Goal: Task Accomplishment & Management: Complete application form

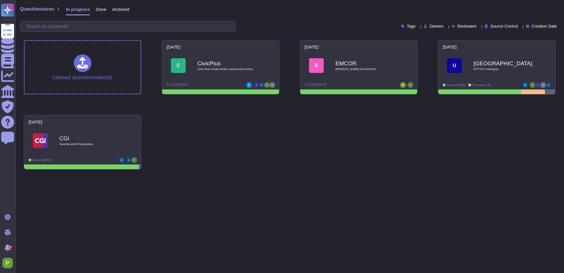
click at [209, 140] on div "Upload questionnaire(s) [DATE] C CivicPlus Civic Plus | Final Vendor Assessment…" at bounding box center [289, 104] width 541 height 139
click at [505, 71] on span "PITTVAT Colossyan" at bounding box center [502, 69] width 59 height 3
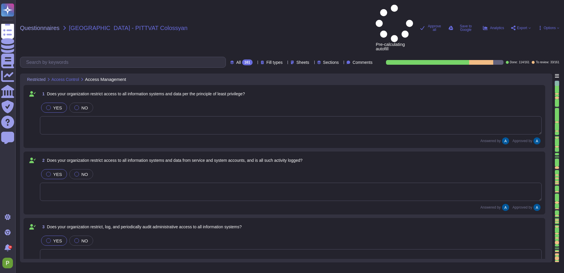
click at [558, 256] on div at bounding box center [557, 257] width 4 height 3
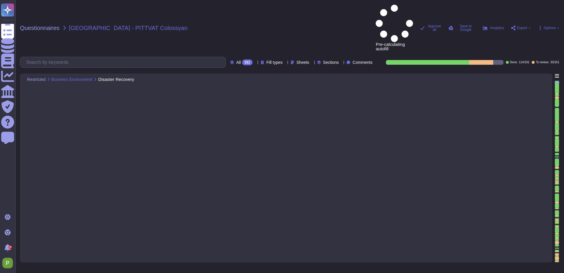
type textarea "Yes, our organization has a documented Disaster Recovery Plan that covers this …"
type textarea "The data centers are located in [GEOGRAPHIC_DATA] ([GEOGRAPHIC_DATA]) The failo…"
type textarea "Yes, all customer data stored in the solution, including databases, is encrypte…"
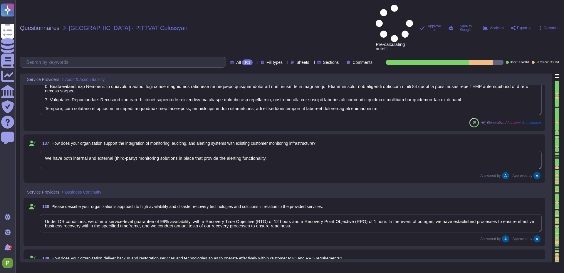
type textarea "Under DR conditions, we offer a service-level guarantee of 99% availability, wi…"
type textarea "The recovery of the service is organized through established processes that ens…"
type textarea "VP of Engineering is authorized to make decisions on failover, resourcing, and …"
type textarea "Our organization follows a structured change management approach as outlined in…"
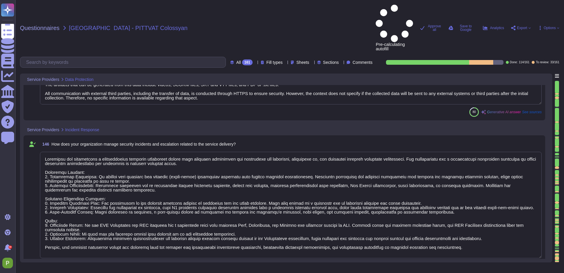
type textarea "Our organization provides verification of secure data removal through the issua…"
type textarea "We collect and store various types of data, including: 1. Media Files: These in…"
type textarea "Colossyan has established a comprehensive incident management policy that inclu…"
type textarea "Our infrastructure is protected through a combination of several security measu…"
type textarea "Services are provided from [GEOGRAPHIC_DATA] ([GEOGRAPHIC_DATA]) and the [GEOGR…"
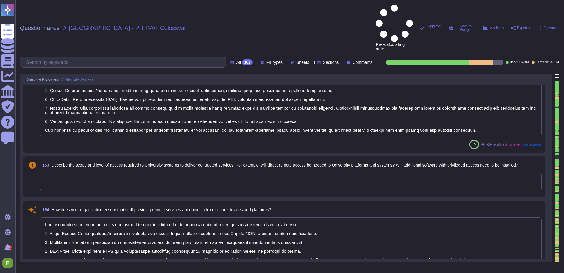
type textarea "Our organization implements secure remote access standards through several meas…"
type textarea "Our organization ensures that staff providing remote services are using secure …"
type textarea "Our organization ensures that platforms and applications are securely configure…"
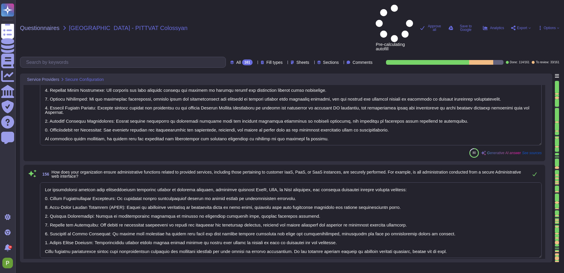
type textarea "Our organization ensures that administrative functions related to provided serv…"
type textarea "- Our solution supports integration with Microsoft Active Directory Domain Serv…"
type textarea "- Our organization implements Key Management Services by fully managing encrypt…"
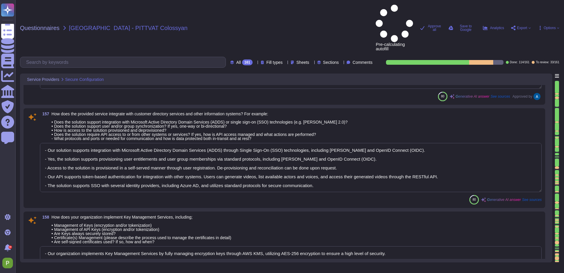
type textarea "Colossyan implements security best practices for database security through seve…"
type textarea "We deploy critical security patches [DATE] of vendor release and non-critical s…"
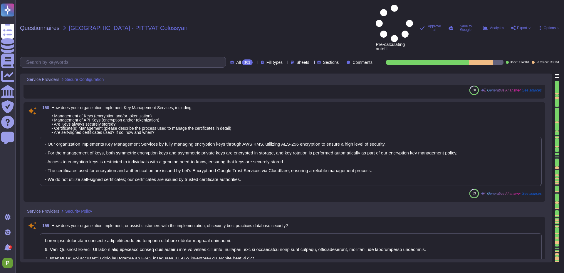
type textarea "Colossyan employs a comprehensive vulnerability management process that include…"
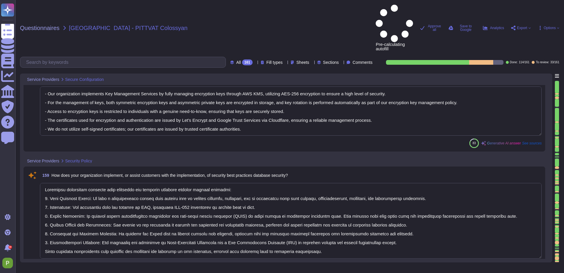
scroll to position [11279, 0]
click at [457, 204] on textarea at bounding box center [291, 219] width 502 height 75
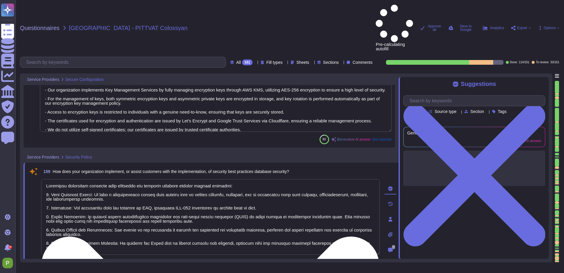
type textarea "Colossyan employs a comprehensive vulnerability management process that include…"
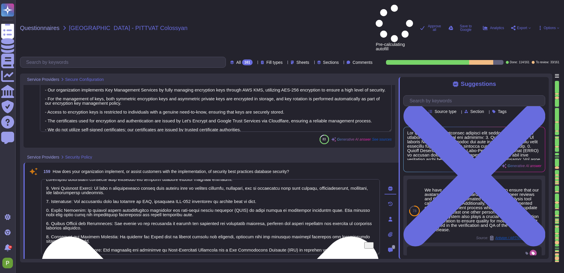
scroll to position [0, 0]
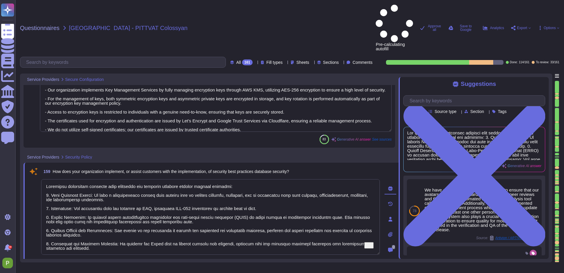
click at [89, 263] on span "Approve" at bounding box center [84, 265] width 13 height 4
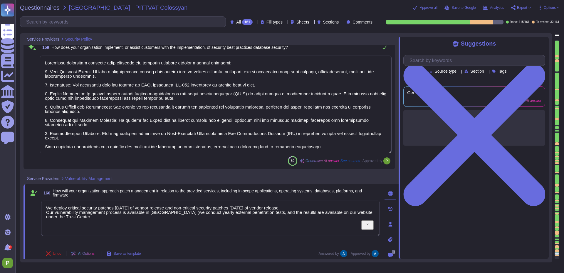
type textarea "Colossyan implements security best practices for database security through seve…"
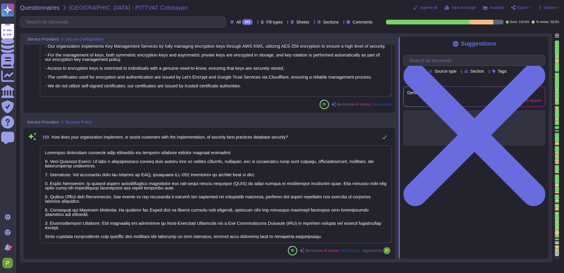
type textarea "- Our solution supports integration with Microsoft Active Directory Domain Serv…"
type textarea "- Our organization implements Key Management Services by fully managing encrypt…"
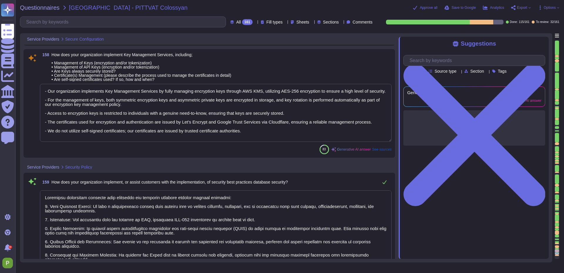
type textarea "Our organization ensures that administrative functions related to provided serv…"
click at [558, 254] on div at bounding box center [557, 253] width 4 height 1
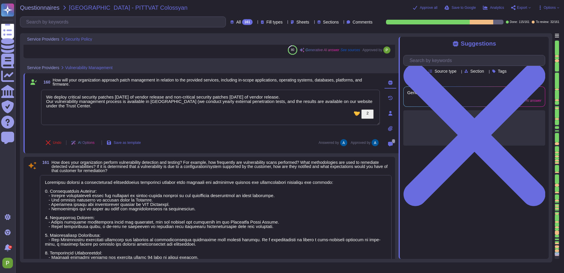
type textarea "Colossyan employs a comprehensive vulnerability management process that include…"
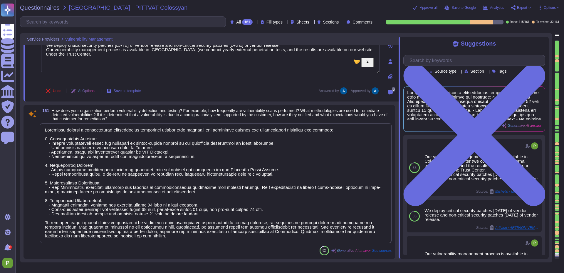
click at [119, 207] on textarea "To enrich screen reader interactions, please activate Accessibility in Grammarl…" at bounding box center [216, 183] width 352 height 120
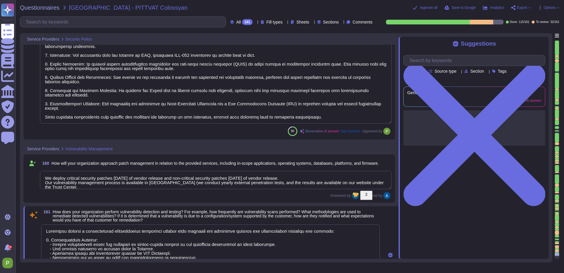
type textarea "Colossyan implements security best practices for database security through seve…"
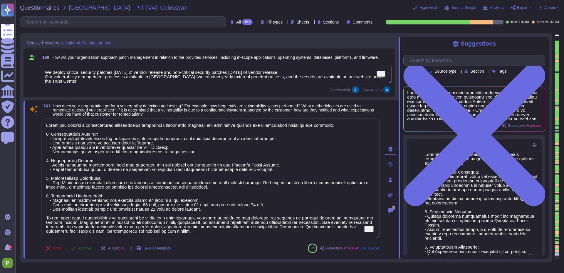
click at [83, 250] on span "Approve" at bounding box center [84, 248] width 13 height 4
click at [557, 250] on div at bounding box center [557, 250] width 4 height 3
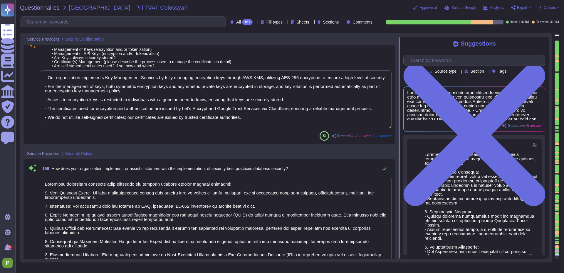
type textarea "Our organization ensures that administrative functions related to provided serv…"
type textarea "- Our solution supports integration with Microsoft Active Directory Domain Serv…"
type textarea "- Our organization implements Key Management Services by fully managing encrypt…"
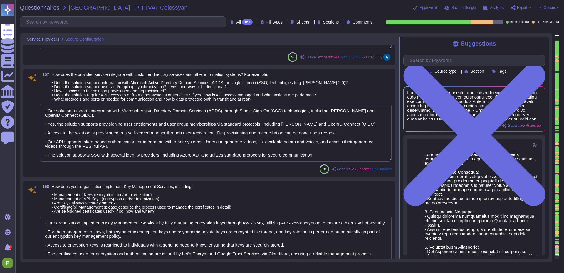
type textarea "Our organization ensures that platforms and applications are securely configure…"
click at [312, 123] on textarea "- Our solution supports integration with Microsoft Active Directory Domain Serv…" at bounding box center [216, 133] width 352 height 58
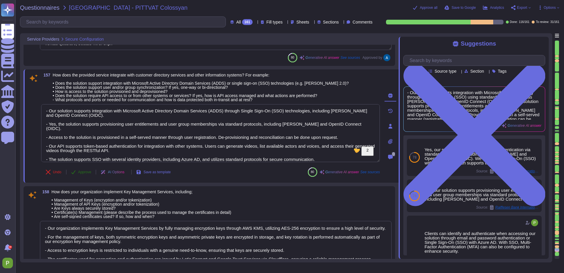
click at [91, 173] on span "Approve" at bounding box center [84, 172] width 13 height 4
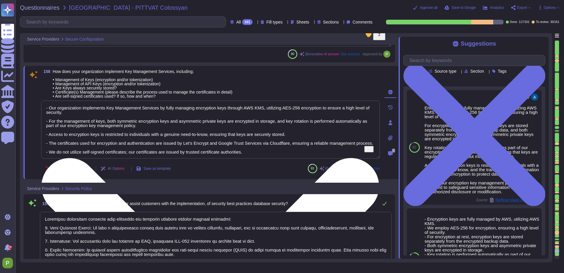
type textarea "We deploy critical security patches [DATE] of vendor release and non-critical s…"
type textarea "Colossyan employs a comprehensive vulnerability management process that include…"
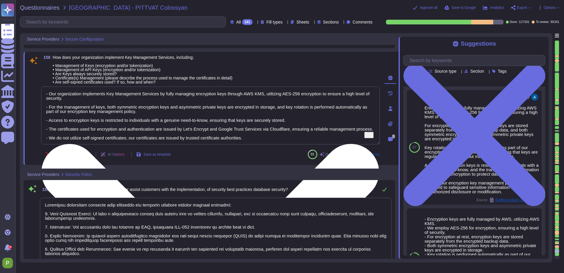
click at [161, 126] on textarea "- Our organization implements Key Management Services by fully managing encrypt…" at bounding box center [210, 115] width 339 height 58
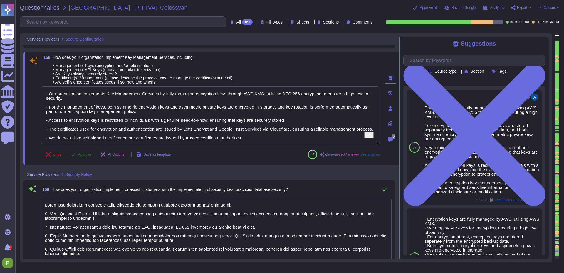
click at [80, 155] on span "Approve" at bounding box center [84, 154] width 13 height 4
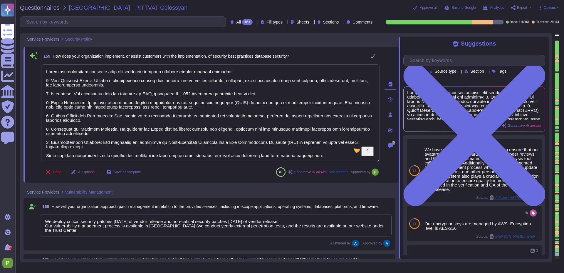
scroll to position [11411, 0]
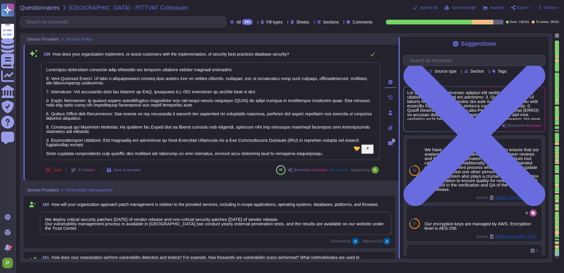
click at [556, 245] on div at bounding box center [557, 246] width 4 height 3
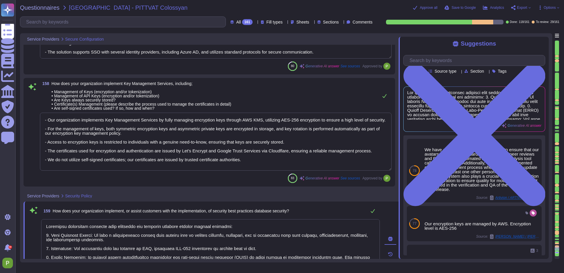
type textarea "Our organization ensures that platforms and applications are securely configure…"
type textarea "Our organization ensures that administrative functions related to provided serv…"
type textarea "- Our solution supports integration with Microsoft Active Directory Domain Serv…"
type textarea "- Our organization implements Key Management Services by fully managing encrypt…"
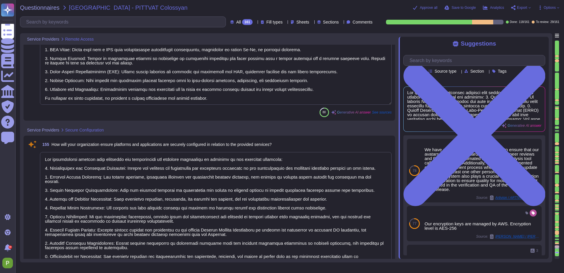
type textarea "Our organization implements secure remote access standards through several meas…"
type textarea "Our organization ensures that staff providing remote services are using secure …"
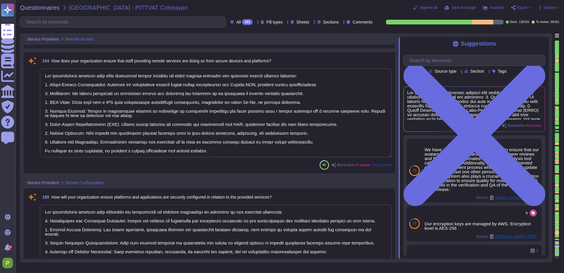
scroll to position [10768, 0]
click at [196, 104] on textarea at bounding box center [216, 112] width 352 height 89
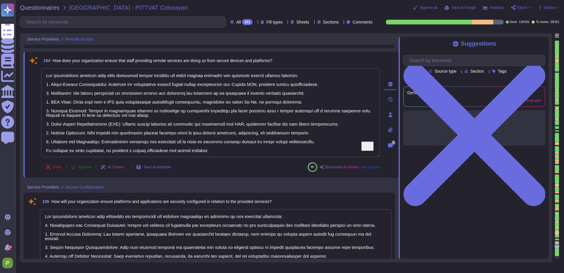
click at [82, 166] on span "Approve" at bounding box center [84, 167] width 13 height 4
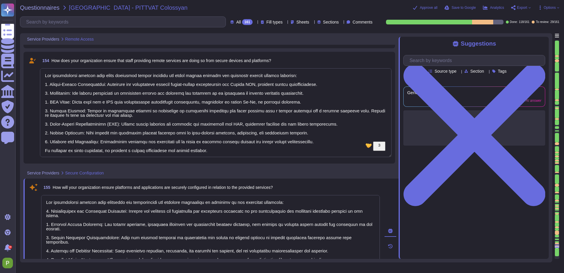
scroll to position [1, 0]
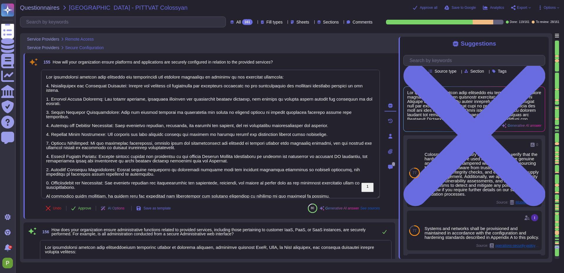
type textarea "- Our solution supports integration with Microsoft Active Directory Domain Serv…"
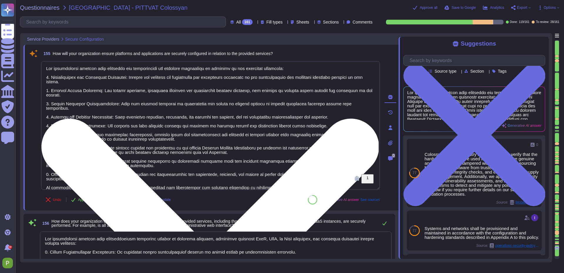
click at [123, 122] on textarea "To enrich screen reader interactions, please activate Accessibility in Grammarl…" at bounding box center [210, 125] width 339 height 128
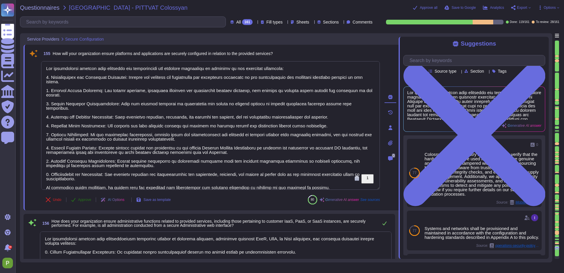
click at [78, 199] on button "Approve" at bounding box center [81, 200] width 30 height 12
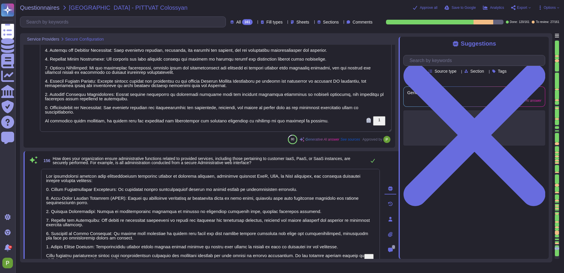
type textarea "- Our organization implements Key Management Services by fully managing encrypt…"
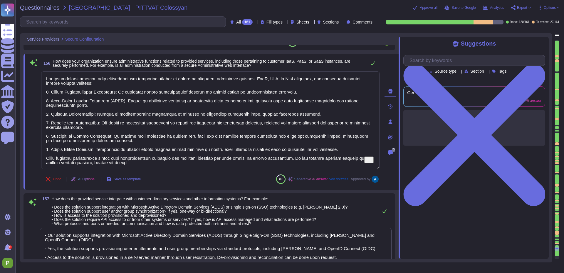
scroll to position [11063, 0]
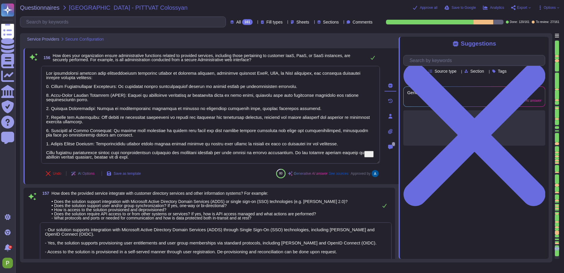
click at [556, 242] on div at bounding box center [557, 242] width 4 height 1
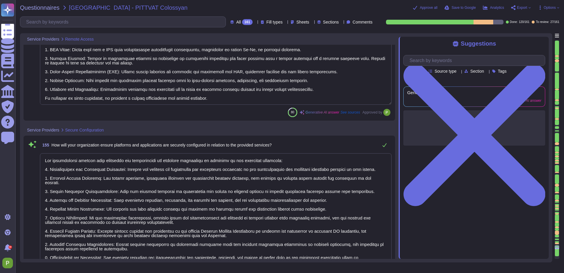
type textarea "Our organization implements secure remote access standards through several meas…"
type textarea "Our organization ensures that staff providing remote services are using secure …"
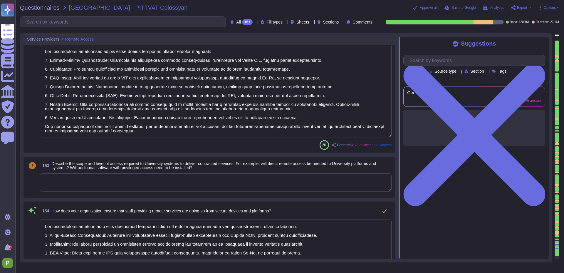
scroll to position [10601, 0]
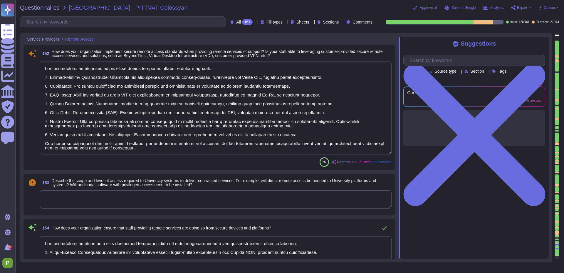
click at [88, 201] on textarea at bounding box center [216, 199] width 352 height 18
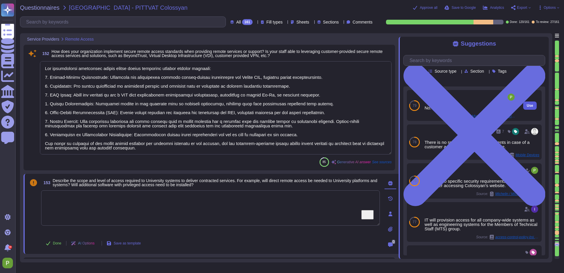
click at [533, 105] on button "Use" at bounding box center [530, 105] width 14 height 8
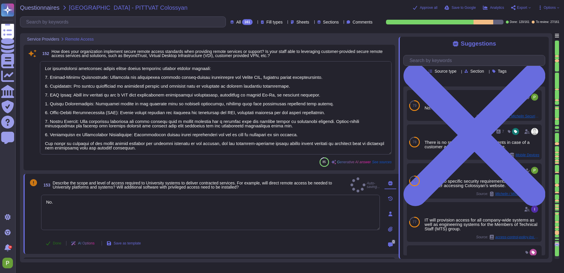
click at [52, 241] on button "Done" at bounding box center [53, 243] width 25 height 12
click at [63, 199] on textarea "No." at bounding box center [210, 215] width 339 height 35
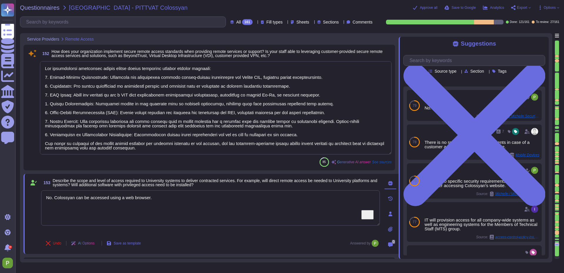
drag, startPoint x: 54, startPoint y: 197, endPoint x: 20, endPoint y: 199, distance: 34.4
click at [20, 199] on div "Service Providers Remote Access 152 How does your organization implement secure…" at bounding box center [286, 147] width 532 height 229
click at [155, 198] on textarea "Colossyan can be accessed using a web browser." at bounding box center [210, 207] width 339 height 35
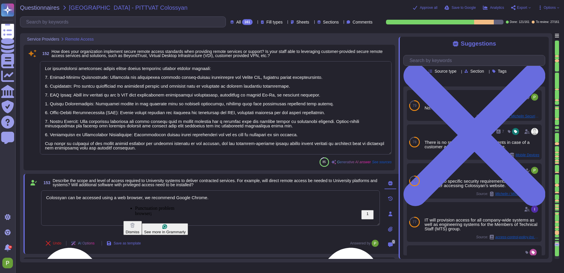
type textarea "Colossyan can be accessed using a web browser, we recommend Google Chrome."
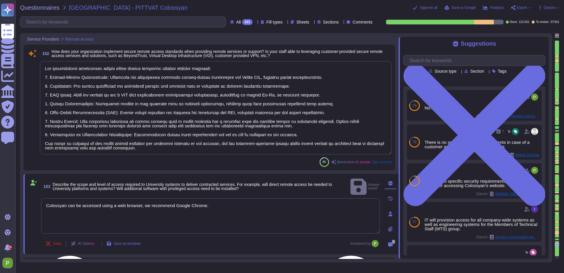
click at [237, 209] on textarea "Colossyan can be accessed using a web browser, we recommend Google Chrome." at bounding box center [210, 215] width 339 height 35
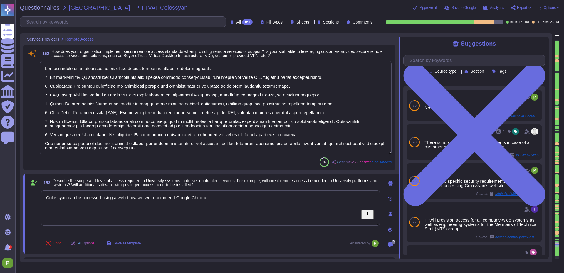
click at [345, 126] on textarea "To enrich screen reader interactions, please activate Accessibility in Grammarl…" at bounding box center [216, 107] width 352 height 93
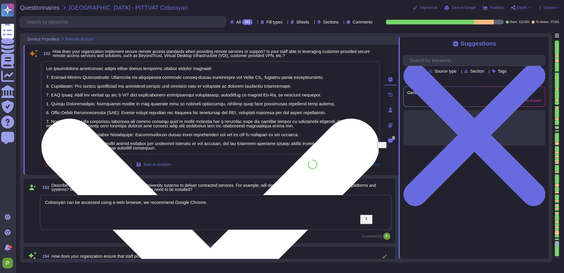
type textarea "Our organization ensures that platforms and applications are securely configure…"
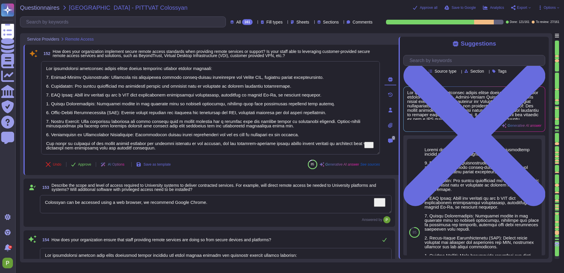
click at [264, 203] on textarea "Colossyan can be accessed using a web browser, we recommend Google Chrome." at bounding box center [216, 204] width 352 height 18
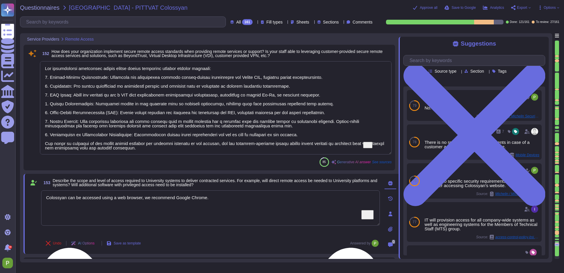
type textarea "Colossyan can be accessed using a web browser; we recommend Google Chrome."
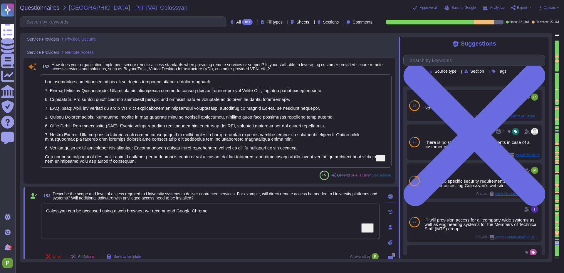
type textarea "We commit to be available 99%+"
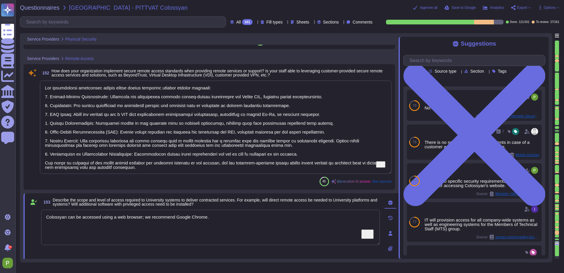
type textarea "Colossyan can be accessed using a web browser; we recommend Google Chrome."
click at [232, 109] on textarea "To enrich screen reader interactions, please activate Accessibility in Grammarl…" at bounding box center [216, 126] width 352 height 93
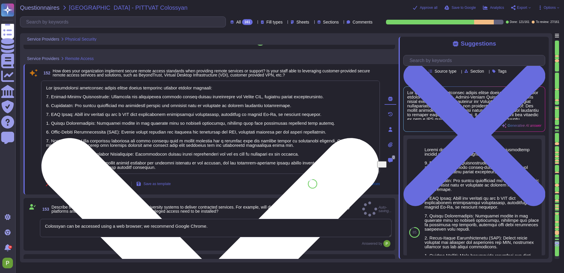
type textarea "Our organization ensures that platforms and applications are securely configure…"
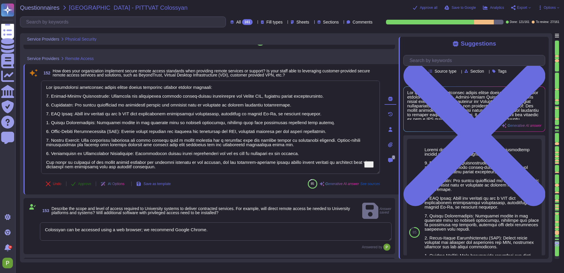
click at [78, 183] on span "Approve" at bounding box center [84, 184] width 13 height 4
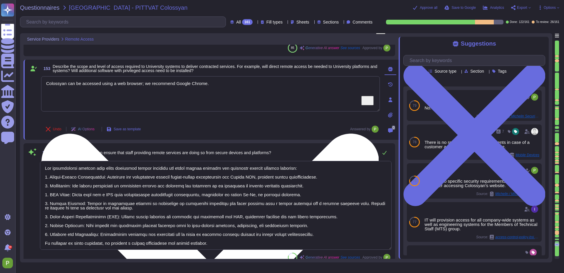
type textarea "Our organization ensures that platforms and applications are securely configure…"
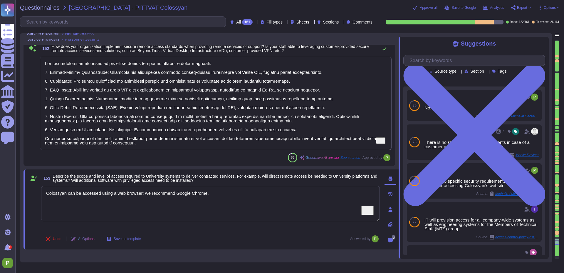
scroll to position [10451, 0]
type textarea "Services are provided from [GEOGRAPHIC_DATA] ([GEOGRAPHIC_DATA]) and the [GEOGR…"
type textarea "We commit to be available 99%+"
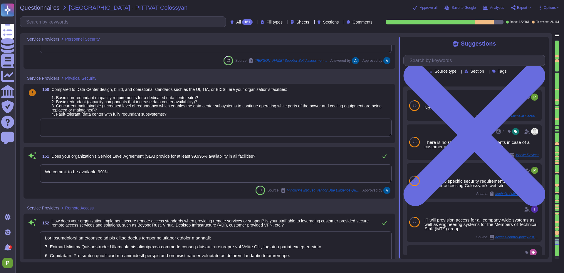
click at [149, 127] on textarea at bounding box center [216, 127] width 352 height 18
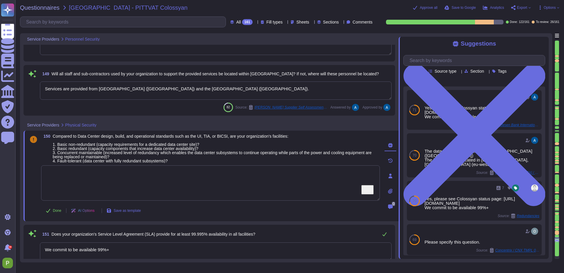
scroll to position [10383, 0]
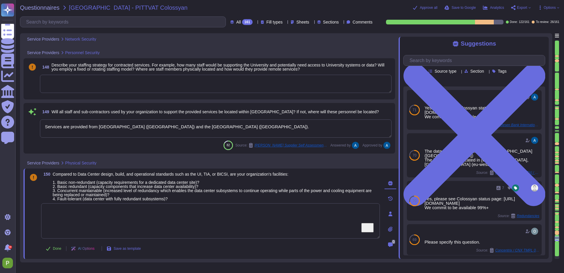
type textarea "Our infrastructure is protected through a combination of several security measu…"
click at [166, 80] on textarea at bounding box center [216, 84] width 352 height 18
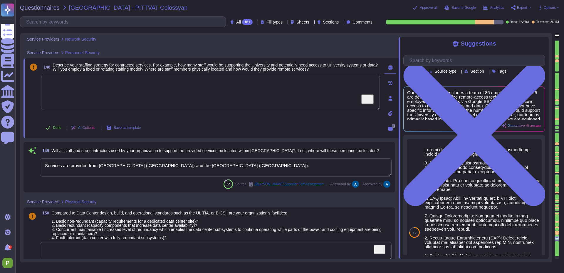
click at [558, 55] on div at bounding box center [557, 55] width 4 height 1
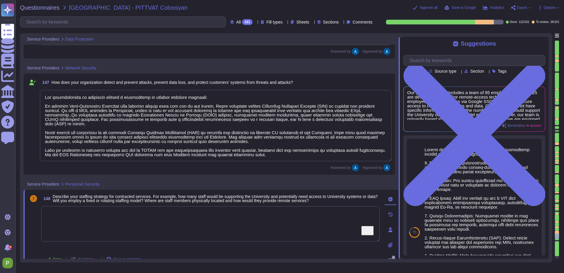
type textarea "Our organization provides verification of secure data removal through the issua…"
type textarea "We collect and store various types of data, including: 1. Media Files: These in…"
type textarea "Colossyan has established a comprehensive incident management policy that inclu…"
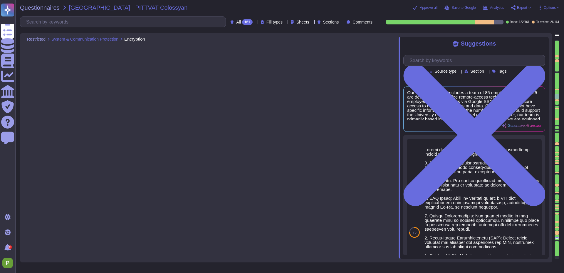
type textarea "Yes, all customer data stored in the solution, including databases, is encrypte…"
type textarea "Yes. The data is encrypted in transit using TLS 1.3, and we only communicate in…"
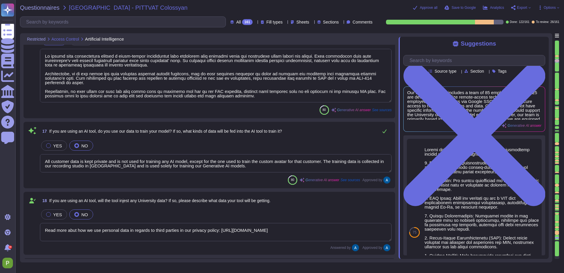
type textarea "Yes, our product utilizes generative AI techniques through our proprietary AI s…"
type textarea "Lo ipsumd sita consectetura elitsed d eiusm-tempor incididuntut labo etdolorem …"
type textarea "All customer data is kept private and is not used for training any AI model, ex…"
type textarea "Read more abut how we use personal data in regards to third parties in our priv…"
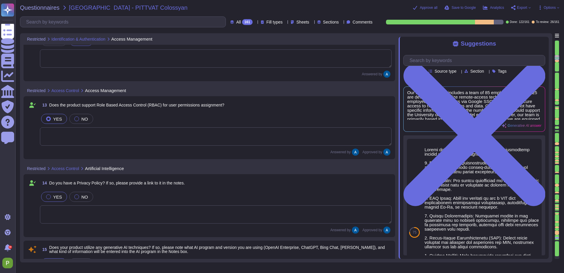
scroll to position [749, 0]
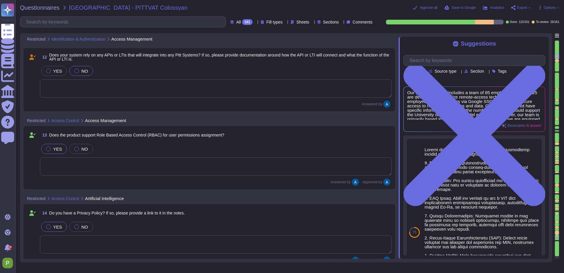
click at [123, 81] on textarea at bounding box center [216, 88] width 352 height 18
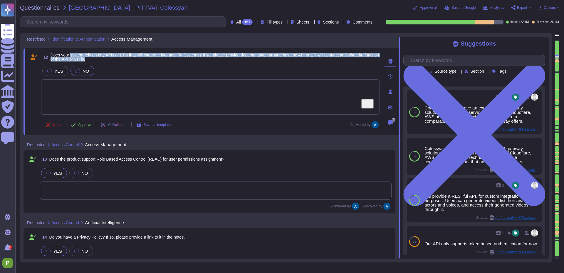
drag, startPoint x: 71, startPoint y: 53, endPoint x: 121, endPoint y: 58, distance: 50.2
click at [121, 58] on span "Does your system rely on any APIs or LTIs that will integrate into any Pitt Sys…" at bounding box center [216, 57] width 330 height 8
drag, startPoint x: 220, startPoint y: 54, endPoint x: 254, endPoint y: 61, distance: 34.7
click at [254, 61] on span "Does your system rely on any APIs or LTIs that will integrate into any Pitt Sys…" at bounding box center [216, 57] width 330 height 8
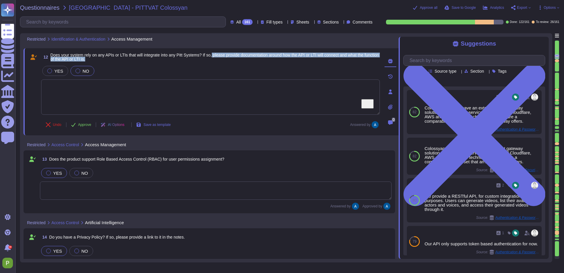
click at [254, 61] on span "Does your system rely on any APIs or LTIs that will integrate into any Pitt Sys…" at bounding box center [216, 57] width 330 height 8
drag, startPoint x: 308, startPoint y: 53, endPoint x: 322, endPoint y: 58, distance: 15.1
click at [322, 58] on span "Does your system rely on any APIs or LTIs that will integrate into any Pitt Sys…" at bounding box center [216, 57] width 330 height 8
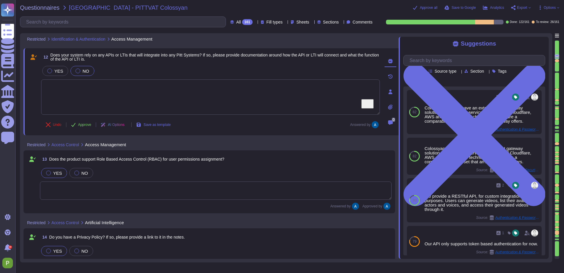
click at [391, 93] on icon at bounding box center [391, 91] width 4 height 5
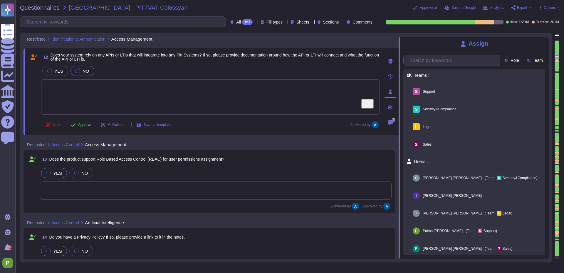
click at [336, 68] on div "YES NO" at bounding box center [210, 71] width 339 height 12
click at [440, 196] on span "[PERSON_NAME]" at bounding box center [452, 196] width 59 height 4
click at [523, 193] on span "Assign" at bounding box center [525, 195] width 14 height 5
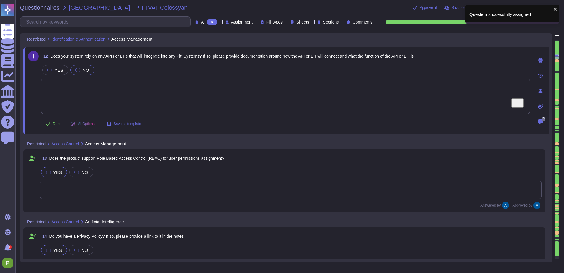
scroll to position [750, 0]
type textarea "Lo ipsumd sita consectetura elitsed d eiusm-tempor incididuntut labo etdolorem …"
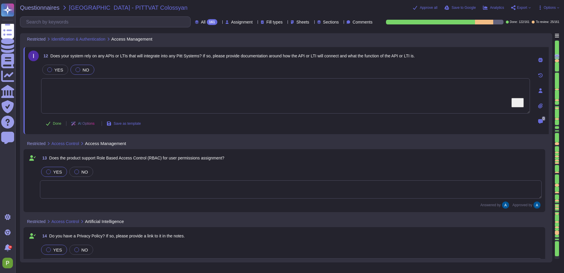
click at [556, 61] on div at bounding box center [557, 60] width 4 height 3
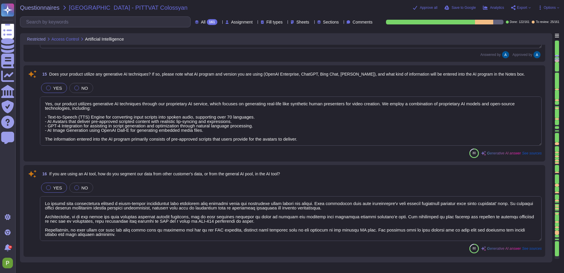
type textarea "All customer data is kept private and is not used for training any AI model, ex…"
type textarea "Read more abut how we use personal data in regards to third parties in our priv…"
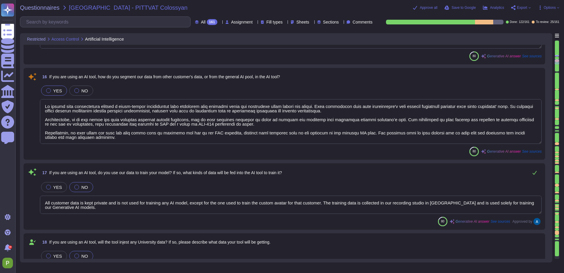
type textarea "The AI engine used is [PERSON_NAME]’s proprietary AI service, which generates r…"
type textarea "Yes"
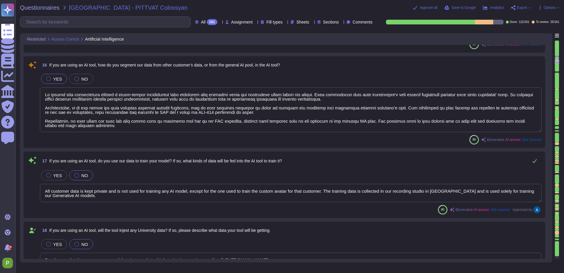
scroll to position [1080, 0]
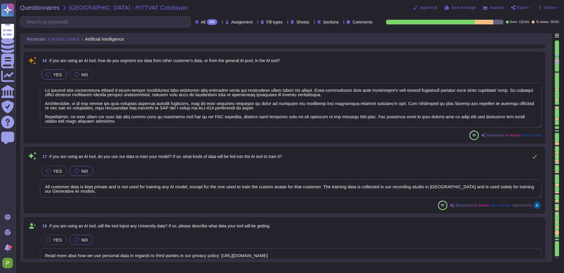
click at [351, 100] on textarea at bounding box center [291, 105] width 502 height 45
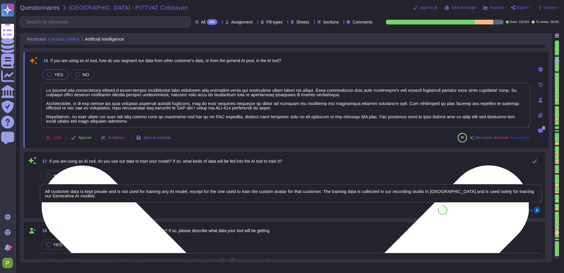
type textarea "Yes"
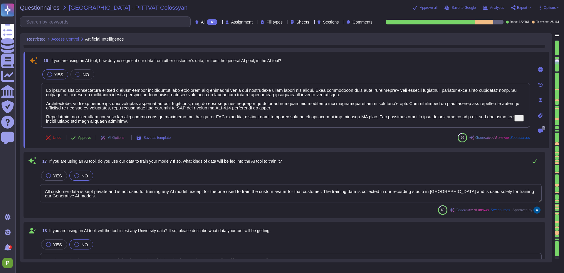
click at [522, 137] on span "See sources" at bounding box center [520, 138] width 20 height 4
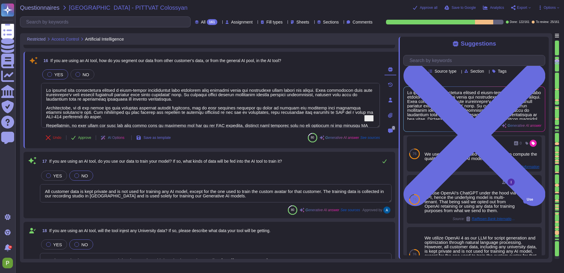
scroll to position [31, 0]
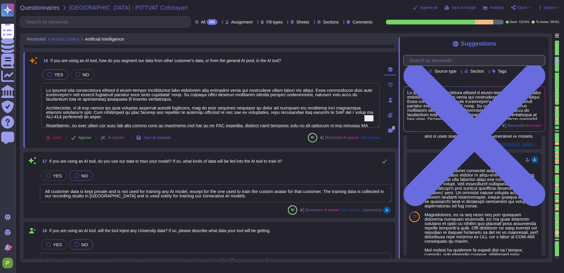
click at [449, 61] on input "text" at bounding box center [476, 60] width 138 height 10
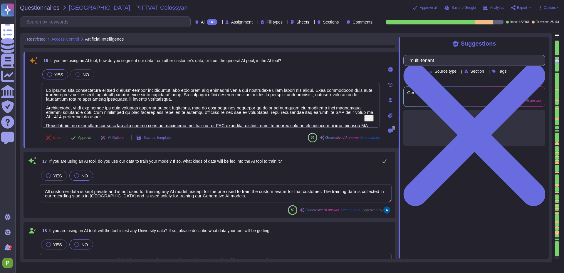
click at [449, 61] on input "multi-tenant" at bounding box center [473, 60] width 132 height 10
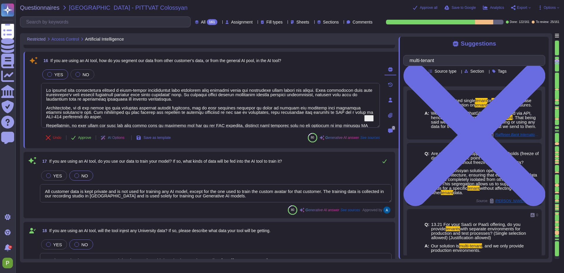
type input "multi-tenant"
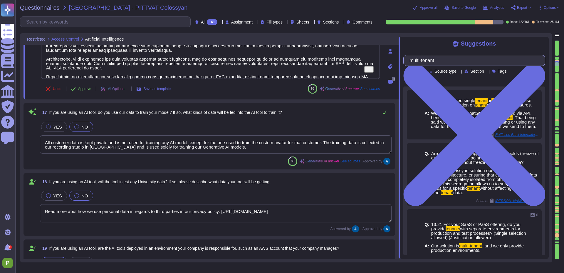
type textarea "We utilize OpenAI 4 as our LLM for script generation and optimization through n…"
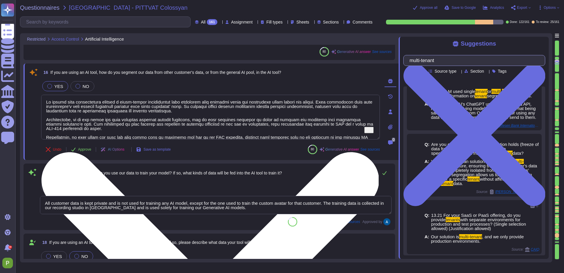
scroll to position [1068, 0]
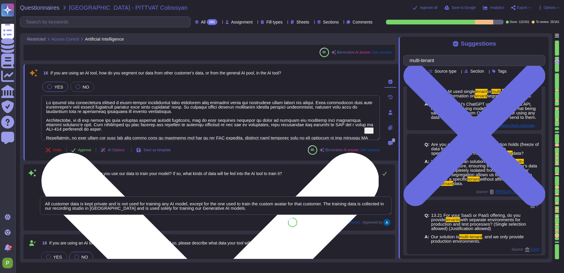
click at [307, 124] on textarea "To enrich screen reader interactions, please activate Accessibility in Grammarl…" at bounding box center [210, 117] width 339 height 45
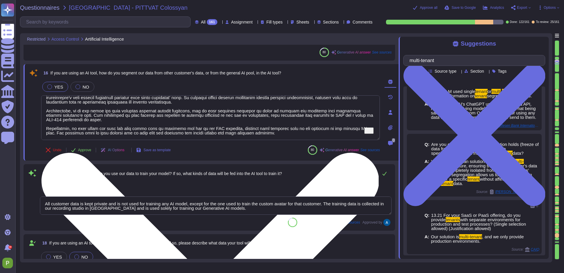
scroll to position [0, 0]
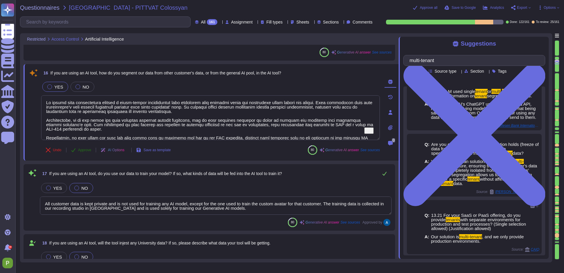
click at [85, 149] on span "Approve" at bounding box center [84, 150] width 13 height 4
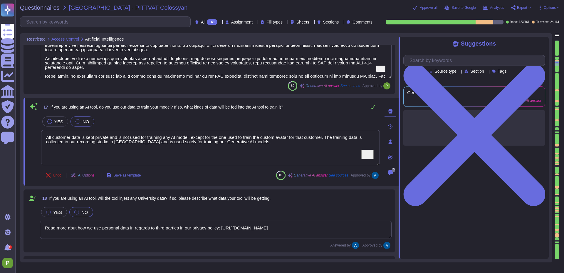
type textarea "We utilize OpenAI 4 as our LLM for script generation and optimization through n…"
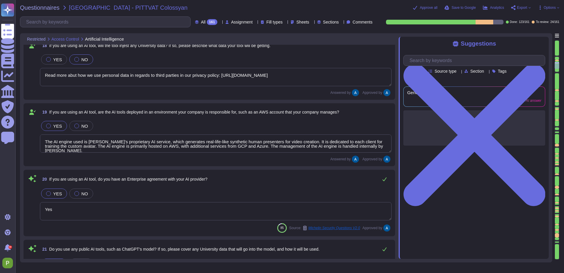
scroll to position [5, 0]
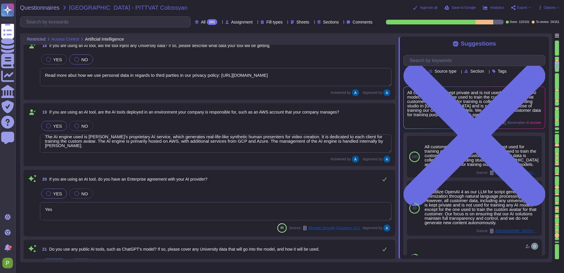
click at [556, 89] on div at bounding box center [557, 89] width 4 height 1
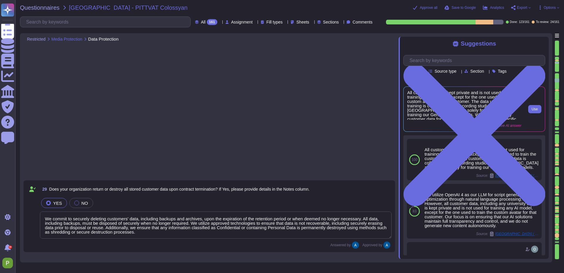
type textarea "The application will be hosted primarily on AWS, with the data center located i…"
type textarea "Yes, our organization has a documented Disaster Recovery Plan that covers this …"
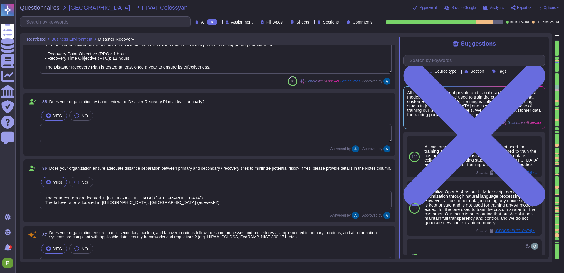
type textarea "The data centers are located in [GEOGRAPHIC_DATA] ([GEOGRAPHIC_DATA]) The failo…"
type textarea "Yes, all customer data stored in the solution, including databases, is encrypte…"
type textarea "Yes. The data is encrypted in transit using TLS 1.3, and we only communicate in…"
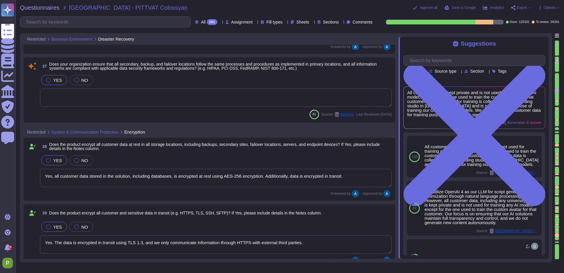
scroll to position [2597, 0]
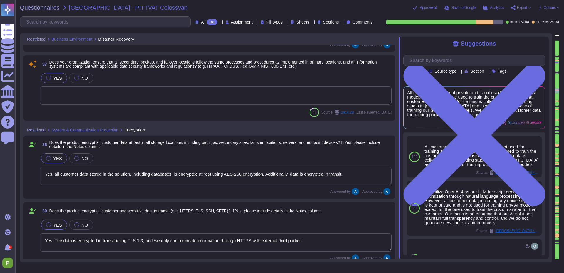
click at [105, 90] on textarea at bounding box center [216, 95] width 352 height 18
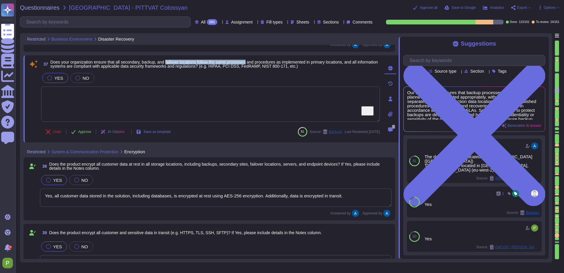
drag, startPoint x: 172, startPoint y: 64, endPoint x: 258, endPoint y: 63, distance: 85.8
click at [258, 63] on span "Does your organization ensure that all secondary, backup, and failover location…" at bounding box center [215, 64] width 328 height 9
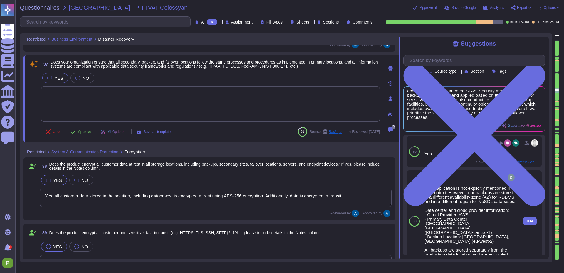
scroll to position [116, 0]
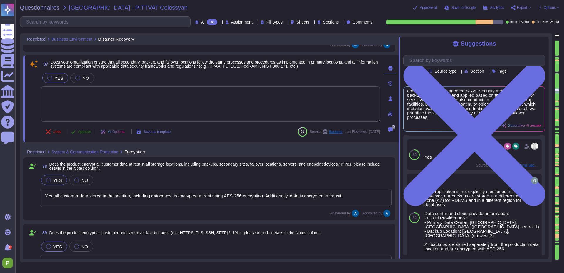
click at [76, 130] on icon at bounding box center [73, 131] width 5 height 5
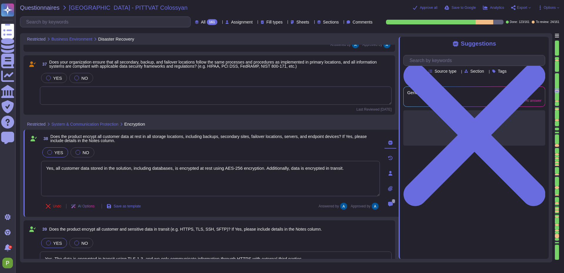
scroll to position [0, 0]
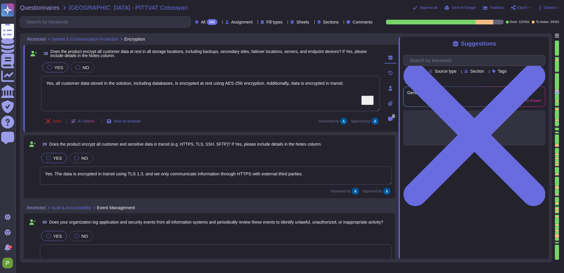
type textarea "No"
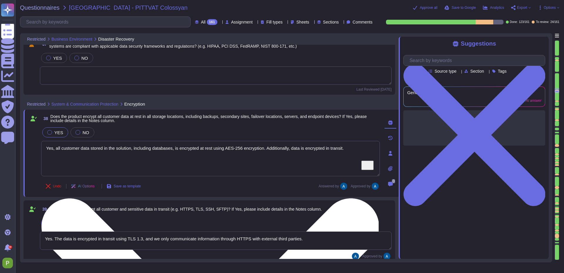
scroll to position [2595, 0]
type textarea "The data centers are located in [GEOGRAPHIC_DATA] ([GEOGRAPHIC_DATA]) The failo…"
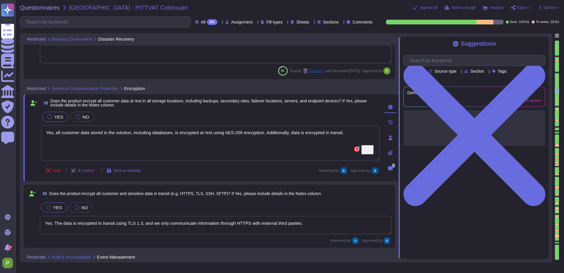
scroll to position [2655, 0]
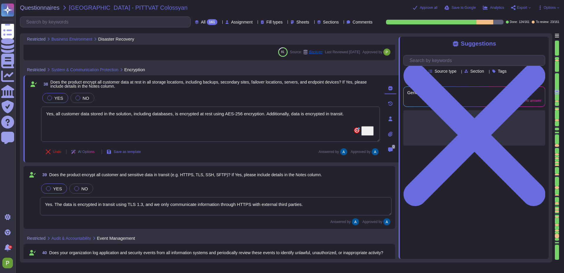
click at [556, 101] on div at bounding box center [557, 100] width 4 height 1
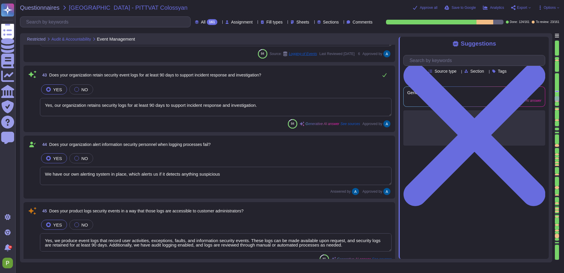
type textarea "Yes, our organization retains security logs for at least 90 days to support inc…"
type textarea "We have our own alerting system in place, which alerts us if it detects anythin…"
type textarea "Yes, we produce event logs that record user activities, exceptions, faults, and…"
type textarea "We have our own alerting system in place, which alerts us if it detects anythin…"
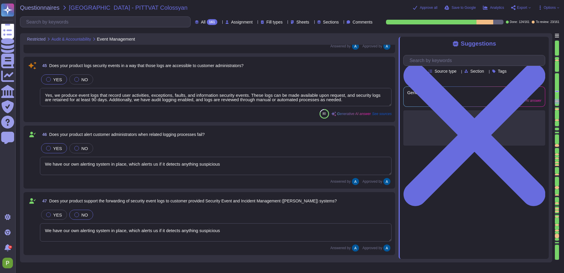
scroll to position [3157, 0]
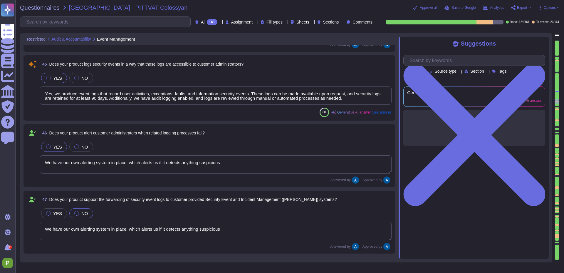
click at [557, 73] on div at bounding box center [557, 72] width 4 height 1
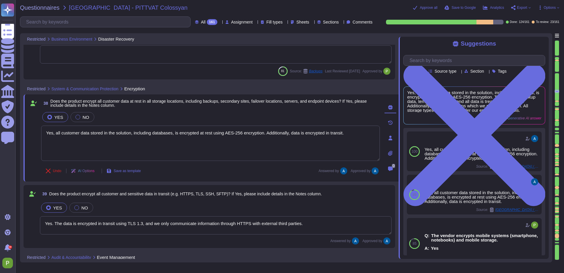
type textarea "The data centers are located in [GEOGRAPHIC_DATA] ([GEOGRAPHIC_DATA]) The failo…"
type textarea "Yes, all customer data stored in the solution, including databases, is encrypte…"
type textarea "Yes. The data is encrypted in transit using TLS 1.3, and we only communicate in…"
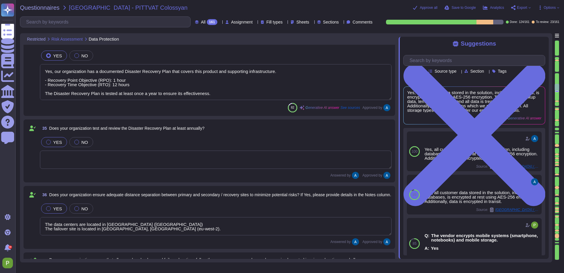
type textarea "The application will be hosted primarily on AWS, with the data center located i…"
type textarea "Yes, our organization has a documented Disaster Recovery Plan that covers this …"
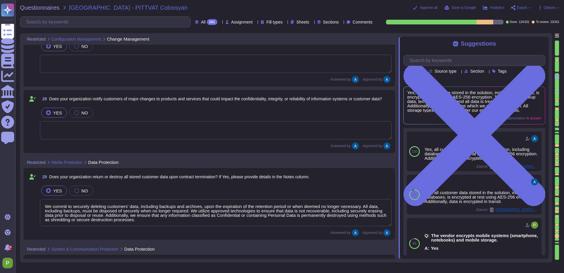
type textarea "We commit to securely deleting customers' data, including backups and archives,…"
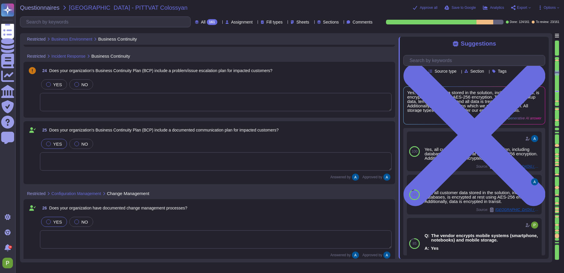
scroll to position [1671, 0]
click at [323, 99] on textarea "To enrich screen reader interactions, please activate Accessibility in Grammarl…" at bounding box center [216, 102] width 352 height 18
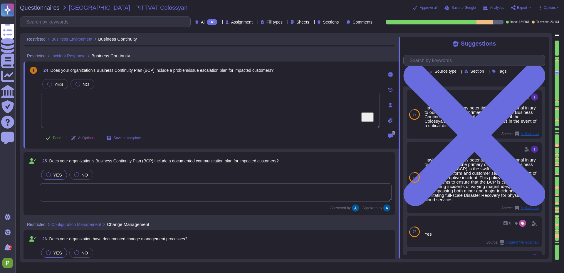
click at [391, 107] on icon at bounding box center [391, 105] width 4 height 5
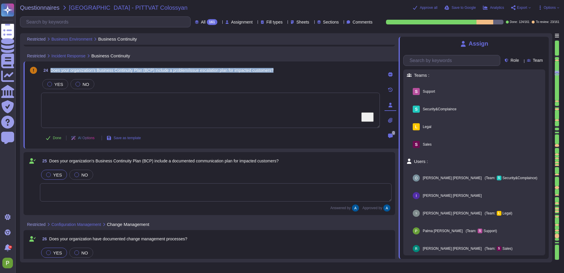
drag, startPoint x: 51, startPoint y: 71, endPoint x: 295, endPoint y: 69, distance: 243.8
click at [295, 69] on div "24 Does your organization's Business Continuity Plan (BCP) include a problem/is…" at bounding box center [210, 70] width 339 height 11
click at [274, 70] on span "Does your organization's Business Continuity Plan (BCP) include a problem/issue…" at bounding box center [162, 70] width 223 height 5
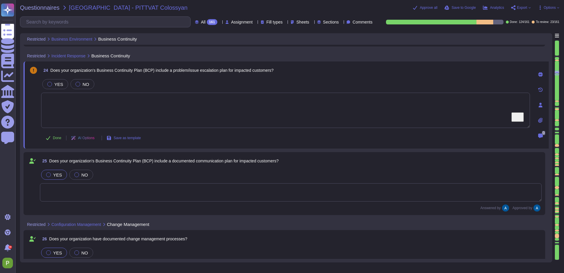
click at [225, 111] on textarea "To enrich screen reader interactions, please activate Accessibility in Grammarl…" at bounding box center [285, 110] width 489 height 35
click at [89, 139] on span "AI Options" at bounding box center [86, 138] width 16 height 4
click at [280, 141] on div "Done AI Options Save as template" at bounding box center [285, 138] width 489 height 14
click at [478, 111] on textarea "To enrich screen reader interactions, please activate Accessibility in Grammarl…" at bounding box center [285, 110] width 489 height 35
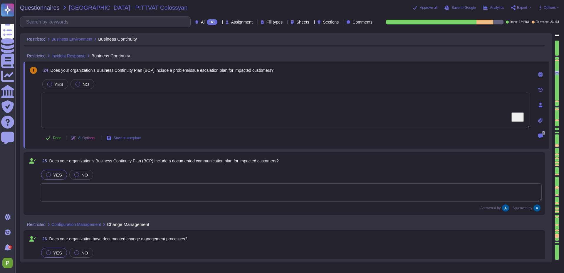
click at [478, 111] on textarea "To enrich screen reader interactions, please activate Accessibility in Grammarl…" at bounding box center [285, 110] width 489 height 35
click at [541, 74] on icon at bounding box center [540, 74] width 5 height 5
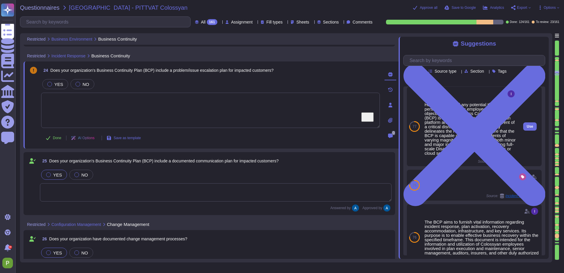
scroll to position [57, 0]
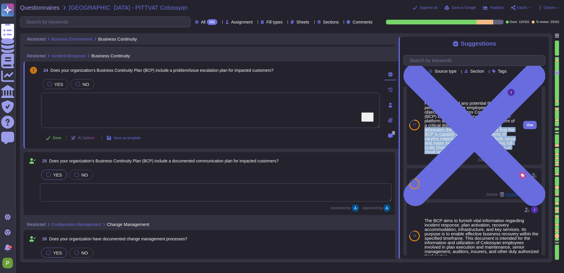
drag, startPoint x: 488, startPoint y: 123, endPoint x: 483, endPoint y: 150, distance: 27.5
click at [483, 150] on div "Having addressed any potential threats of personal injury to our employees, the…" at bounding box center [469, 127] width 91 height 53
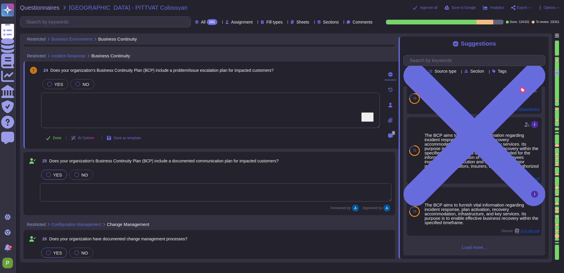
scroll to position [134, 0]
click at [206, 117] on textarea "To enrich screen reader interactions, please activate Accessibility in Grammarl…" at bounding box center [210, 110] width 339 height 35
click at [392, 107] on icon at bounding box center [391, 105] width 4 height 5
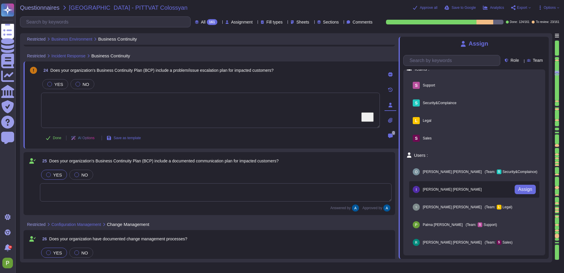
scroll to position [6, 0]
click at [427, 188] on span "[PERSON_NAME]" at bounding box center [452, 190] width 59 height 4
click at [521, 188] on span "Assign" at bounding box center [525, 189] width 14 height 5
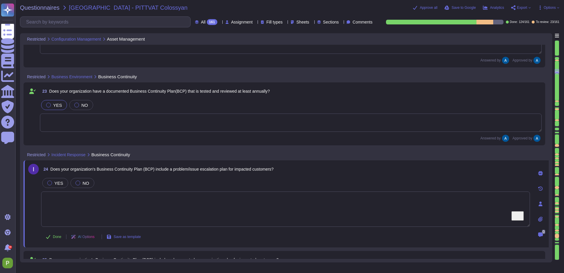
scroll to position [1577, 0]
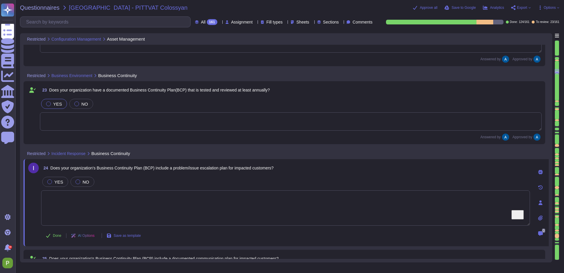
click at [557, 106] on div at bounding box center [557, 106] width 4 height 1
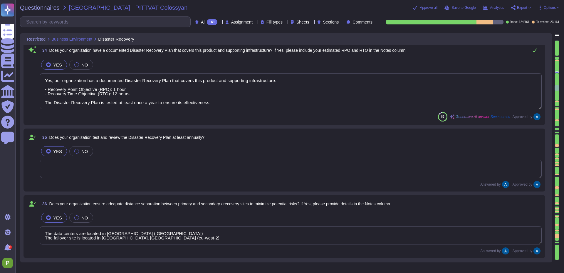
type textarea "The data centers are located in [GEOGRAPHIC_DATA] ([GEOGRAPHIC_DATA]) The failo…"
type textarea "Yes, all customer data stored in the solution, including databases, is encrypte…"
type textarea "Yes. The data is encrypted in transit using TLS 1.3, and we only communicate in…"
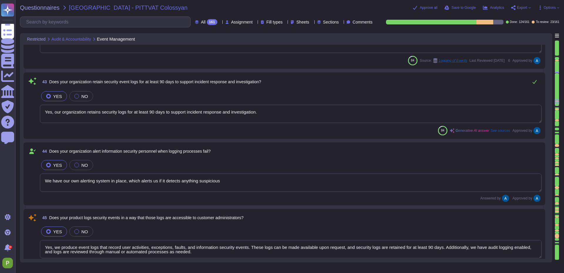
type textarea "No"
type textarea "Yes, our organization retains security logs for at least 90 days to support inc…"
type textarea "We have our own alerting system in place, which alerts us if it detects anythin…"
type textarea "Yes, we produce event logs that record user activities, exceptions, faults, and…"
type textarea "We have our own alerting system in place, which alerts us if it detects anythin…"
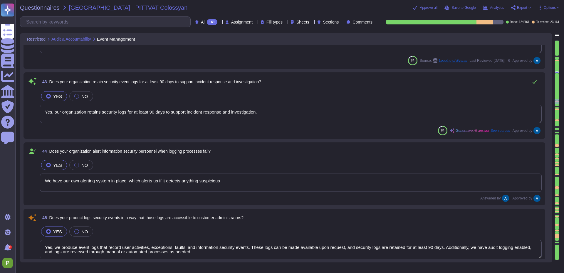
type textarea "We have our own alerting system in place, which alerts us if it detects anythin…"
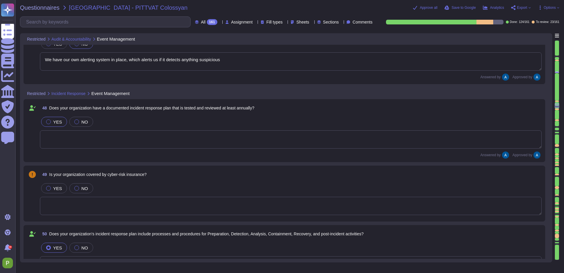
type textarea "Colossyan utilizes both internal and external (third-party) monitoring solution…"
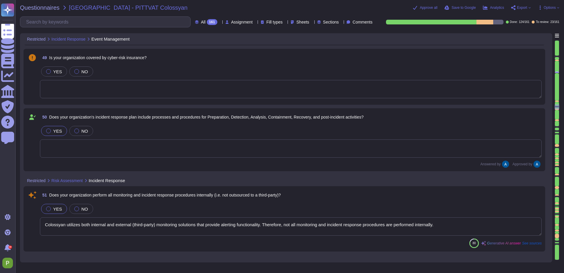
scroll to position [3425, 0]
click at [558, 101] on div at bounding box center [557, 100] width 4 height 1
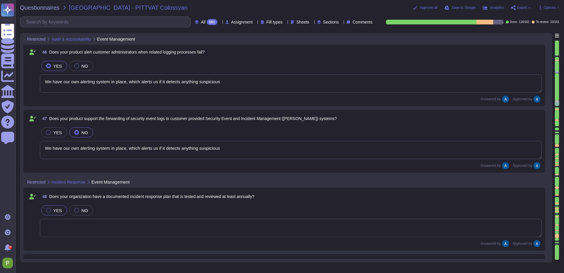
type textarea "We have our own alerting system in place, which alerts us if it detects anythin…"
type textarea "Yes, we produce event logs that record user activities, exceptions, faults, and…"
type textarea "We have our own alerting system in place, which alerts us if it detects anythin…"
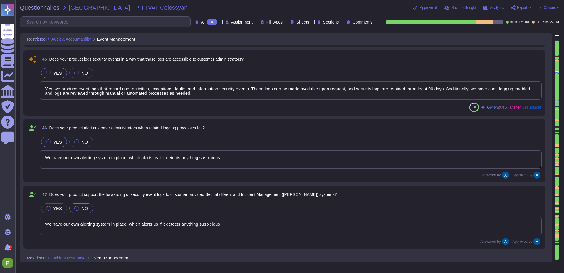
type textarea "Yes, our organization retains security logs for at least 90 days to support inc…"
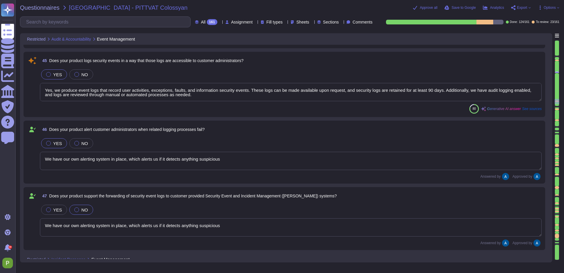
click at [94, 88] on textarea "Yes, we produce event logs that record user activities, exceptions, faults, and…" at bounding box center [291, 92] width 502 height 18
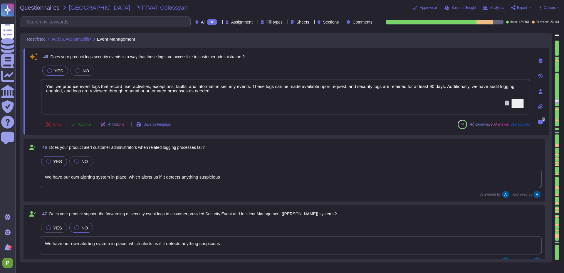
scroll to position [3164, 0]
click at [86, 125] on span "Approve" at bounding box center [84, 124] width 13 height 4
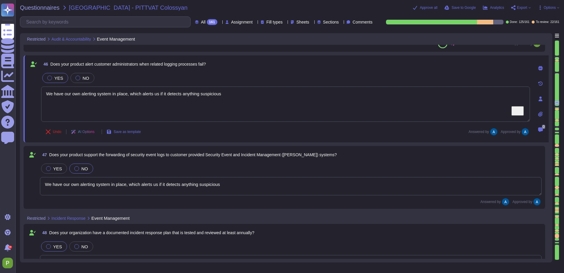
click at [558, 107] on div at bounding box center [557, 107] width 4 height 1
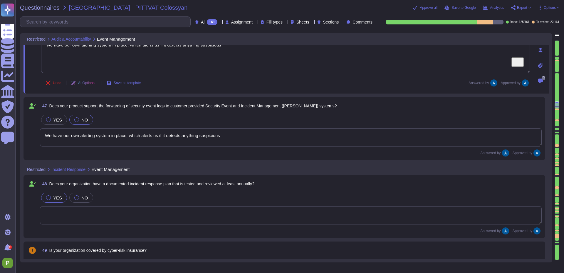
type textarea "Colossyan utilizes both internal and external (third-party) monitoring solution…"
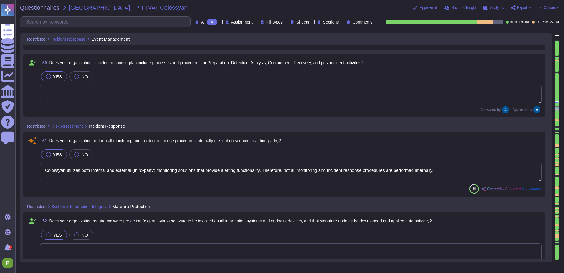
scroll to position [3506, 0]
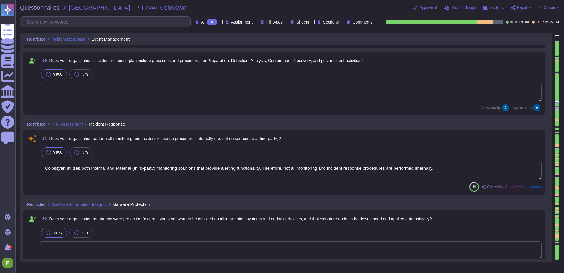
click at [90, 167] on textarea "Colossyan utilizes both internal and external (third-party) monitoring solution…" at bounding box center [291, 170] width 502 height 18
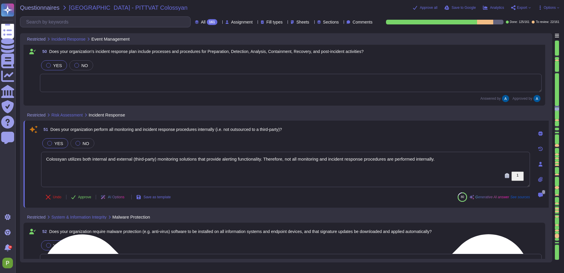
scroll to position [3519, 0]
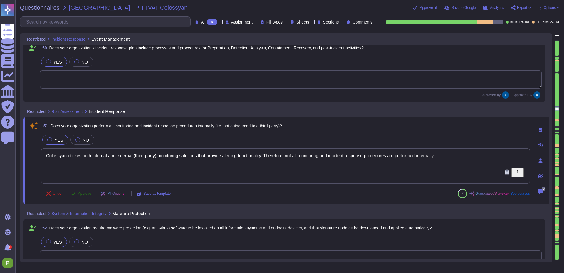
click at [79, 192] on span "Approve" at bounding box center [84, 194] width 13 height 4
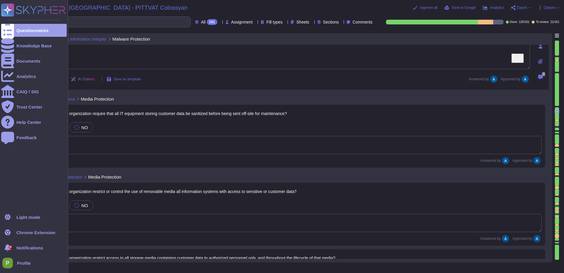
scroll to position [3718, 0]
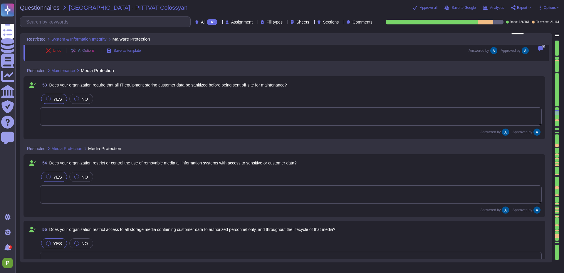
click at [557, 107] on div at bounding box center [557, 106] width 4 height 1
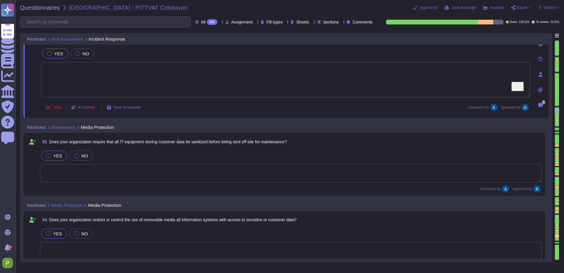
type textarea "Colossyan utilizes both internal and external (third-party) monitoring solution…"
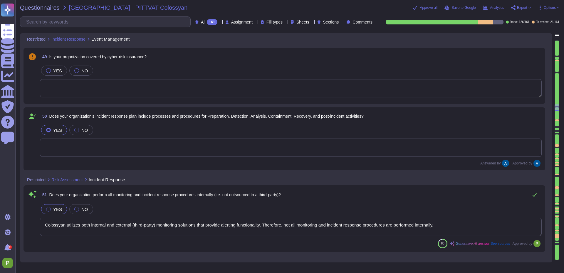
scroll to position [3451, 0]
click at [75, 90] on textarea at bounding box center [291, 88] width 502 height 18
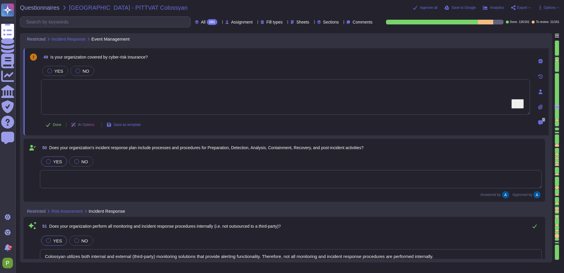
click at [541, 91] on icon at bounding box center [541, 91] width 4 height 5
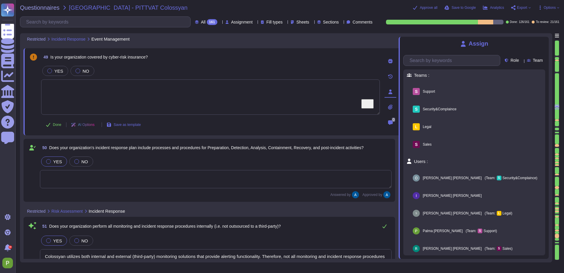
click at [545, 40] on icon at bounding box center [545, 40] width 0 height 0
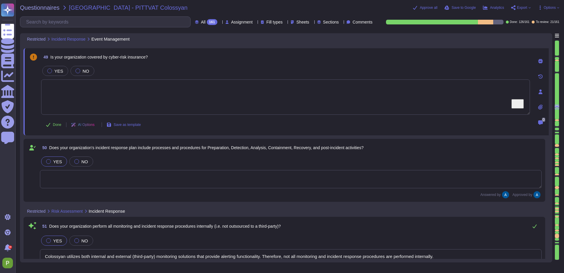
click at [539, 65] on div at bounding box center [541, 61] width 12 height 12
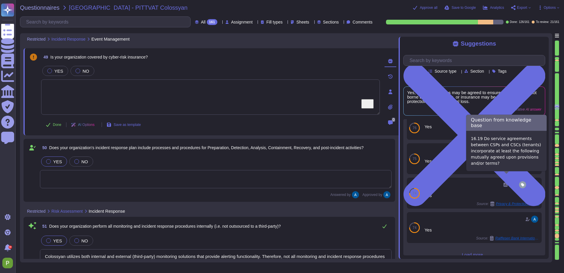
scroll to position [58, 0]
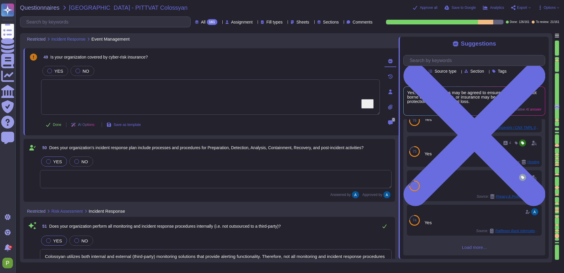
click at [115, 87] on textarea "To enrich screen reader interactions, please activate Accessibility in Grammarl…" at bounding box center [210, 96] width 339 height 35
click at [390, 93] on icon at bounding box center [391, 91] width 4 height 5
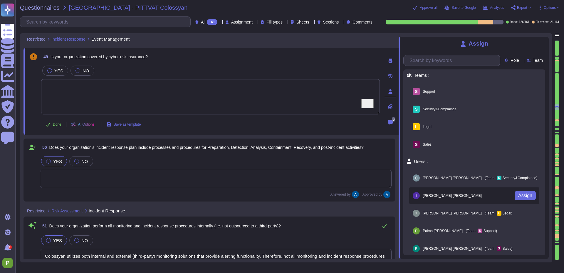
click at [435, 196] on span "[PERSON_NAME]" at bounding box center [452, 196] width 59 height 4
click at [522, 194] on span "Assign" at bounding box center [525, 195] width 14 height 5
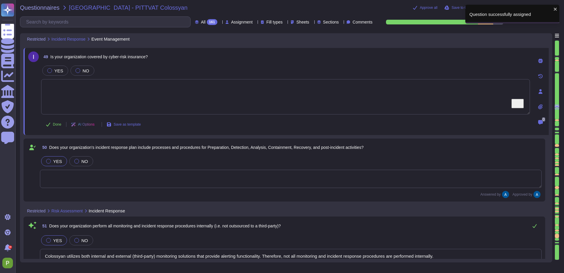
click at [557, 119] on div at bounding box center [557, 119] width 4 height 1
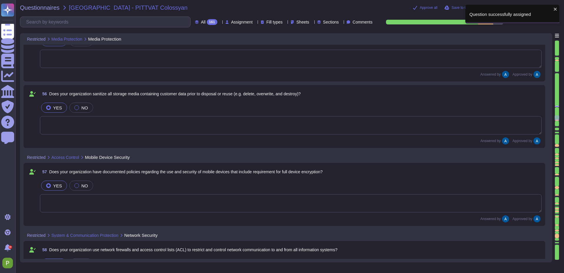
type textarea "Significant changes (additions or deletions to VPCs and subnets, new external c…"
type textarea "Yes, we have a virtually segregated DMZ in place, which may be hosted in the cl…"
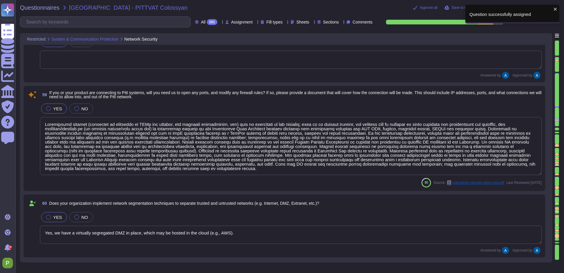
type textarea "Separate IDS systems are used."
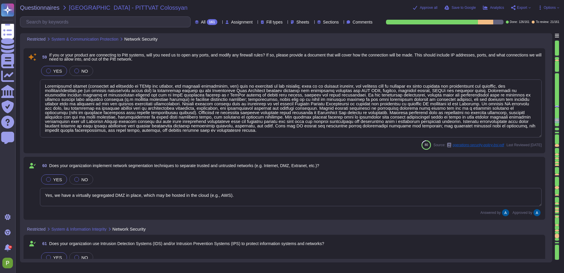
scroll to position [0, 0]
click at [301, 113] on textarea at bounding box center [291, 108] width 502 height 58
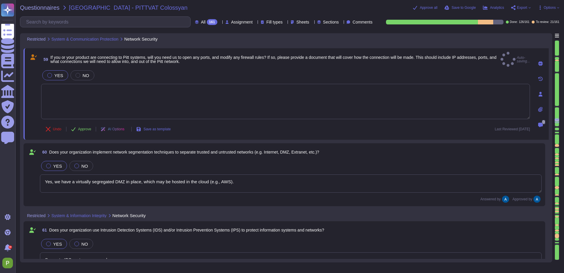
click at [541, 94] on icon at bounding box center [541, 94] width 4 height 5
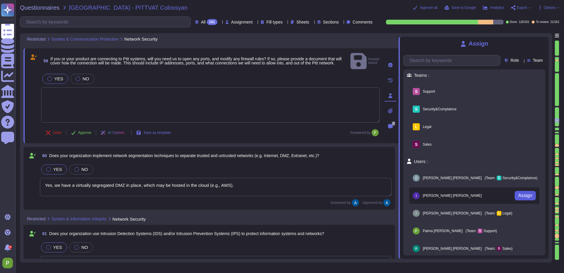
click at [528, 194] on span "Assign" at bounding box center [525, 195] width 14 height 5
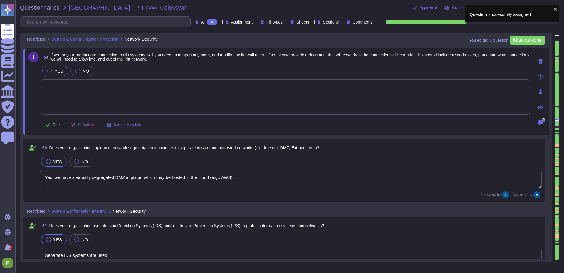
click at [557, 127] on div at bounding box center [557, 126] width 4 height 1
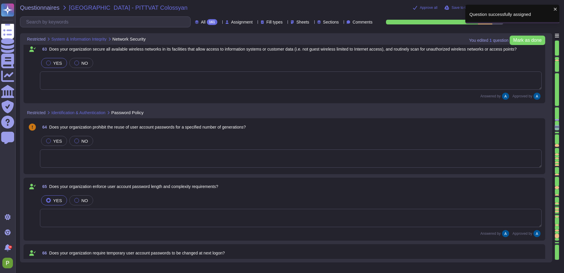
type textarea "Password have to includes numbers, symbols, and a mix of uppercase and lowercas…"
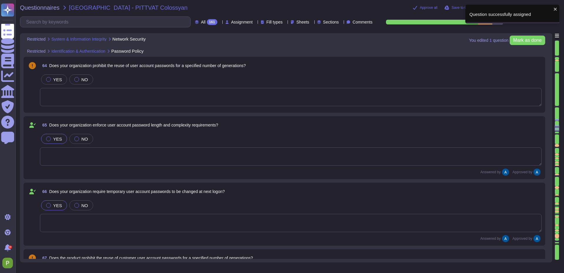
scroll to position [4537, 0]
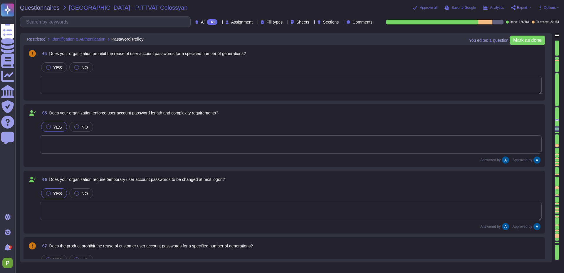
click at [74, 85] on textarea "To enrich screen reader interactions, please activate Accessibility in Grammarl…" at bounding box center [291, 85] width 502 height 18
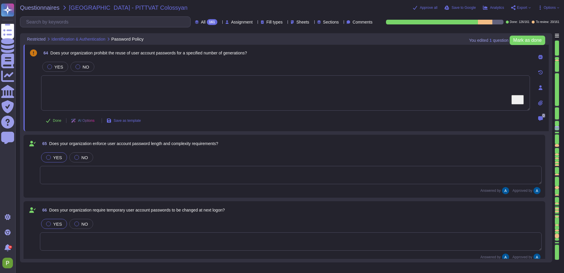
click at [540, 56] on icon at bounding box center [540, 57] width 5 height 5
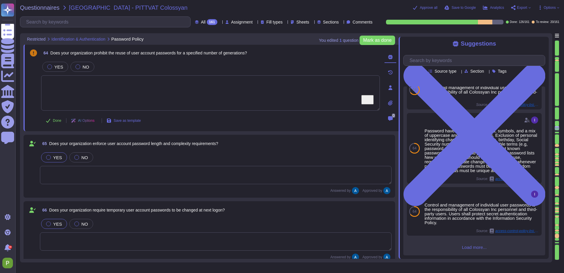
scroll to position [125, 0]
click at [76, 68] on div at bounding box center [77, 66] width 5 height 5
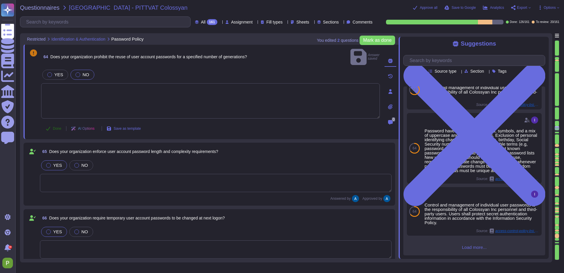
click at [55, 127] on span "Done" at bounding box center [57, 129] width 9 height 4
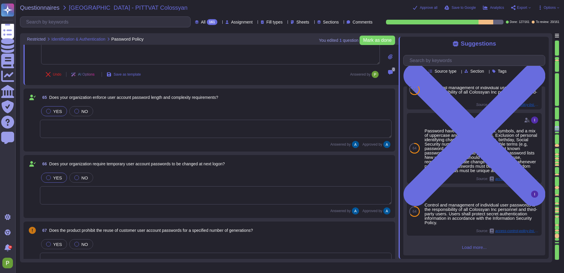
click at [558, 131] on div at bounding box center [557, 129] width 5 height 6
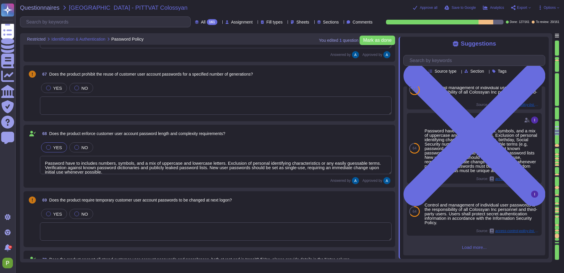
type textarea "Yes, all customer data stored in the solution, including databases, is encrypte…"
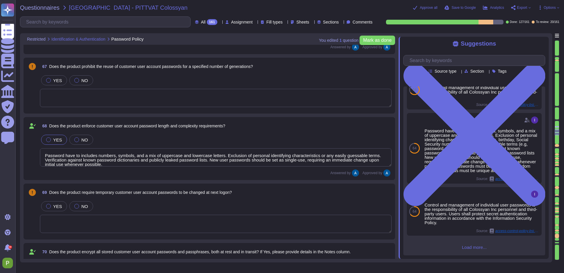
scroll to position [4750, 0]
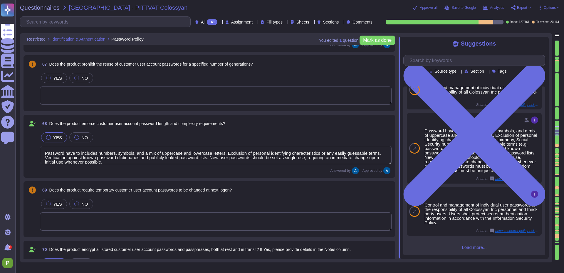
drag, startPoint x: 75, startPoint y: 77, endPoint x: 78, endPoint y: 78, distance: 4.2
click at [75, 77] on div at bounding box center [76, 77] width 5 height 5
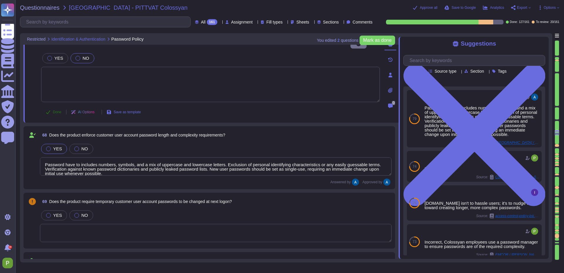
click at [56, 110] on span "Done" at bounding box center [57, 112] width 9 height 4
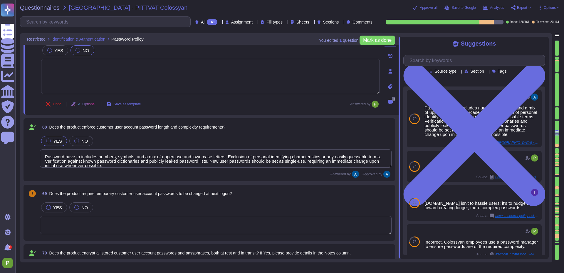
click at [558, 144] on div at bounding box center [557, 145] width 4 height 3
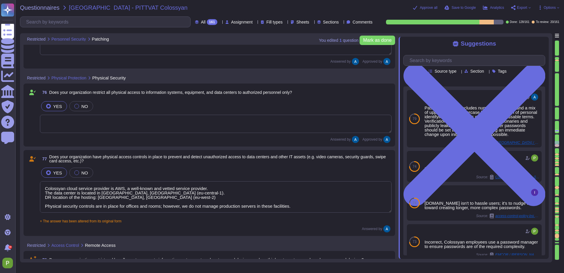
type textarea "Colossyan cloud service provider is AWS, a well-known and vetted service provid…"
type textarea "Access to Colossyan Inc networks is restricted to authorized employees and thir…"
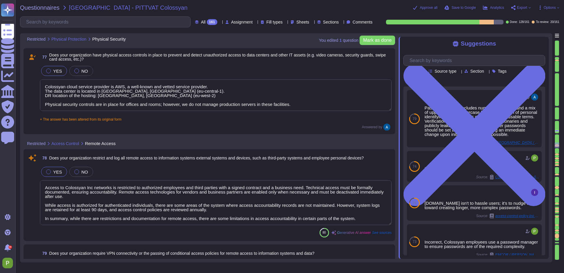
click at [558, 120] on div at bounding box center [557, 119] width 4 height 1
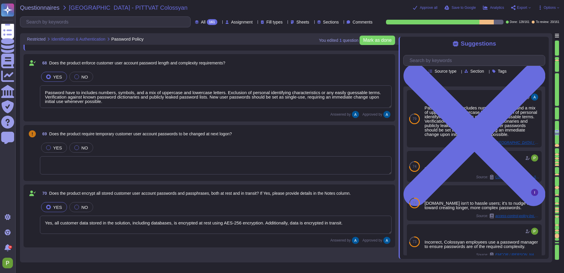
type textarea "Password have to includes numbers, symbols, and a mix of uppercase and lowercas…"
type textarea "Yes, all customer data stored in the solution, including databases, is encrypte…"
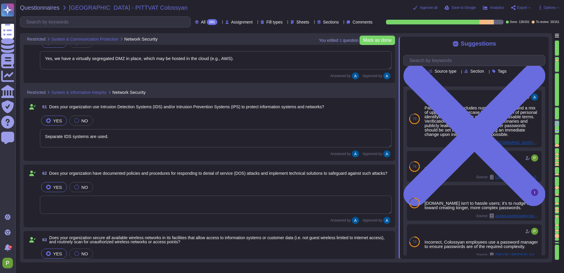
type textarea "Yes, we have a virtually segregated DMZ in place, which may be hosted in the cl…"
type textarea "Separate IDS systems are used."
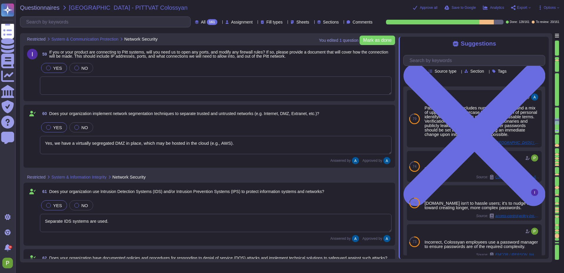
scroll to position [4176, 0]
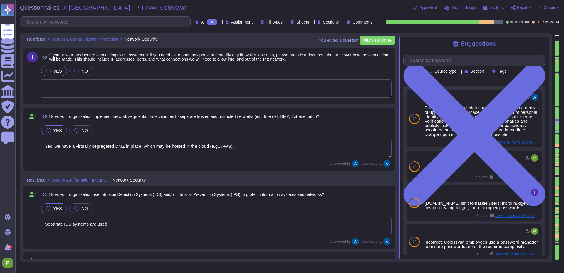
click at [558, 134] on div at bounding box center [557, 138] width 4 height 9
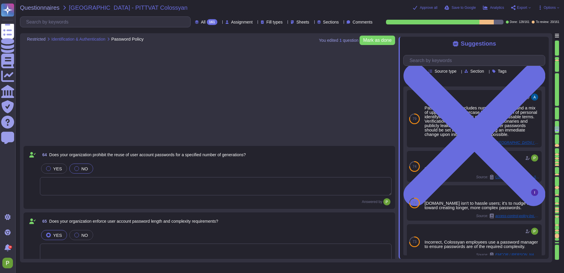
type textarea "Password have to includes numbers, symbols, and a mix of uppercase and lowercas…"
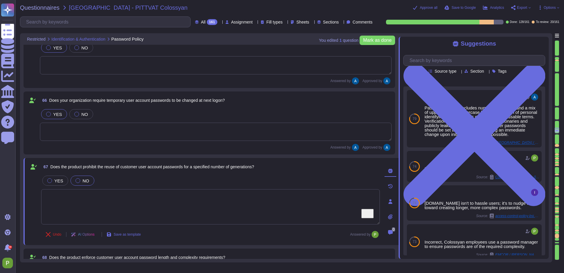
type textarea "Yes, all customer data stored in the solution, including databases, is encrypte…"
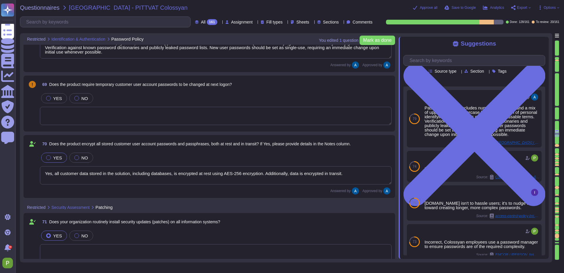
scroll to position [4849, 0]
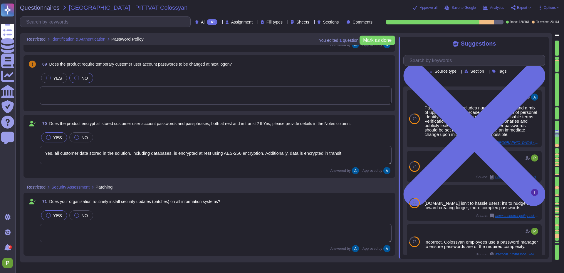
click at [74, 77] on div at bounding box center [76, 77] width 5 height 5
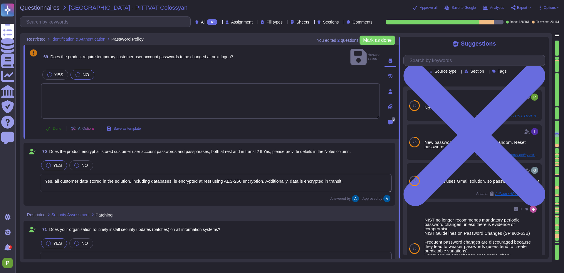
click at [58, 127] on span "Done" at bounding box center [57, 129] width 9 height 4
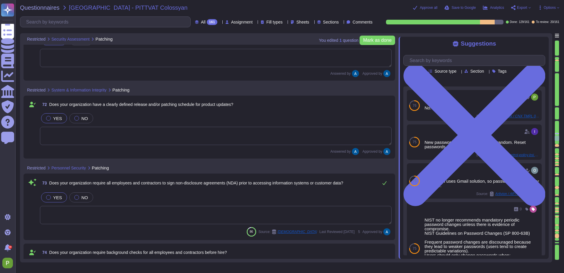
scroll to position [5038, 0]
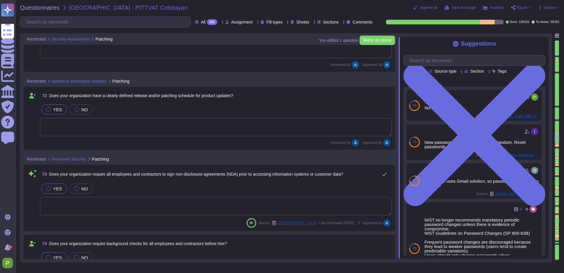
click at [558, 144] on div at bounding box center [557, 145] width 4 height 3
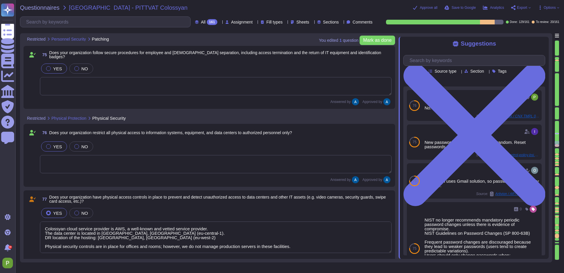
type textarea "Colossyan cloud service provider is AWS, a well-known and vetted service provid…"
type textarea "Access to Colossyan Inc networks is restricted to authorized employees and thir…"
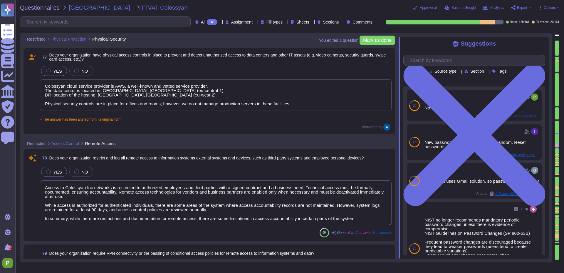
scroll to position [1, 0]
drag, startPoint x: 45, startPoint y: 85, endPoint x: 323, endPoint y: 106, distance: 279.3
click at [323, 106] on textarea "Colossyan cloud service provider is AWS, a well-known and vetted service provid…" at bounding box center [216, 94] width 352 height 31
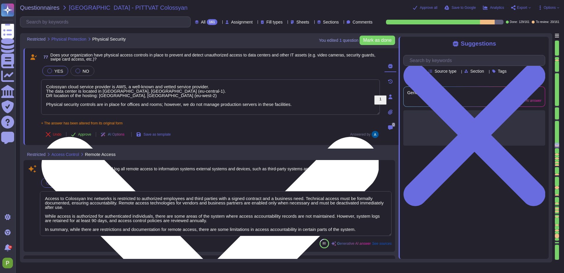
scroll to position [0, 0]
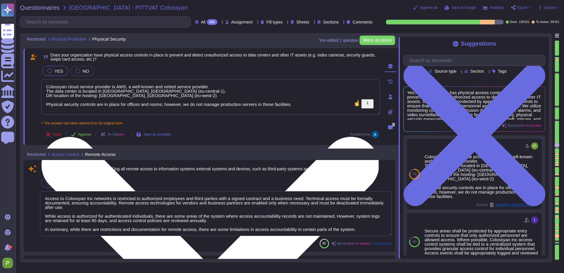
click at [319, 104] on textarea "Colossyan cloud service provider is AWS, a well-known and vetted service provid…" at bounding box center [210, 96] width 339 height 35
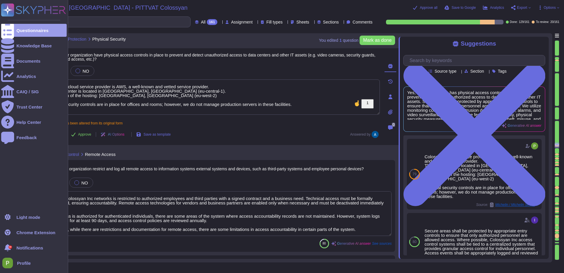
drag, startPoint x: 150, startPoint y: 96, endPoint x: 11, endPoint y: 83, distance: 139.0
click at [0, 81] on html "Questionnaires Knowledge Base Documents Analytics CAIQ / SIG Trust Center Help …" at bounding box center [282, 136] width 564 height 273
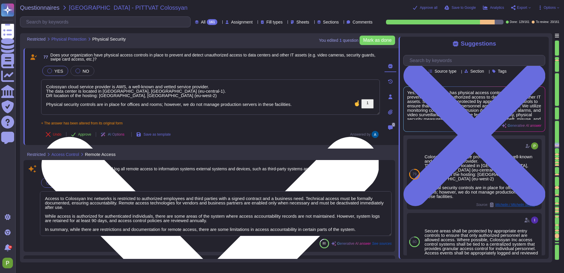
click at [190, 96] on textarea "Colossyan cloud service provider is AWS, a well-known and vetted service provid…" at bounding box center [210, 96] width 339 height 35
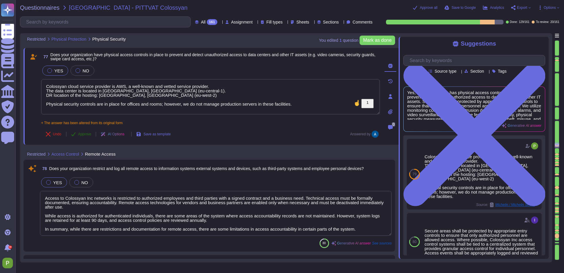
click at [89, 133] on span "Approve" at bounding box center [84, 134] width 13 height 4
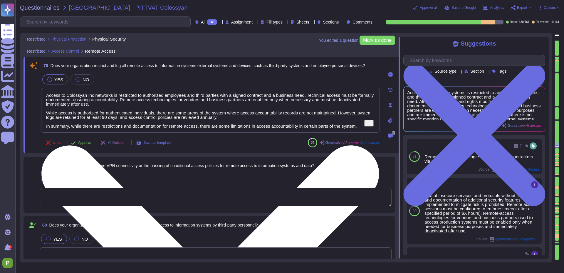
scroll to position [5505, 0]
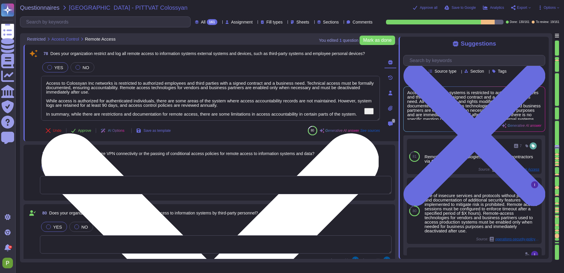
click at [144, 95] on textarea "Access to Colossyan Inc networks is restricted to authorized employees and thir…" at bounding box center [210, 98] width 339 height 45
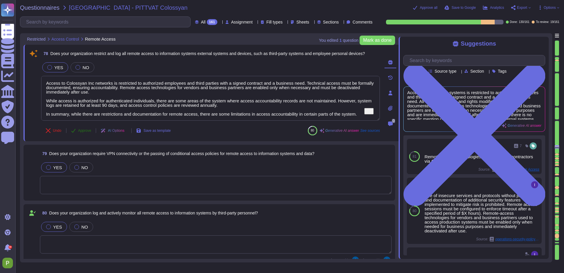
click at [87, 130] on span "Approve" at bounding box center [84, 131] width 13 height 4
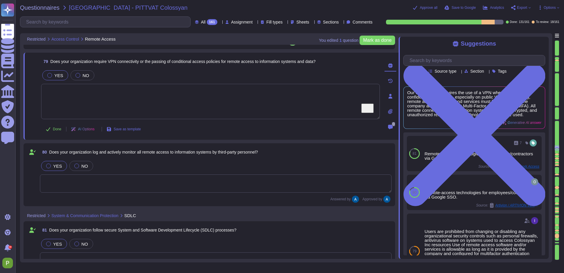
scroll to position [5598, 0]
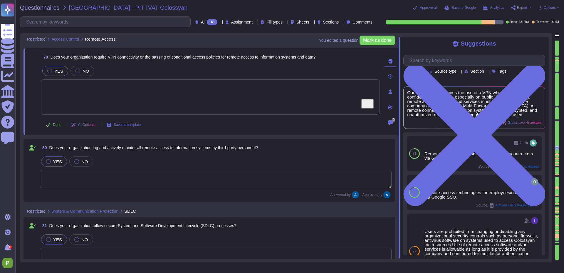
click at [557, 154] on div at bounding box center [557, 153] width 4 height 1
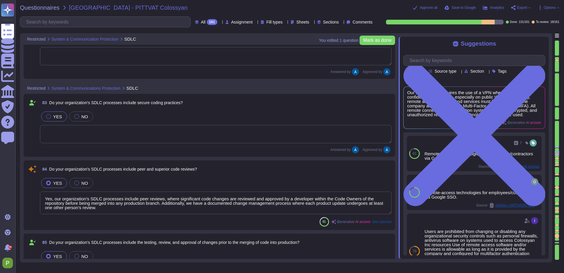
type textarea "Yes, our organization's SDLC processes include peer reviews, where significant …"
type textarea "Yes, our organization requires management approval prior to the installation or…"
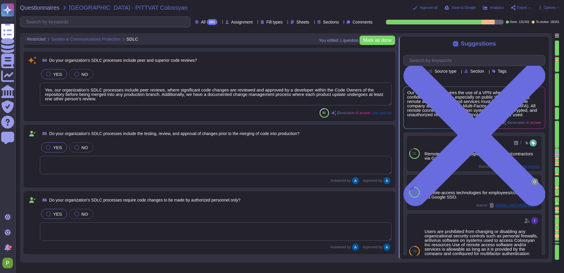
scroll to position [5959, 0]
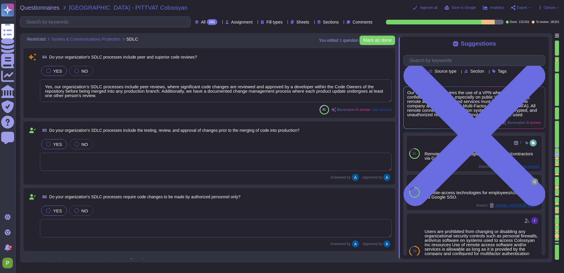
click at [139, 85] on textarea "Yes, our organization's SDLC processes include peer reviews, where significant …" at bounding box center [216, 90] width 352 height 23
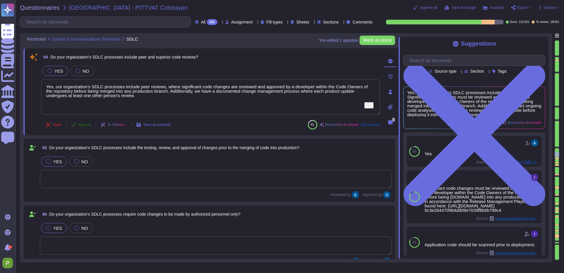
click at [84, 125] on span "Approve" at bounding box center [84, 125] width 13 height 4
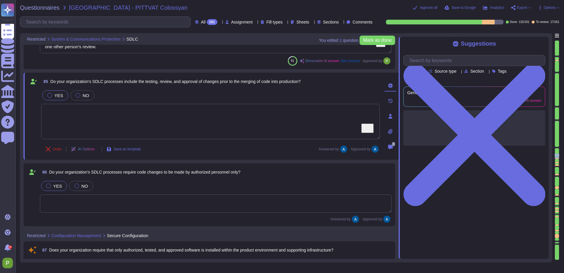
scroll to position [6030, 0]
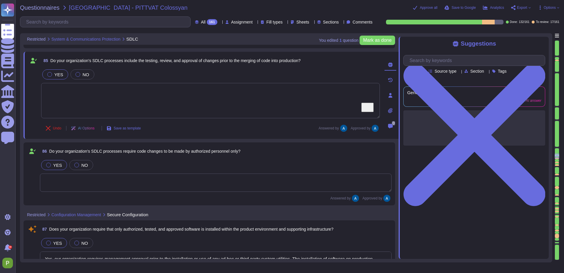
click at [556, 157] on div at bounding box center [557, 156] width 5 height 6
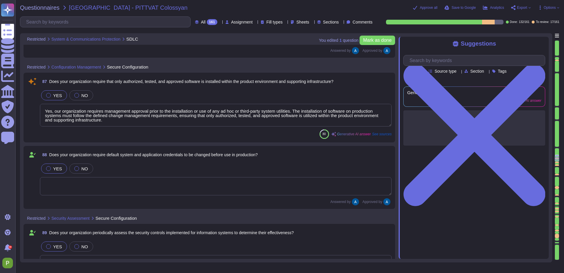
type textarea "Yes, all vendor defaults must be changed before a system is installed on the ne…"
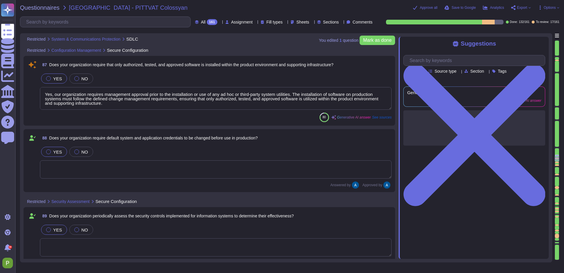
scroll to position [6191, 0]
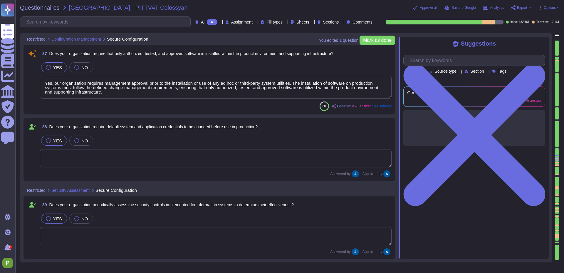
click at [143, 87] on textarea "Yes, our organization requires management approval prior to the installation or…" at bounding box center [216, 87] width 352 height 23
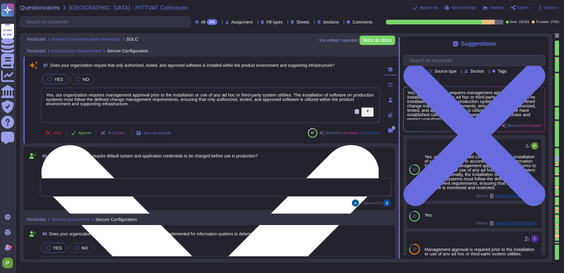
scroll to position [6161, 0]
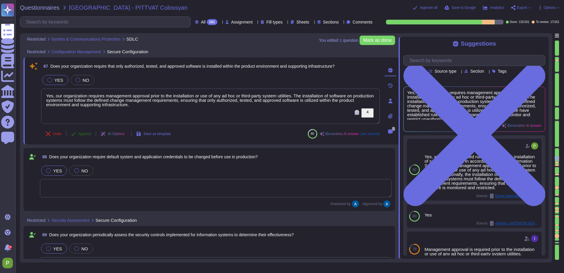
click at [80, 134] on span "Approve" at bounding box center [84, 134] width 13 height 4
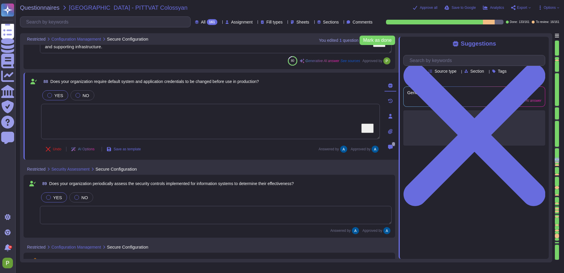
type textarea "Yes, our organization prioritizes supplier diversification to reduce reliance o…"
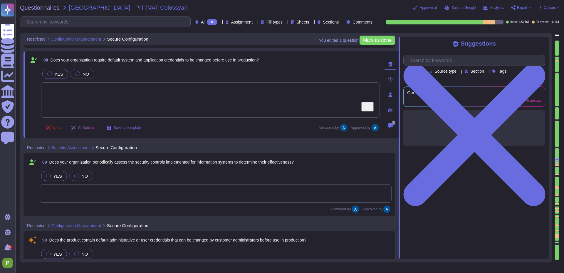
scroll to position [6238, 0]
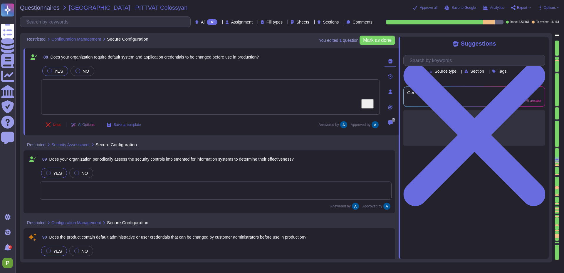
click at [558, 147] on div at bounding box center [557, 147] width 4 height 1
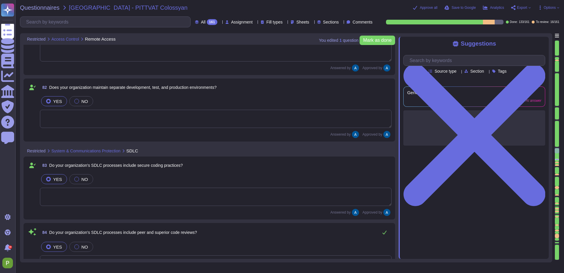
type textarea "Access to Colossyan Inc networks is restricted to authorized employees and thir…"
type textarea "Yes, our organization's SDLC processes include peer reviews, where significant …"
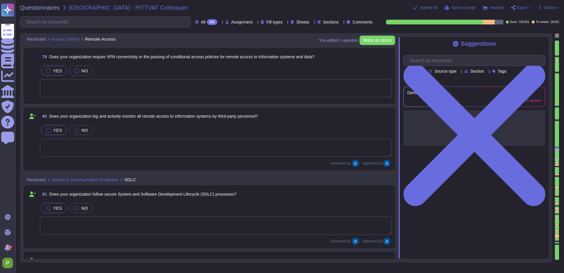
scroll to position [5598, 0]
click at [91, 84] on textarea at bounding box center [216, 88] width 352 height 18
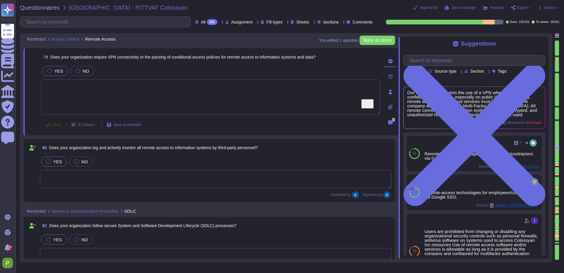
click at [55, 123] on span "Done" at bounding box center [57, 125] width 9 height 4
click at [558, 162] on div at bounding box center [557, 162] width 4 height 1
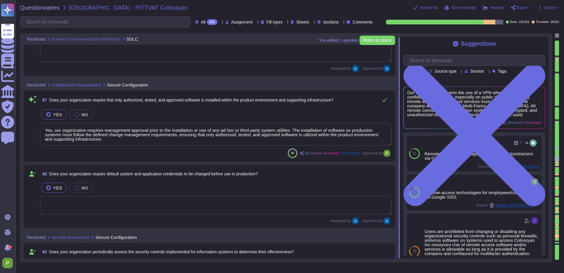
type textarea "Yes, our organization requires management approval prior to the installation or…"
type textarea "Yes, all vendor defaults must be changed before a system is installed on the ne…"
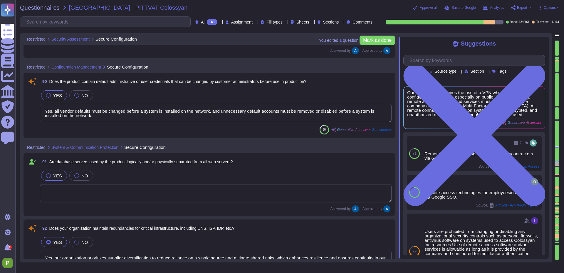
type textarea "Yes, our organization prioritizes supplier diversification to reduce reliance o…"
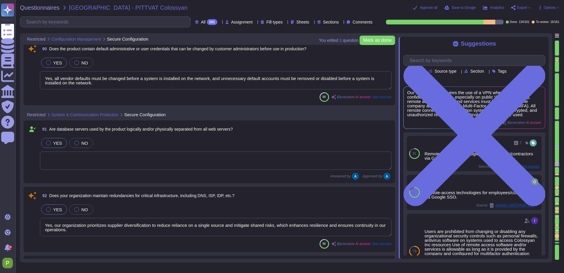
scroll to position [6386, 0]
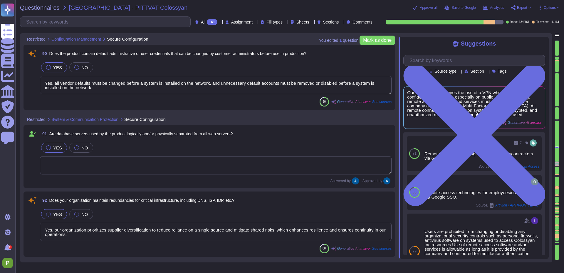
click at [109, 88] on textarea "Yes, all vendor defaults must be changed before a system is installed on the ne…" at bounding box center [216, 85] width 352 height 18
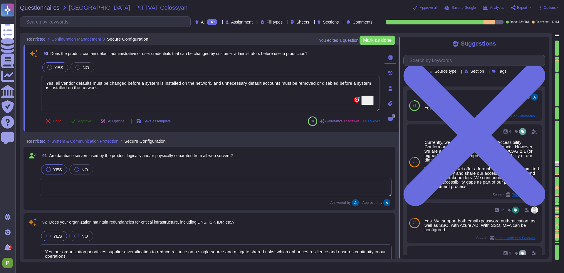
click at [83, 121] on span "Approve" at bounding box center [84, 121] width 13 height 4
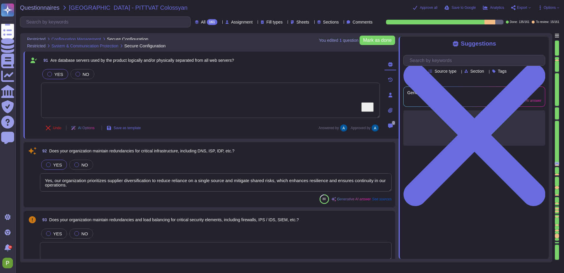
scroll to position [6464, 0]
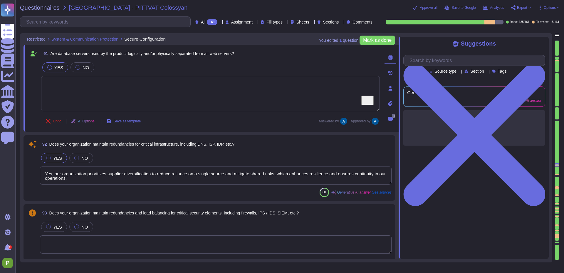
click at [118, 180] on textarea "Yes, our organization prioritizes supplier diversification to reduce reliance o…" at bounding box center [216, 175] width 352 height 18
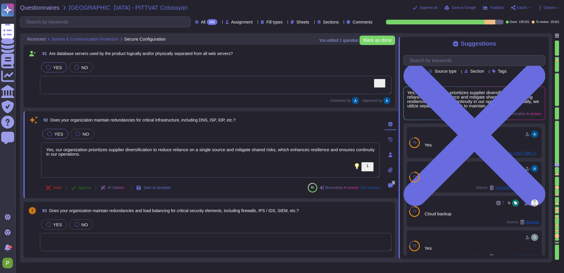
click at [80, 187] on span "Approve" at bounding box center [84, 188] width 13 height 4
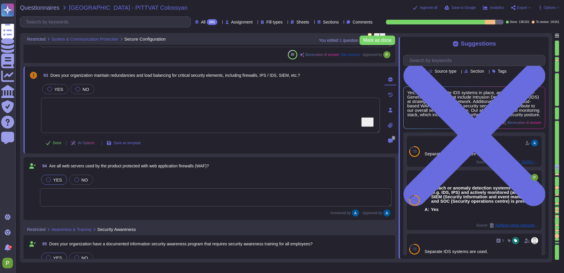
type textarea "Yes, [PERSON_NAME] complies with GDPR and holds a SOC2 Type II report. We are c…"
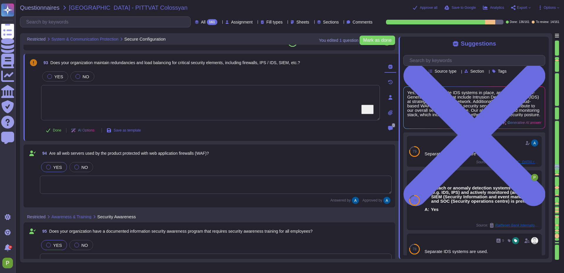
scroll to position [6594, 0]
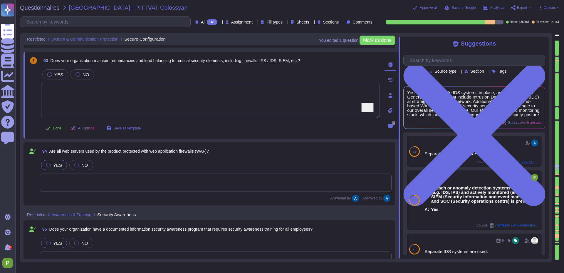
type textarea "Yes, our organization has a documented data privacy policy available for review…"
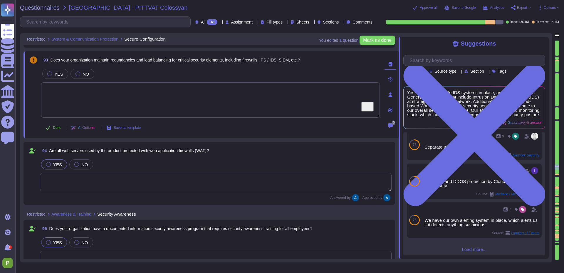
scroll to position [115, 0]
click at [389, 95] on icon at bounding box center [390, 94] width 5 height 5
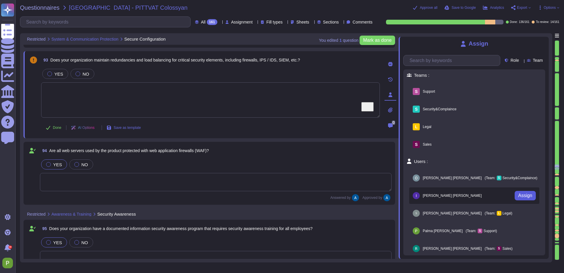
click at [519, 193] on span "Assign" at bounding box center [525, 195] width 14 height 5
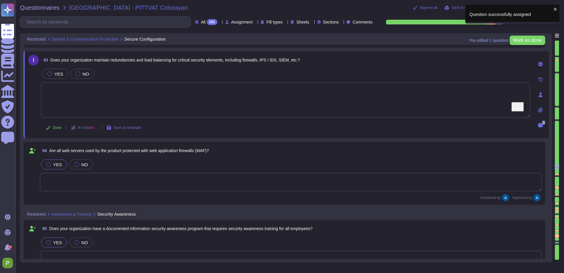
click at [556, 173] on div at bounding box center [557, 170] width 4 height 7
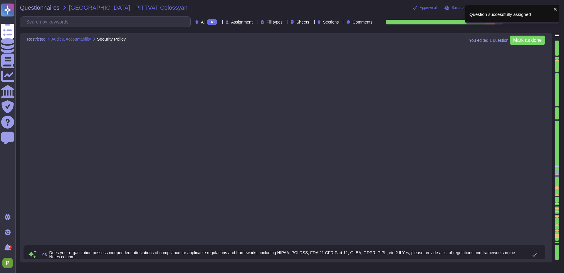
type textarea "Yes, our organization has implemented data classifications, each designated by …"
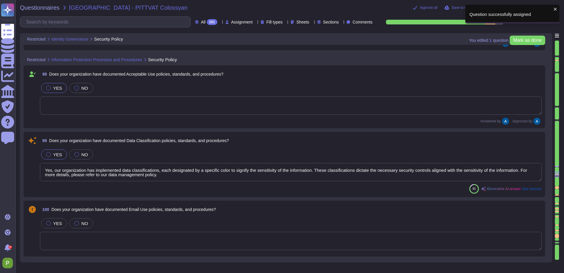
scroll to position [6999, 0]
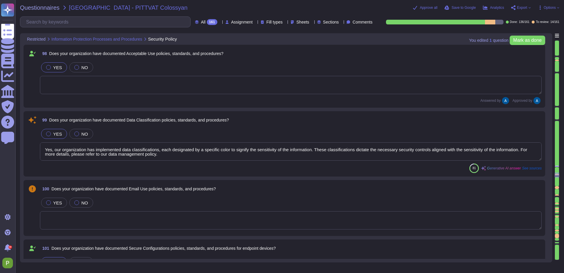
click at [131, 153] on textarea "Yes, our organization has implemented data classifications, each designated by …" at bounding box center [291, 151] width 502 height 18
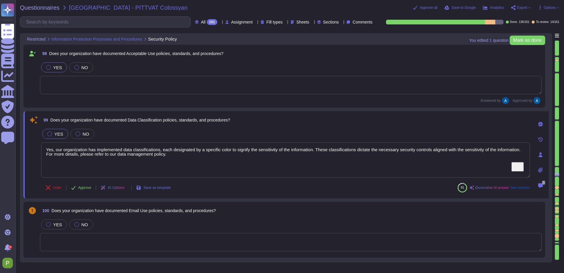
click at [78, 186] on button "Approve" at bounding box center [81, 188] width 30 height 12
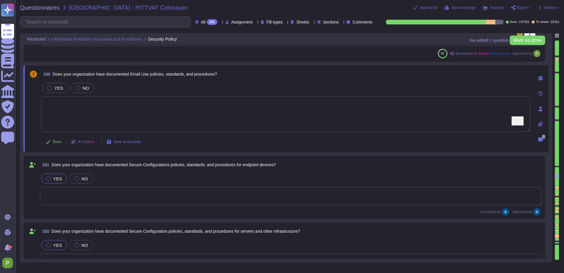
scroll to position [7128, 0]
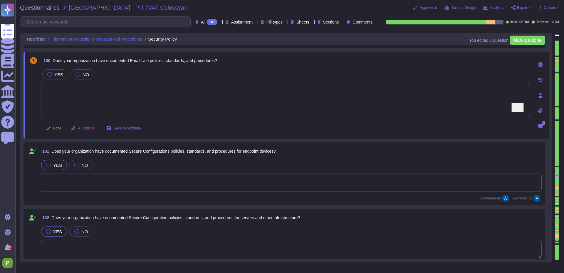
click at [152, 101] on textarea "To enrich screen reader interactions, please activate Accessibility in Grammarl…" at bounding box center [285, 100] width 489 height 35
click at [543, 60] on div at bounding box center [541, 65] width 12 height 12
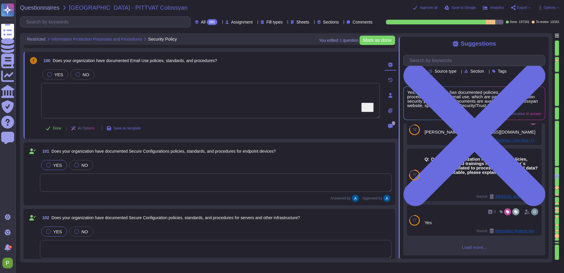
scroll to position [130, 0]
click at [48, 73] on div at bounding box center [49, 74] width 5 height 5
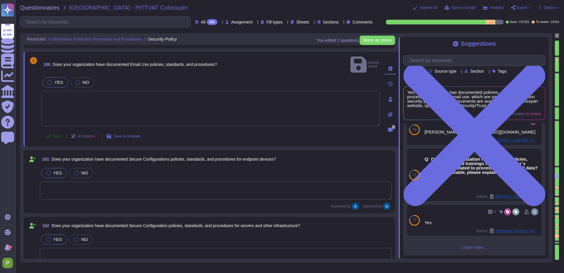
click at [55, 134] on span "Done" at bounding box center [57, 136] width 9 height 4
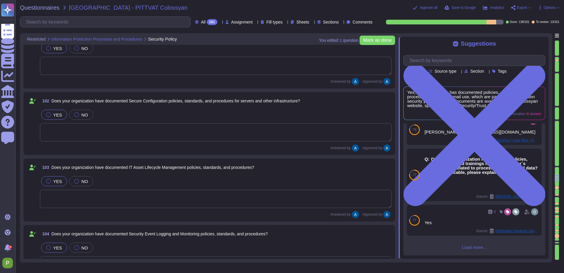
scroll to position [7241, 0]
click at [557, 186] on div at bounding box center [557, 187] width 4 height 3
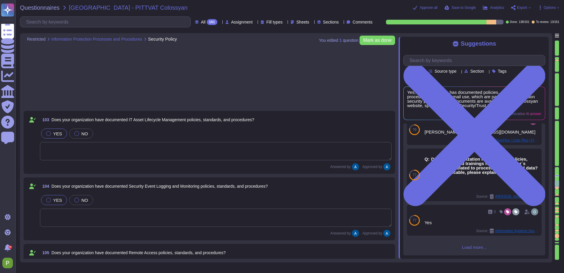
type textarea "Yes, our organization has documented processes and procedures in place to ident…"
type textarea "Yes, our organization has documented processes and procedures in place to grant…"
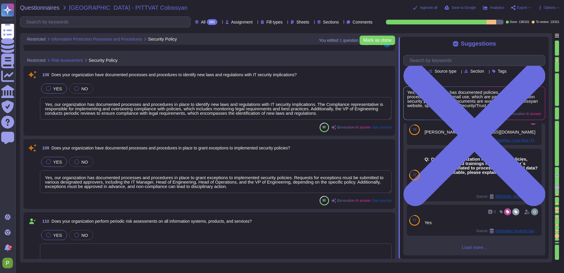
scroll to position [7670, 0]
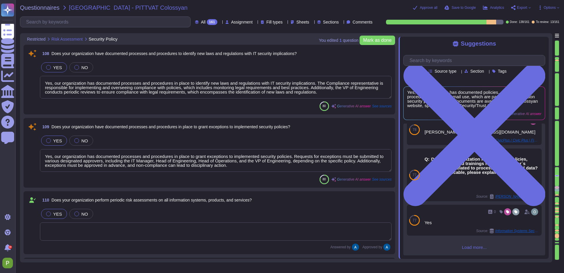
type textarea "Colossyan has a SOC2 Type II report available for customers or prospects after …"
click at [262, 92] on textarea "Yes, our organization has documented processes and procedures in place to ident…" at bounding box center [216, 87] width 352 height 23
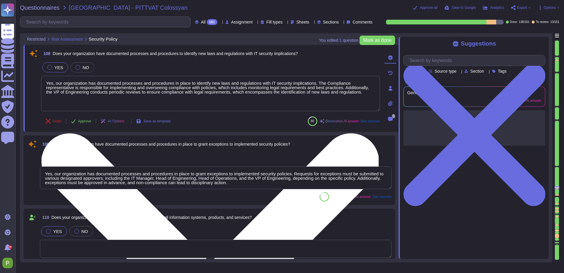
scroll to position [0, 0]
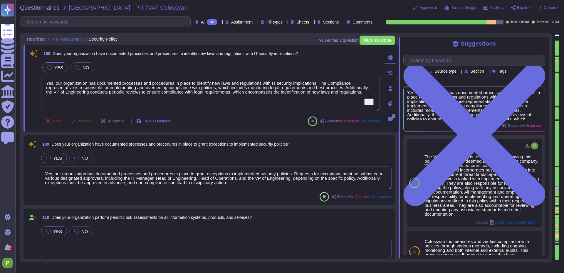
click at [81, 121] on span "Approve" at bounding box center [84, 121] width 13 height 4
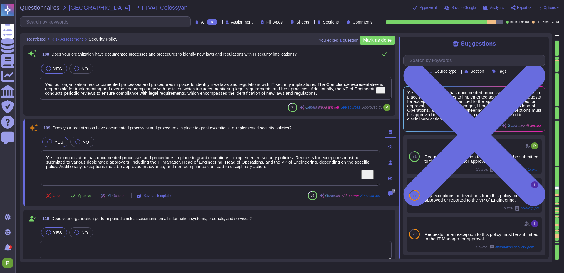
type textarea "Colossyan has a SOC2 Type II report available for customers or prospects after …"
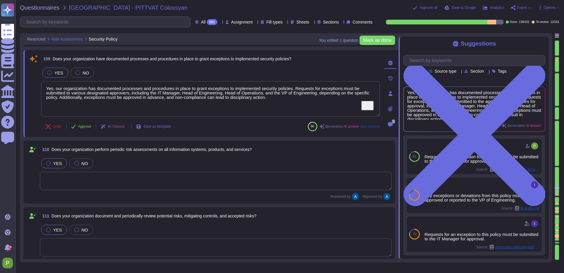
click at [64, 160] on div "110 Does your organization perform periodic risk assessments on all information…" at bounding box center [209, 172] width 365 height 56
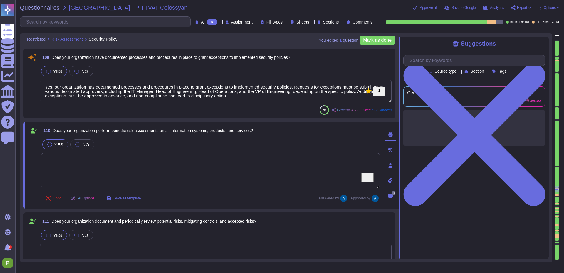
scroll to position [7741, 0]
click at [100, 95] on textarea "Yes, our organization has documented processes and procedures in place to grant…" at bounding box center [216, 90] width 352 height 23
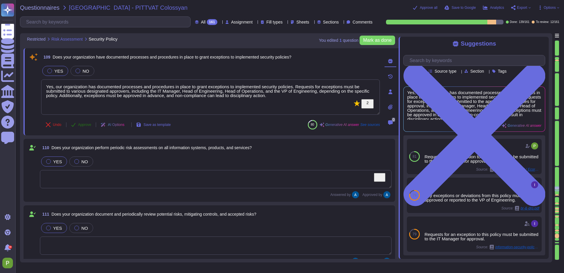
click at [77, 127] on button "Approve" at bounding box center [81, 125] width 30 height 12
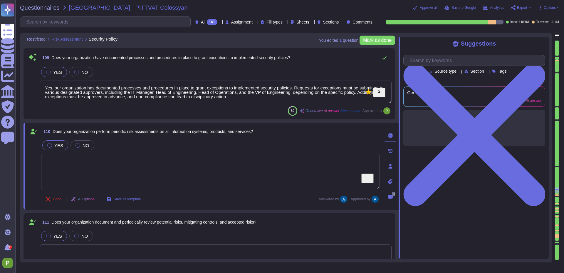
type textarea "Colossyan has a SOC2 Type II report available for customers or prospects after …"
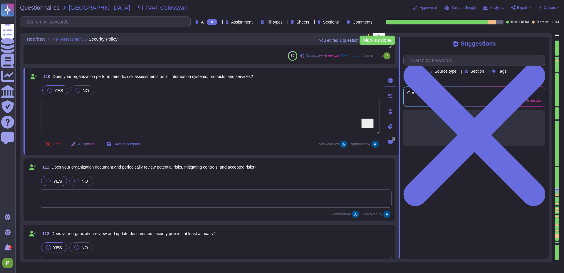
scroll to position [7812, 0]
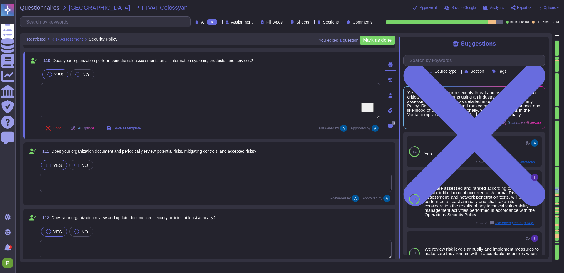
click at [558, 197] on div at bounding box center [557, 200] width 4 height 6
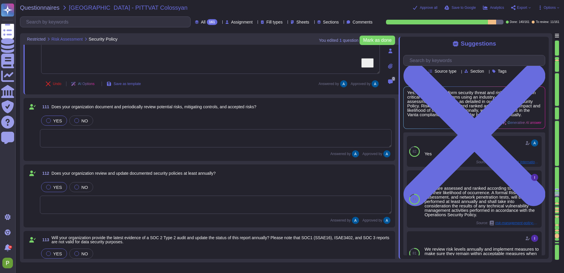
type textarea "Our product supports Single Sign-On (SSO) via [PERSON_NAME] and OpenID Connect …"
type textarea "Yes. We support both email+password authentication, as well as SSO, with Azure …"
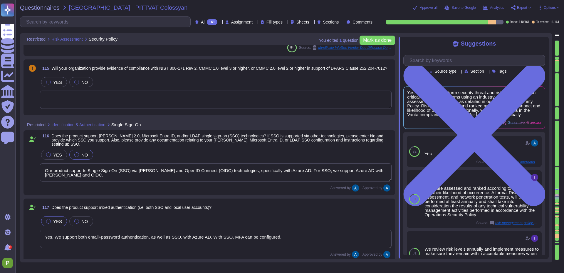
scroll to position [8153, 0]
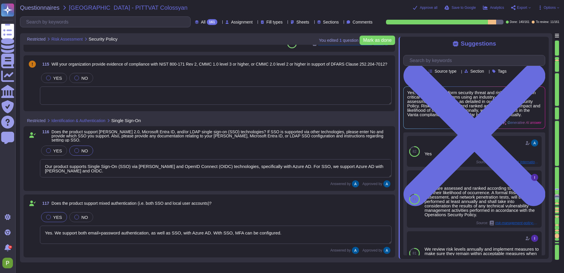
click at [181, 98] on textarea at bounding box center [216, 95] width 352 height 18
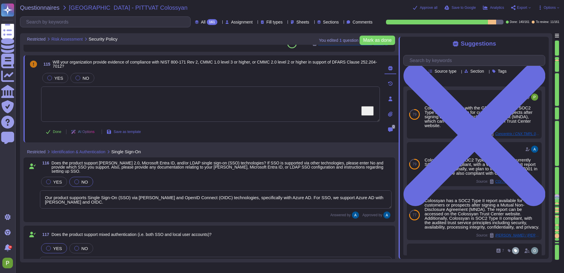
click at [392, 101] on div at bounding box center [391, 99] width 12 height 12
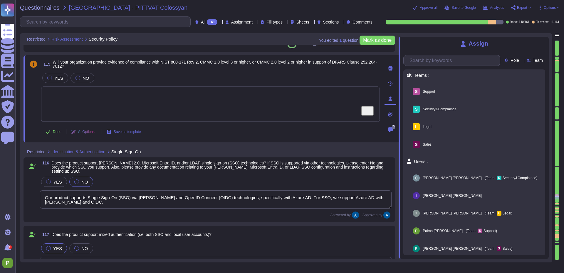
click at [0, 0] on span "Assign" at bounding box center [0, 0] width 0 height 0
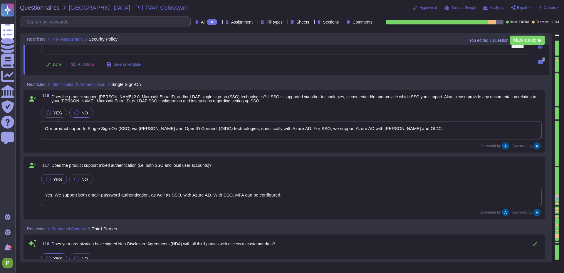
type textarea "No, certain activities are strictly prohibited, including sharing information f…"
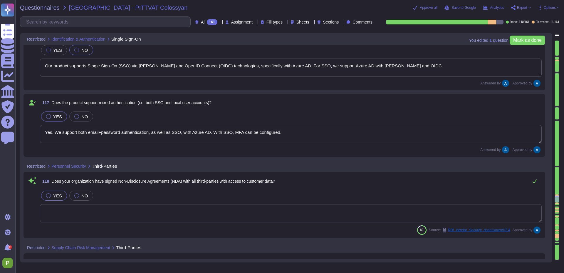
scroll to position [8294, 0]
type textarea "Colossyan cloud service provider is AWS. Our data centers are located in [GEOGR…"
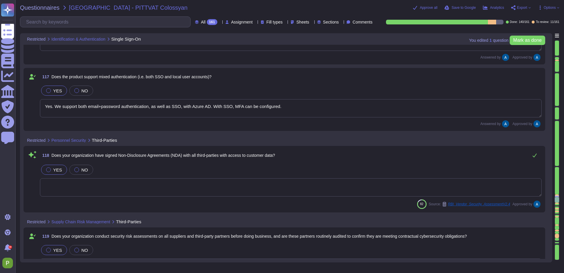
click at [559, 195] on div "Questionnaires University of Pittsburgh - PITTVAT Colossyan Approve all Save to…" at bounding box center [289, 136] width 549 height 273
click at [557, 195] on div at bounding box center [557, 195] width 4 height 1
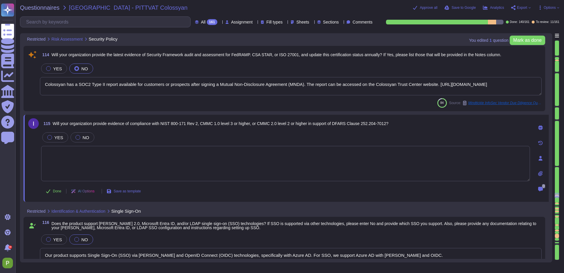
type textarea "Colossyan has a SOC2 Type II report available for customers or prospects after …"
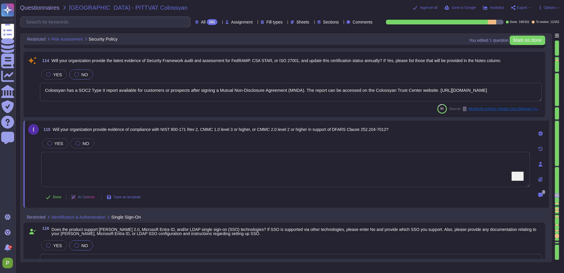
click at [94, 90] on textarea "Colossyan has a SOC2 Type II report available for customers or prospects after …" at bounding box center [291, 92] width 502 height 18
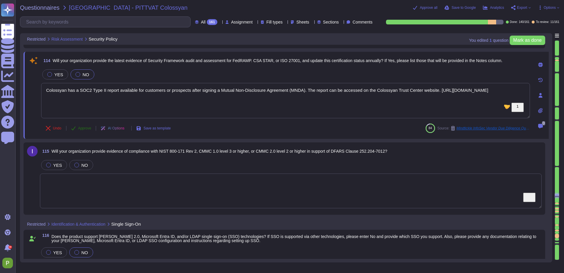
click at [85, 126] on span "Approve" at bounding box center [84, 128] width 13 height 4
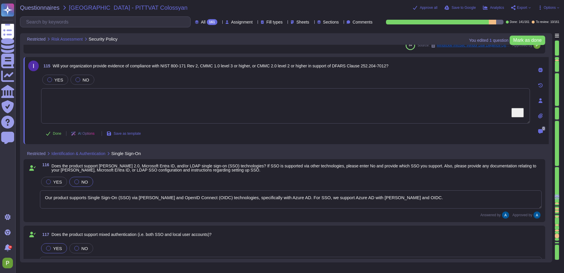
scroll to position [8154, 0]
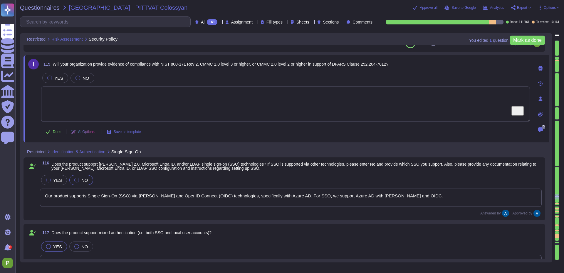
click at [558, 202] on div at bounding box center [557, 200] width 4 height 6
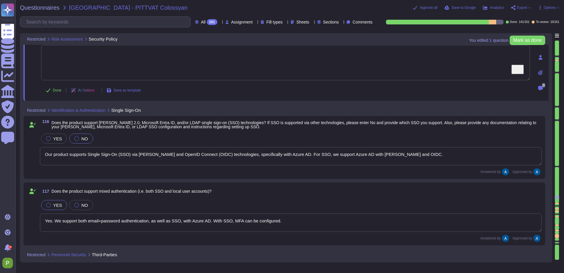
type textarea "No, certain activities are strictly prohibited, including sharing information f…"
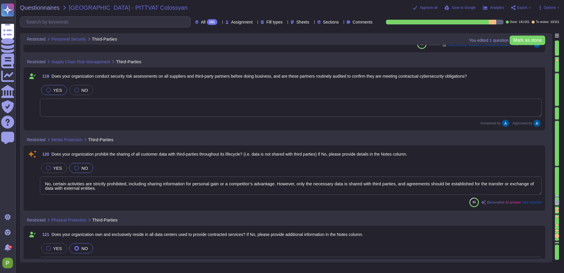
type textarea "Colossyan cloud service provider is AWS. Our data centers are located in [GEOGR…"
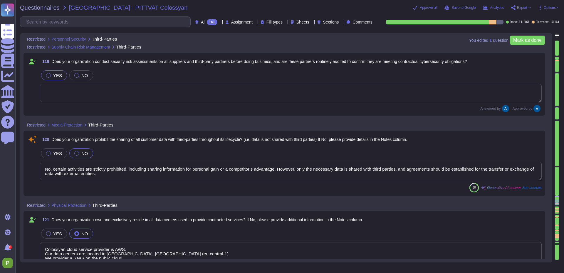
scroll to position [8467, 0]
click at [99, 160] on div "YES NO No, certain activities are strictly prohibited, including sharing inform…" at bounding box center [291, 161] width 502 height 33
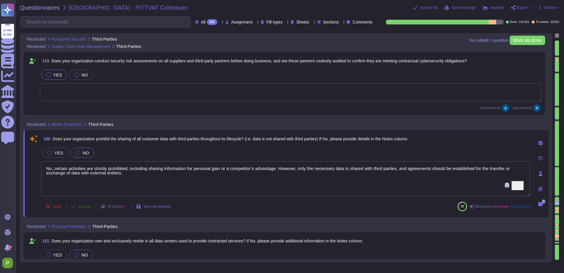
click at [88, 207] on span "Approve" at bounding box center [84, 206] width 13 height 4
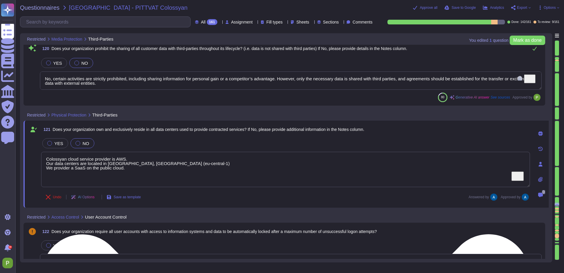
type textarea "User accounts shall be promptly disabled or removed when users leave the organi…"
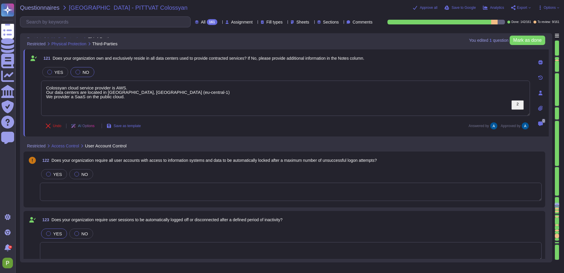
type textarea "Colossyan Inc requires that all personnel have a unique user identifier for sys…"
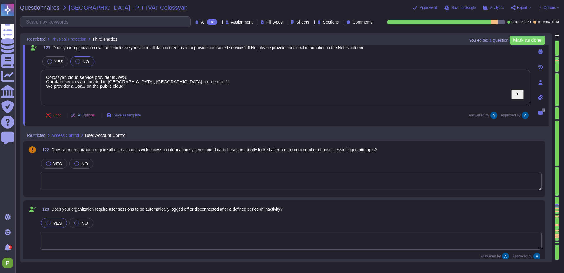
scroll to position [8626, 0]
click at [95, 178] on textarea at bounding box center [291, 180] width 502 height 18
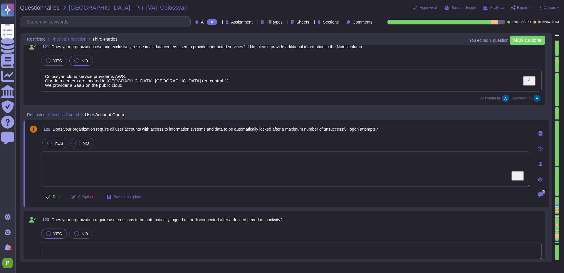
click at [542, 165] on icon at bounding box center [541, 163] width 4 height 5
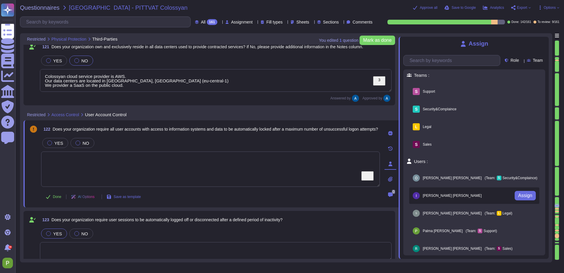
click at [419, 192] on div "[PERSON_NAME]" at bounding box center [448, 195] width 70 height 7
click at [523, 194] on span "Assign" at bounding box center [525, 195] width 14 height 5
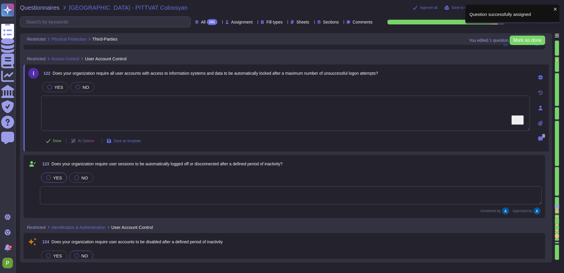
type textarea "Yes, our organization prohibits the reuse of user IDs. User IDs shall not be re…"
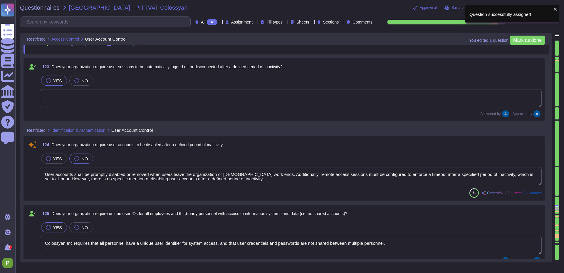
scroll to position [8776, 0]
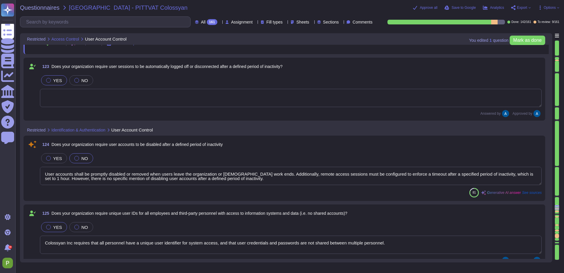
click at [82, 177] on textarea "User accounts shall be promptly disabled or removed when users leave the organi…" at bounding box center [291, 176] width 502 height 18
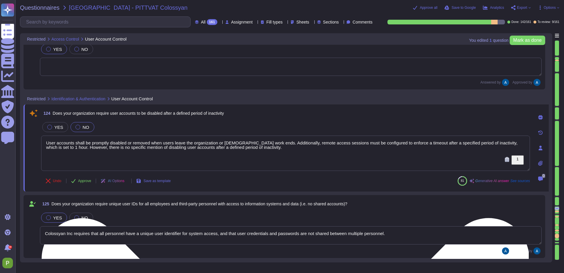
click at [310, 153] on textarea "User accounts shall be promptly disabled or removed when users leave the organi…" at bounding box center [285, 152] width 489 height 35
click at [61, 147] on textarea "User accounts shall be promptly disabled or removed when users leave the organi…" at bounding box center [285, 152] width 489 height 35
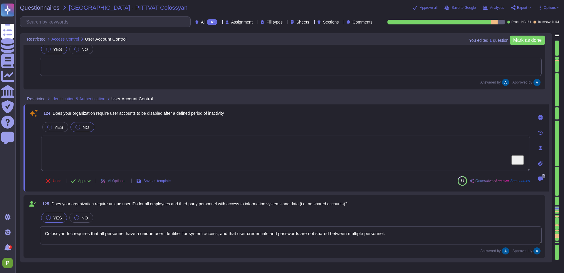
click at [538, 147] on icon at bounding box center [540, 147] width 5 height 5
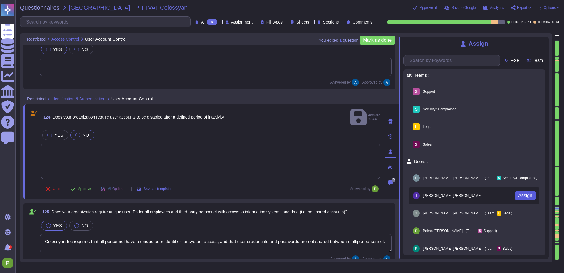
click at [527, 194] on span "Assign" at bounding box center [525, 195] width 14 height 5
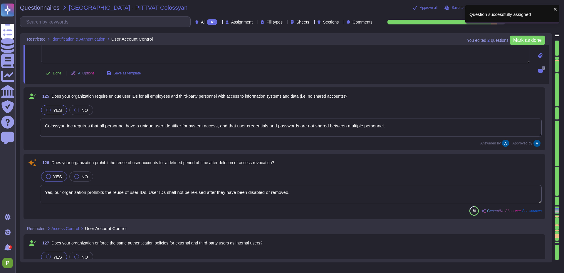
type textarea "Yes, the application can be configured to enforce a timeout after a specified p…"
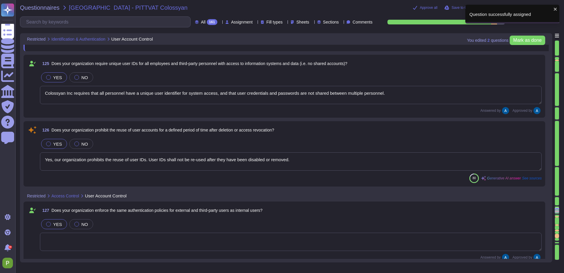
scroll to position [8914, 0]
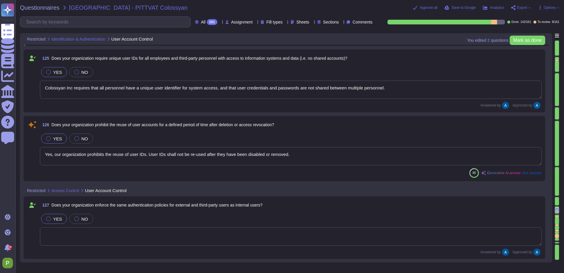
click at [182, 156] on textarea "Yes, our organization prohibits the reuse of user IDs. User IDs shall not be re…" at bounding box center [291, 156] width 502 height 18
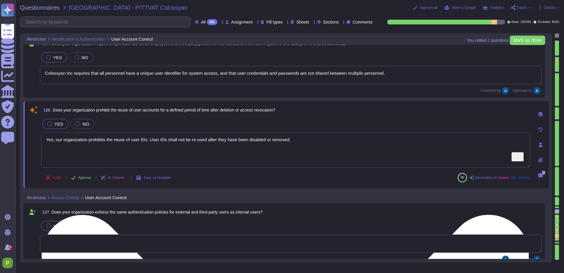
click at [182, 156] on textarea "Yes, our organization prohibits the reuse of user IDs. User IDs shall not be re…" at bounding box center [285, 149] width 489 height 35
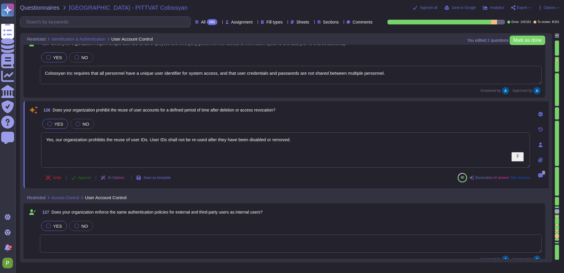
click at [83, 177] on span "Approve" at bounding box center [84, 178] width 13 height 4
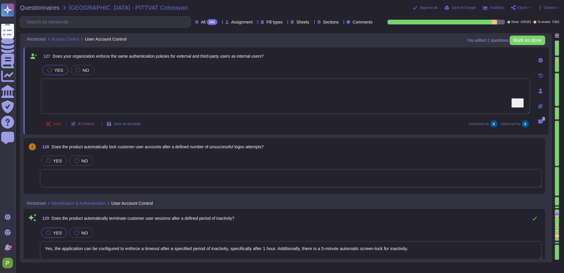
type textarea "ID token expiration is 10 hours"
type textarea "Our vulnerability management process is available in Colossyan Trust Center (we…"
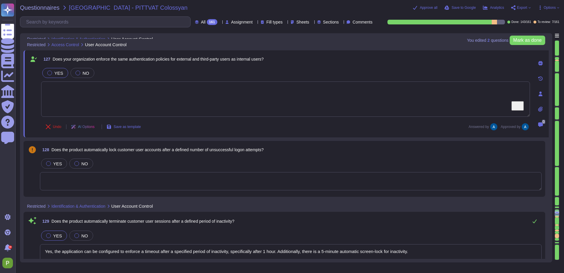
type textarea "Colossyan Inc requires that all personnel have a unique user identifier for sys…"
type textarea "Yes, our organization prohibits the reuse of user IDs. User IDs shall not be re…"
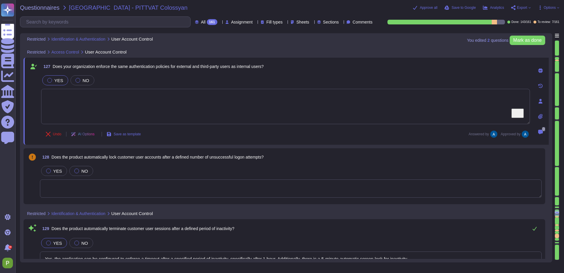
scroll to position [9035, 0]
click at [111, 187] on textarea at bounding box center [291, 188] width 502 height 18
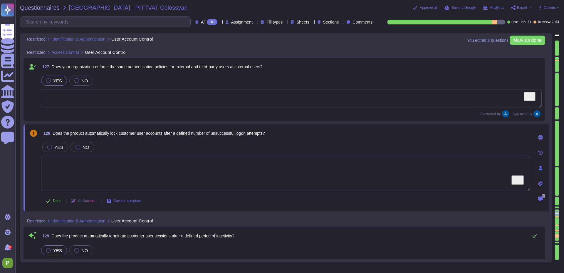
click at [93, 166] on textarea "To enrich screen reader interactions, please activate Accessibility in Grammarl…" at bounding box center [285, 172] width 489 height 35
click at [76, 146] on div at bounding box center [77, 147] width 5 height 5
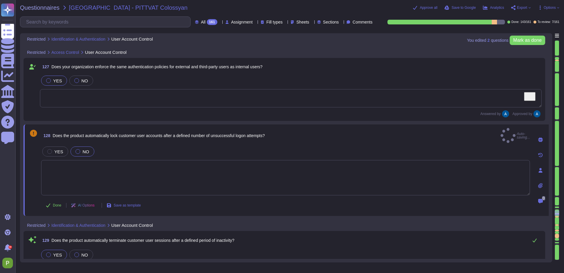
scroll to position [9035, 0]
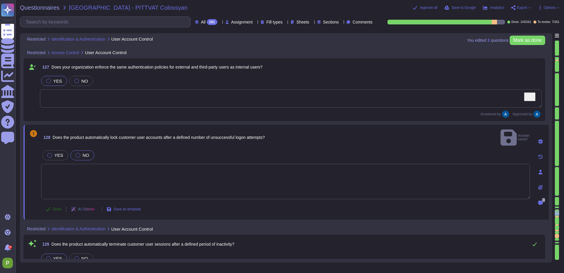
click at [49, 207] on icon at bounding box center [48, 209] width 5 height 5
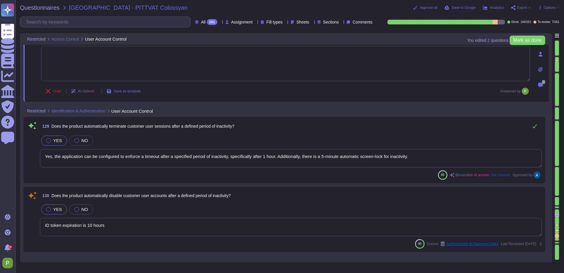
scroll to position [9154, 0]
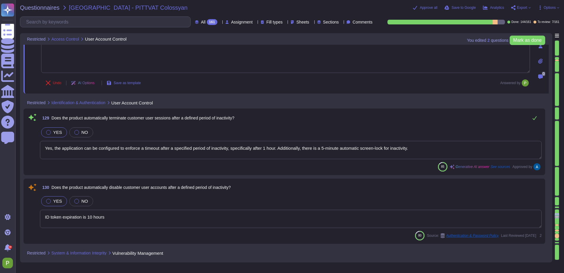
type textarea "Our vulnerability management process is available in Colossyan Trust Center (we…"
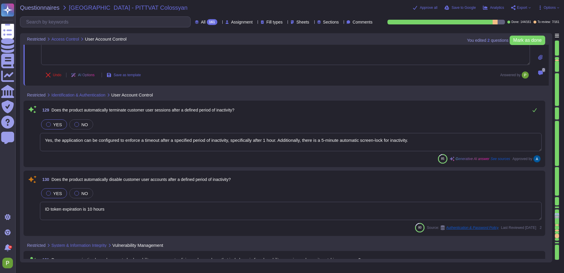
click at [161, 210] on textarea "ID token expiration is 10 hours" at bounding box center [291, 211] width 502 height 18
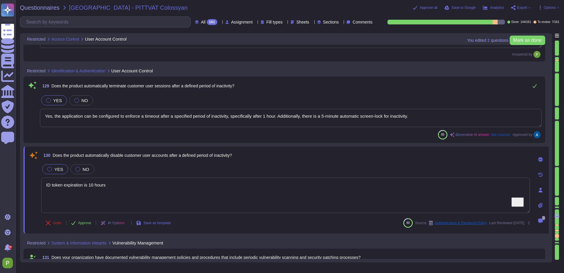
click at [99, 183] on textarea "ID token expiration is 10 hours" at bounding box center [285, 194] width 489 height 35
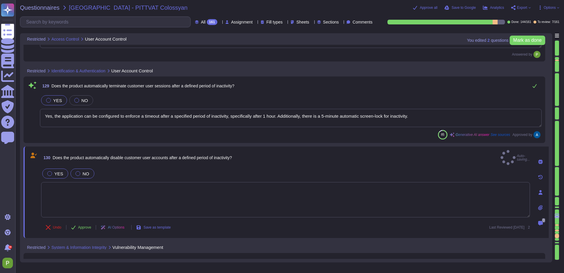
click at [75, 171] on div at bounding box center [77, 173] width 5 height 5
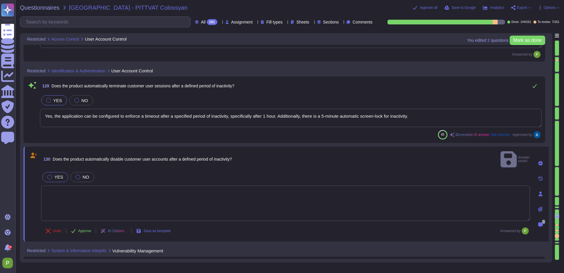
click at [508, 200] on textarea "To enrich screen reader interactions, please activate Accessibility in Grammarl…" at bounding box center [285, 202] width 489 height 35
click at [541, 192] on icon at bounding box center [541, 194] width 4 height 5
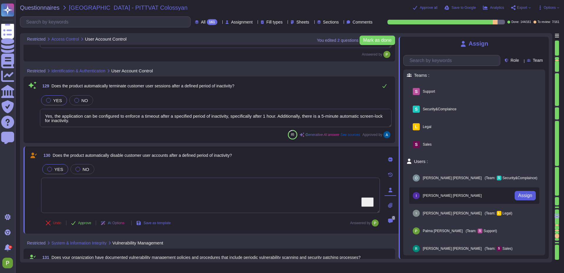
click at [522, 194] on span "Assign" at bounding box center [525, 195] width 14 height 5
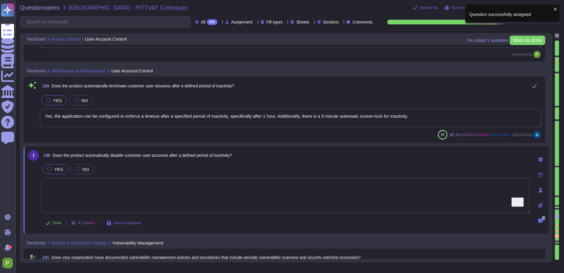
click at [557, 224] on div at bounding box center [557, 224] width 4 height 1
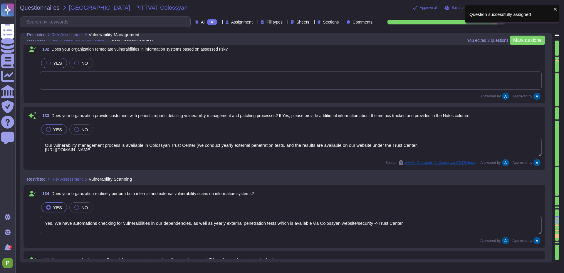
type textarea "Yes. We have automations checking for vulnerabilities in our dependencies, as w…"
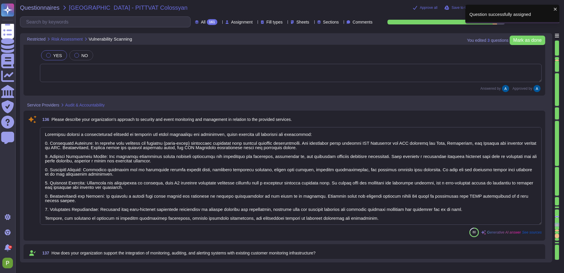
type textarea "Colossyan employs a comprehensive approach to security and event monitoring and…"
type textarea "We have both internal and external (third-party) monitoring solutions in place …"
type textarea "Under DR conditions, we offer a service-level guarantee of 99% availability, wi…"
type textarea "The recovery of the service is organized through established processes that ens…"
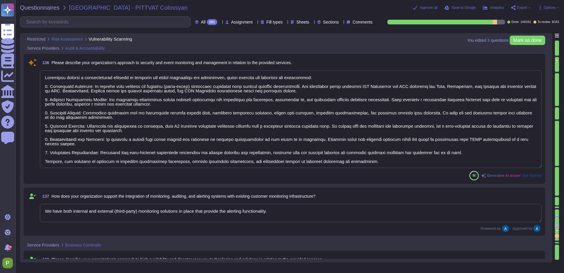
type textarea "VP of Engineering is authorized to make decisions on failover, resourcing, and …"
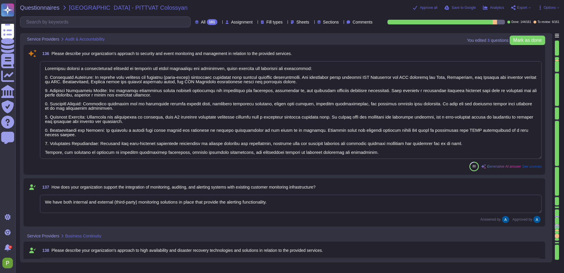
click at [223, 87] on textarea at bounding box center [291, 110] width 502 height 98
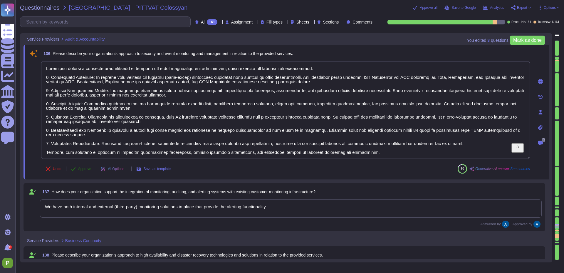
click at [80, 167] on span "Approve" at bounding box center [84, 169] width 13 height 4
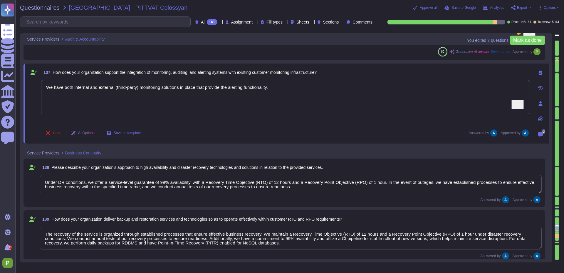
type textarea "Our organization follows a structured change management approach as outlined in…"
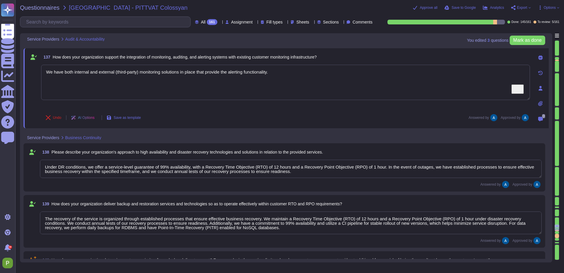
click at [558, 230] on div at bounding box center [557, 227] width 5 height 7
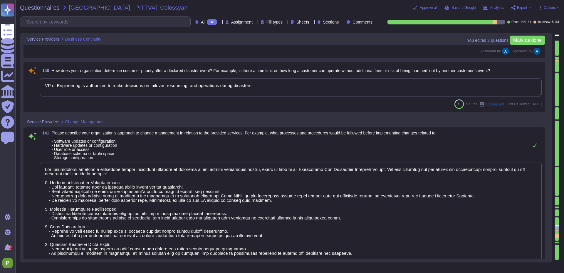
type textarea "Upon request"
type textarea "Our organization does not outsource any security functions to third-party provi…"
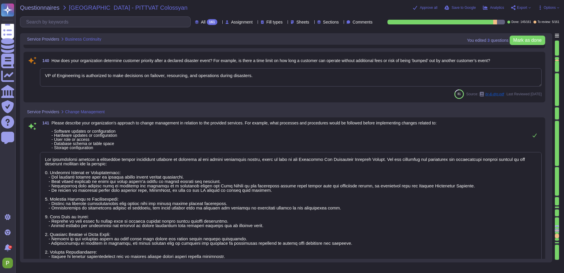
click at [156, 80] on textarea "VP of Engineering is authorized to make decisions on failover, resourcing, and …" at bounding box center [291, 77] width 502 height 18
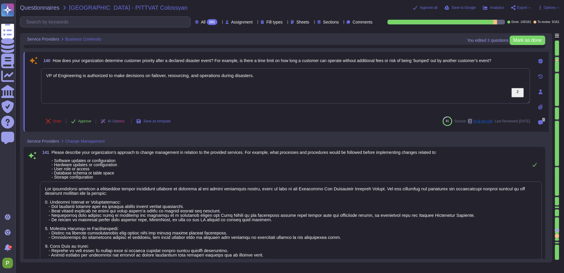
click at [86, 120] on span "Approve" at bounding box center [84, 121] width 13 height 4
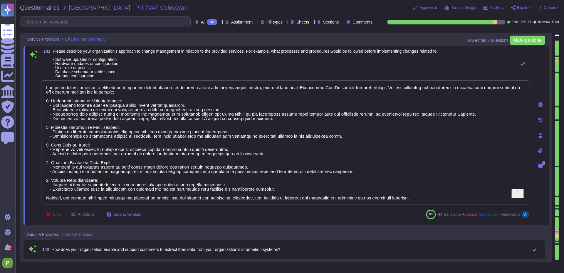
type textarea "Our organization provides verification of secure data removal through the issua…"
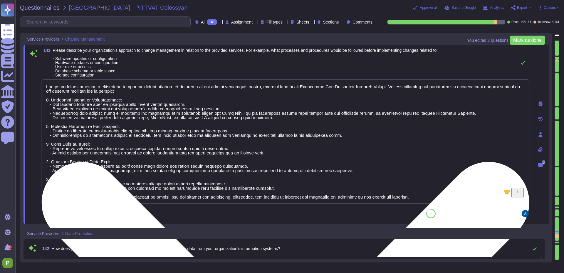
scroll to position [1, 0]
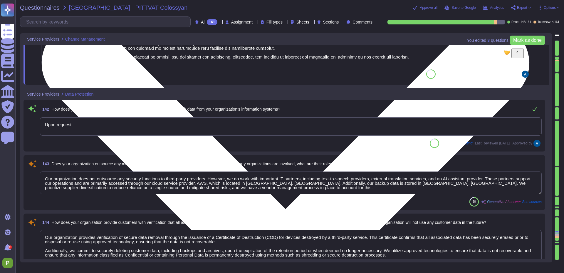
type textarea "We collect and store various types of data, including: 1. Media Files: These in…"
type textarea "Colossyan has established a comprehensive incident management policy that inclu…"
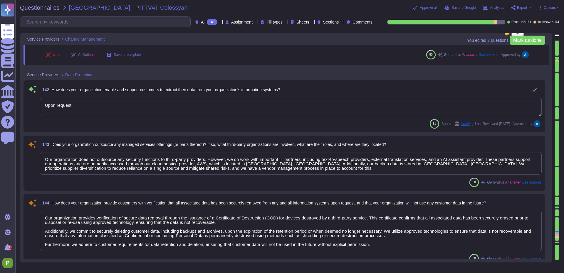
scroll to position [10229, 0]
drag, startPoint x: 110, startPoint y: 160, endPoint x: 114, endPoint y: 160, distance: 4.1
click at [110, 160] on textarea "Our organization does not outsource any security functions to third-party provi…" at bounding box center [291, 164] width 502 height 23
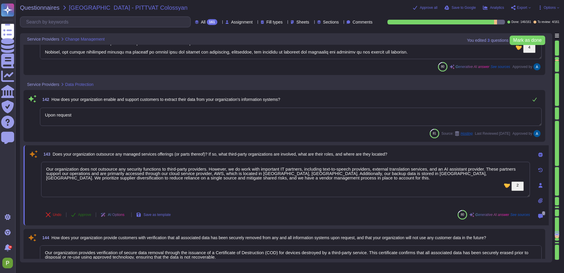
scroll to position [10215, 0]
click at [80, 218] on button "Approve" at bounding box center [81, 215] width 30 height 12
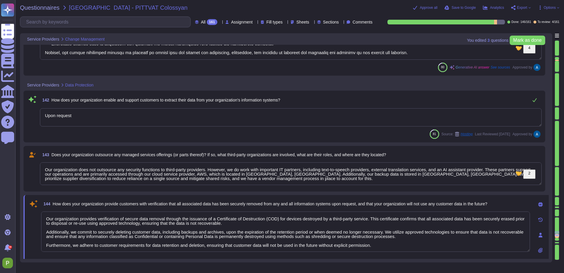
type textarea "Colossyan has established a comprehensive incident management policy that inclu…"
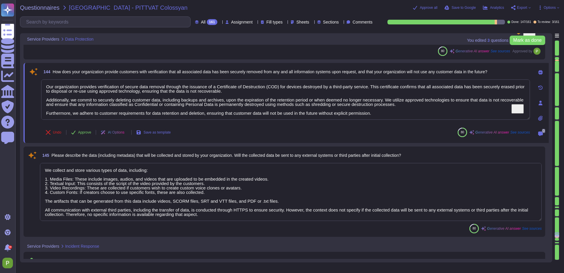
scroll to position [0, 0]
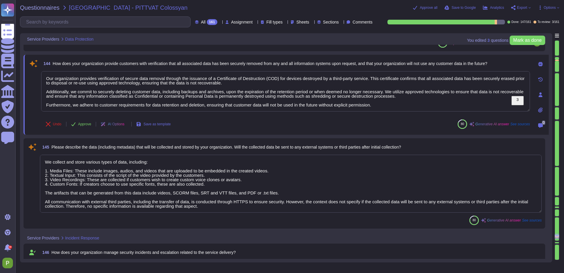
type textarea "Our infrastructure is protected through a combination of several security measu…"
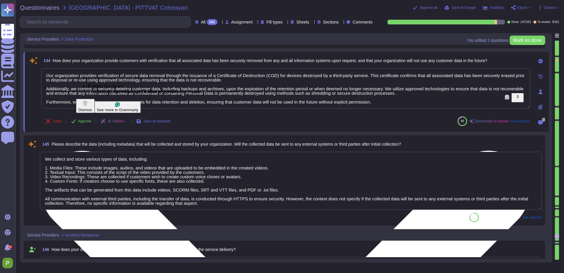
click at [224, 82] on textarea "Our organization provides verification of secure data removal through the issua…" at bounding box center [285, 88] width 489 height 40
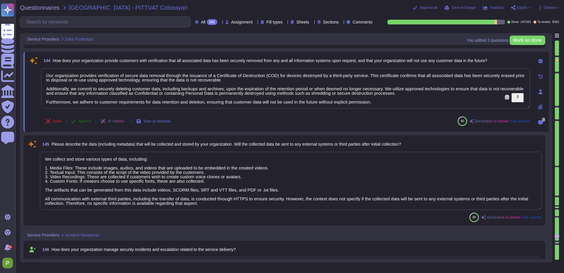
click at [82, 120] on span "Approve" at bounding box center [84, 121] width 13 height 4
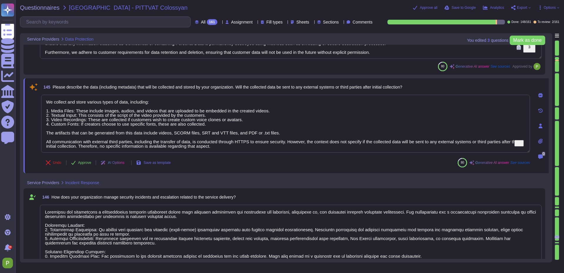
scroll to position [10439, 0]
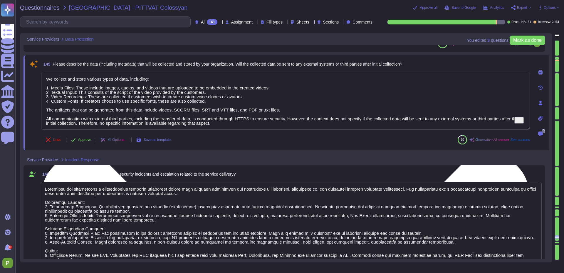
click at [144, 101] on textarea "We collect and store various types of data, including: 1. Media Files: These in…" at bounding box center [285, 101] width 489 height 58
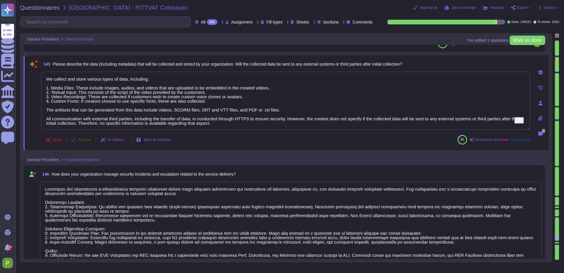
click at [84, 138] on span "Approve" at bounding box center [84, 140] width 13 height 4
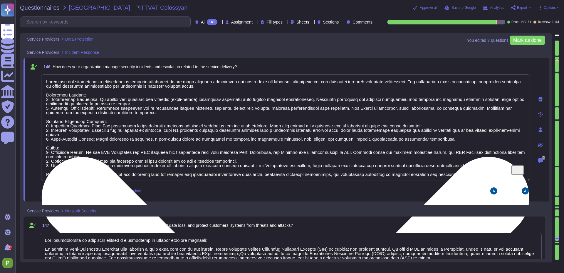
type textarea "Services are provided from [GEOGRAPHIC_DATA] ([GEOGRAPHIC_DATA]) and the [GEOGR…"
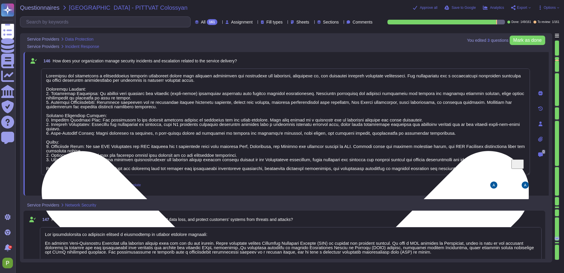
scroll to position [10541, 0]
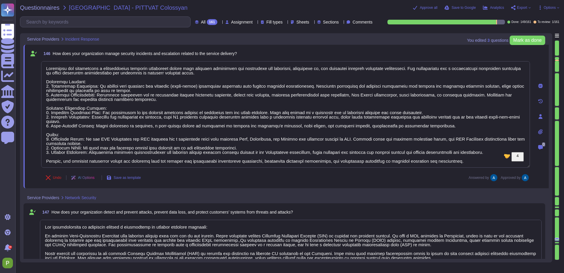
click at [558, 244] on div at bounding box center [557, 243] width 4 height 1
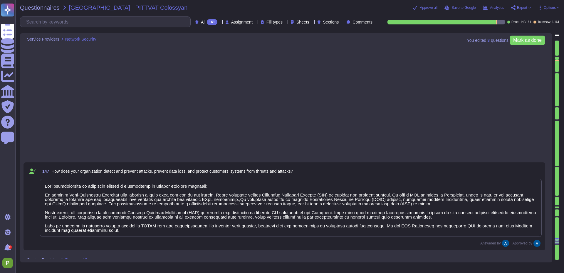
type textarea "We commit to be available 99%+"
type textarea "Our organization implements secure remote access standards through several meas…"
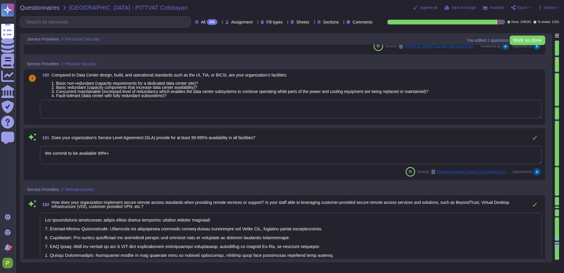
type textarea "Colossyan can be accessed using a web browser; we recommend Google Chrome."
type textarea "Our organization ensures that staff providing remote services are using secure …"
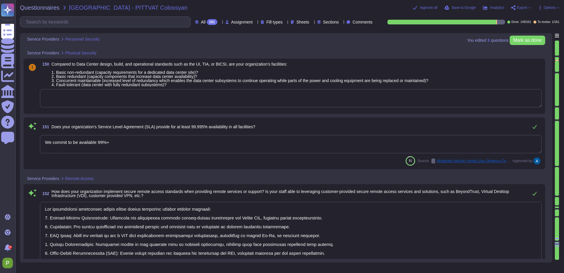
scroll to position [10899, 0]
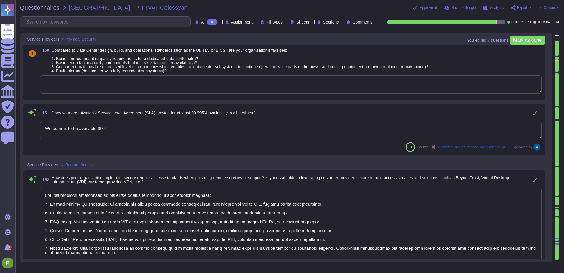
click at [93, 81] on textarea at bounding box center [291, 84] width 502 height 18
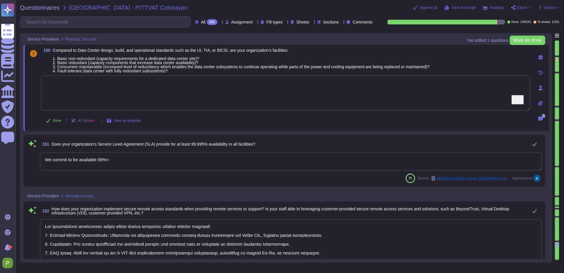
click at [541, 87] on icon at bounding box center [541, 87] width 4 height 5
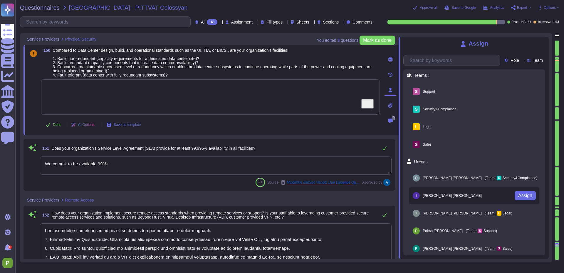
click at [429, 194] on span "[PERSON_NAME]" at bounding box center [452, 196] width 59 height 4
click at [518, 194] on span "Assign" at bounding box center [525, 195] width 14 height 5
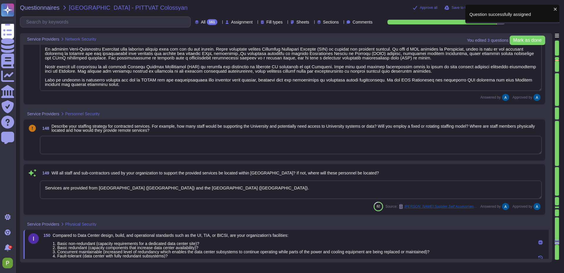
type textarea "Our infrastructure is protected through a combination of several security measu…"
type textarea "Services are provided from [GEOGRAPHIC_DATA] ([GEOGRAPHIC_DATA]) and the [GEOGR…"
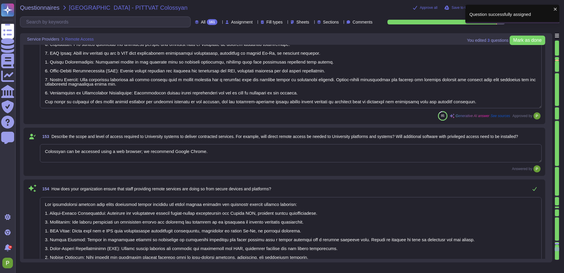
type textarea "Colossyan can be accessed using a web browser; we recommend Google Chrome."
type textarea "Our organization ensures that staff providing remote services are using secure …"
type textarea "Our organization ensures that platforms and applications are securely configure…"
type textarea "Our organization ensures that administrative functions related to provided serv…"
type textarea "- Our solution supports integration with Microsoft Active Directory Domain Serv…"
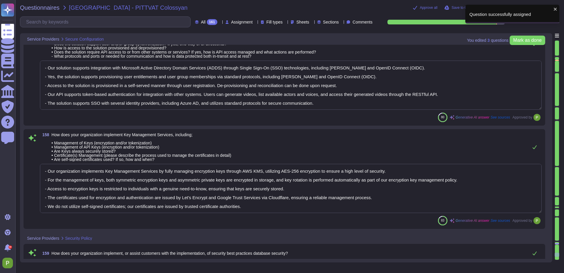
type textarea "- Our organization implements Key Management Services by fully managing encrypt…"
type textarea "Colossyan implements security best practices for database security through seve…"
type textarea "We deploy critical security patches [DATE] of vendor release and non-critical s…"
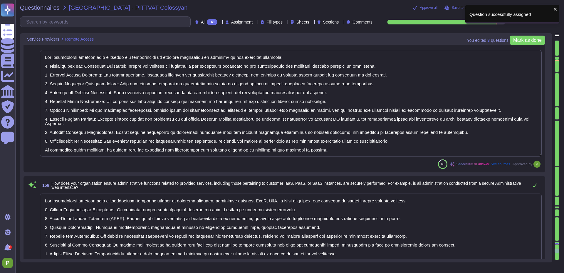
type textarea "Our organization ensures that staff providing remote services are using secure …"
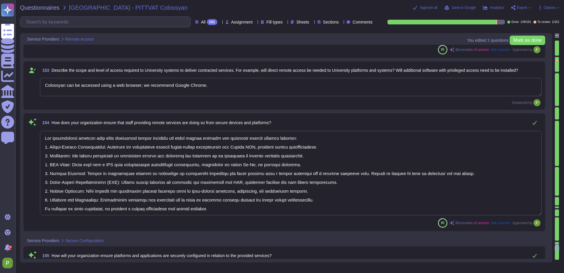
type textarea "Our organization implements secure remote access standards through several meas…"
type textarea "Colossyan can be accessed using a web browser; we recommend Google Chrome."
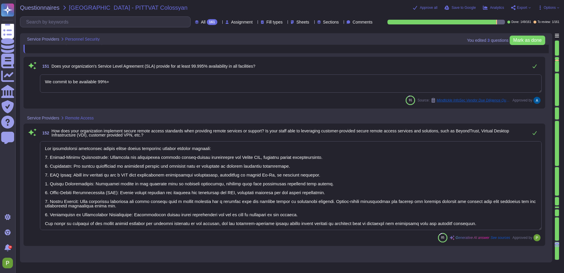
type textarea "Services are provided from [GEOGRAPHIC_DATA] ([GEOGRAPHIC_DATA]) and the [GEOGR…"
type textarea "We commit to be available 99%+"
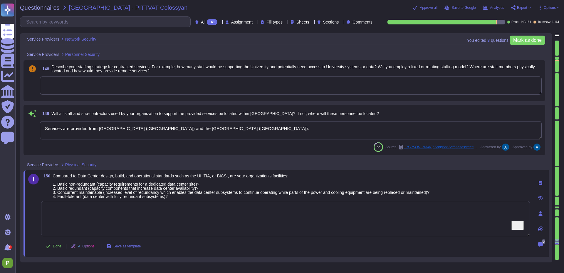
type textarea "Our infrastructure is protected through a combination of several security measu…"
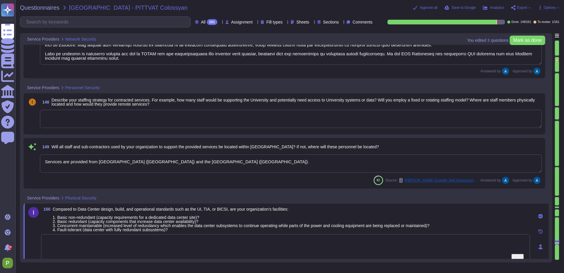
scroll to position [10750, 0]
click at [87, 120] on textarea at bounding box center [291, 119] width 502 height 18
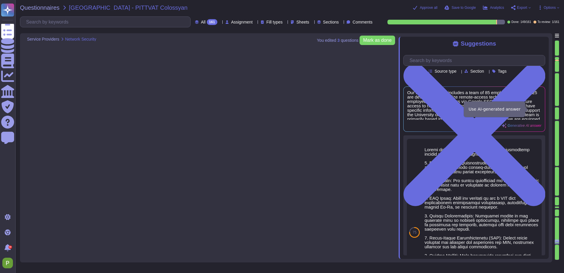
type textarea "Our infrastructure is protected through a combination of several security measu…"
type textarea "Services are provided from Germany (Frankfurt) and the UK (London)."
type textarea "We commit to be available 99%+"
type textarea "Our organization implements secure remote access standards through several meas…"
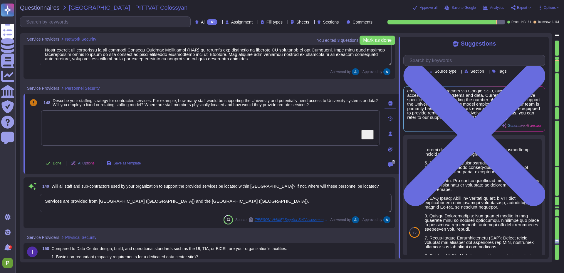
scroll to position [15, 0]
click at [389, 133] on icon at bounding box center [390, 133] width 5 height 5
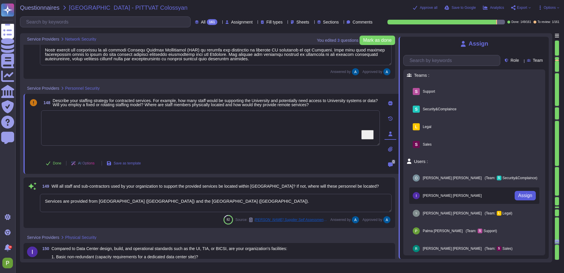
click at [524, 193] on span "Assign" at bounding box center [525, 195] width 14 height 5
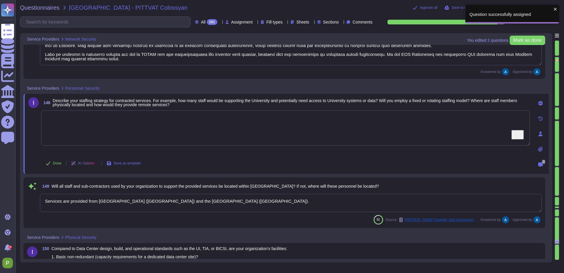
click at [558, 57] on div at bounding box center [557, 58] width 4 height 3
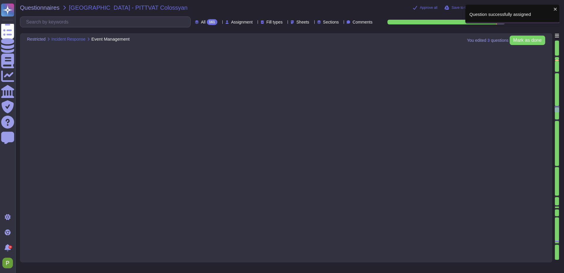
type textarea "Colossyan utilizes both internal and external (third-party) monitoring solution…"
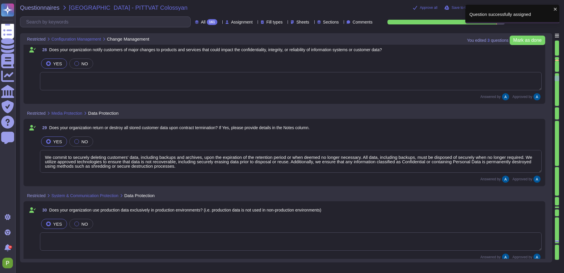
type textarea "We commit to securely deleting customers' data, including backups and archives,…"
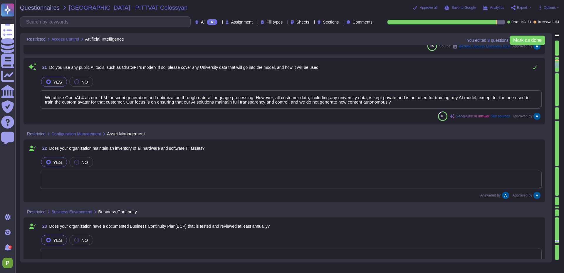
type textarea "Lo ipsumd sita consectetura elitsed d eiusm-tempor incididuntut labo etdolorem …"
type textarea "All customer data is kept private and is not used for training any AI model, ex…"
type textarea "Read more abut how we use personal data in regards to third parties in our priv…"
type textarea "The AI engine used is [PERSON_NAME]’s proprietary AI service, which generates r…"
type textarea "Yes"
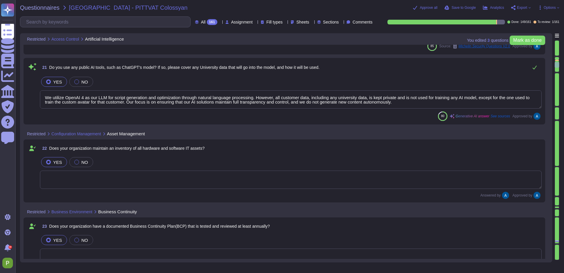
type textarea "We utilize OpenAI 4 as our LLM for script generation and optimization through n…"
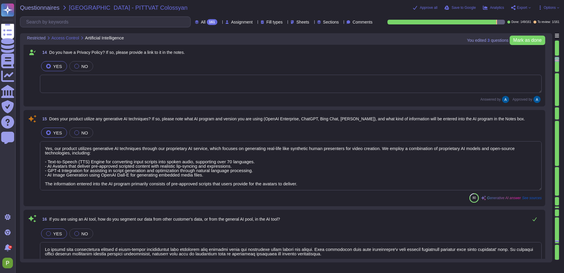
type textarea "Yes, our product utilizes generative AI techniques through our proprietary AI s…"
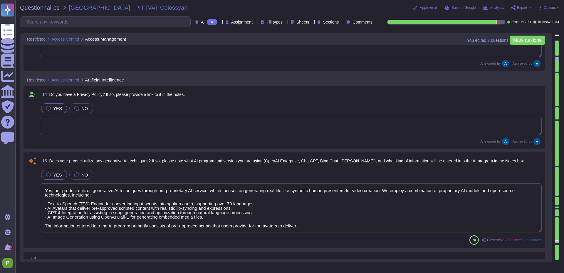
scroll to position [882, 0]
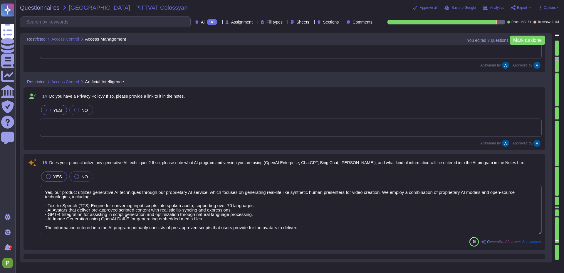
click at [223, 204] on textarea "Yes, our product utilizes generative AI techniques through our proprietary AI s…" at bounding box center [291, 209] width 502 height 49
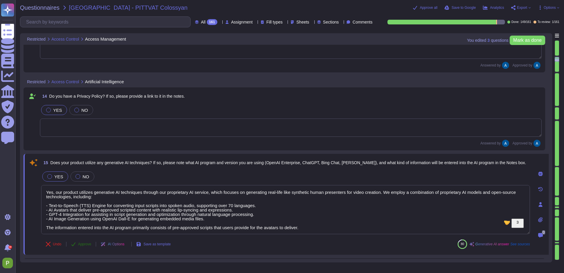
click at [76, 244] on icon at bounding box center [73, 243] width 5 height 5
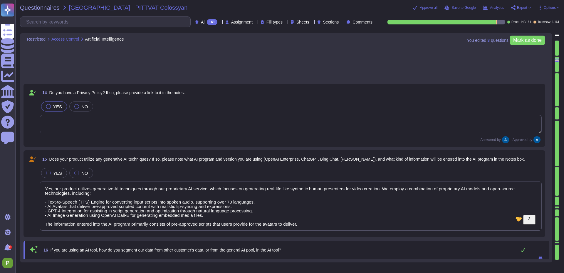
type textarea "Read more abut how we use personal data in regards to third parties in our priv…"
type textarea "The AI engine used is [PERSON_NAME]’s proprietary AI service, which generates r…"
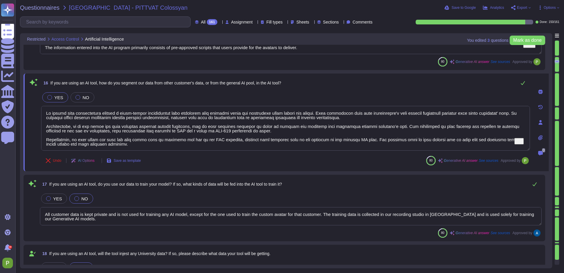
scroll to position [1082, 0]
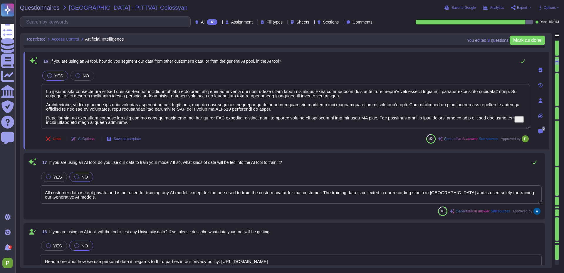
type textarea "Yes"
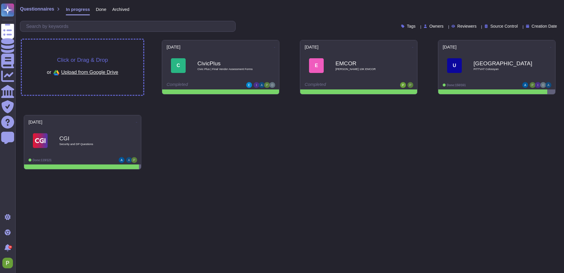
click at [81, 66] on div "Click or Drag & Drop or Upload from Google Drive" at bounding box center [82, 67] width 71 height 20
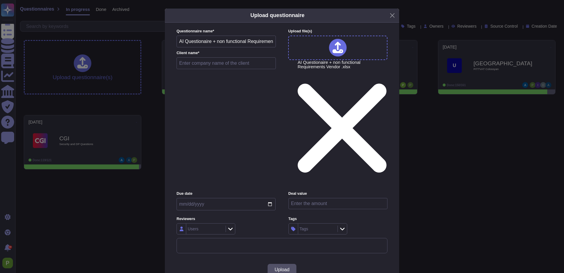
click at [201, 69] on input "text" at bounding box center [226, 63] width 99 height 12
type input "GETEC"
click at [270, 198] on input "date" at bounding box center [226, 204] width 99 height 12
type input "2025-10-01"
click at [202, 223] on div "Users" at bounding box center [205, 228] width 38 height 11
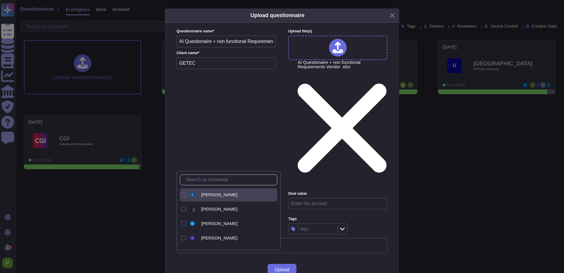
click at [212, 193] on span "Adrián Réti" at bounding box center [219, 194] width 36 height 5
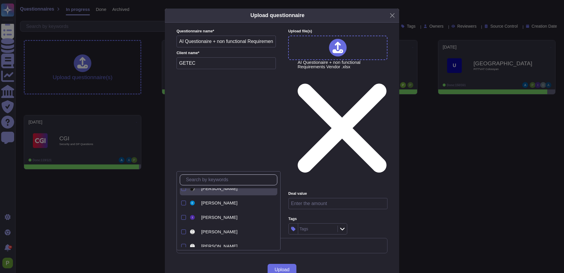
scroll to position [41, 0]
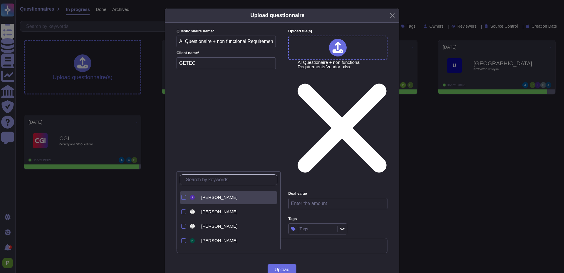
click at [213, 197] on span "Imre Nagy" at bounding box center [219, 196] width 36 height 5
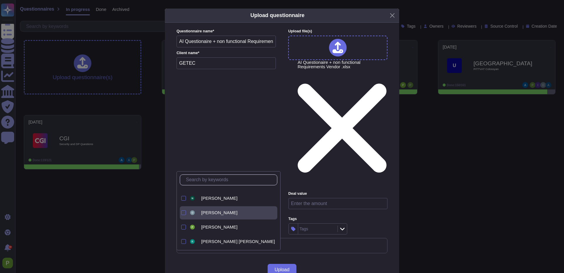
scroll to position [85, 0]
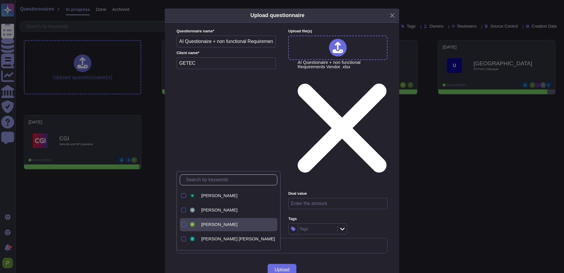
click at [208, 225] on span "Palma Pasztor" at bounding box center [219, 223] width 36 height 5
click at [212, 213] on div "Olivér Lengyel" at bounding box center [233, 209] width 88 height 13
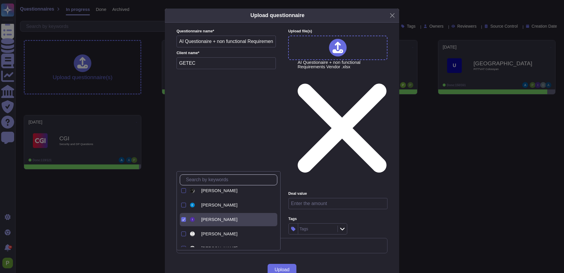
scroll to position [0, 0]
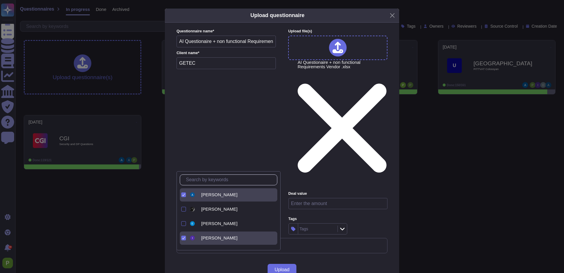
click at [316, 259] on div "Upload" at bounding box center [282, 269] width 234 height 21
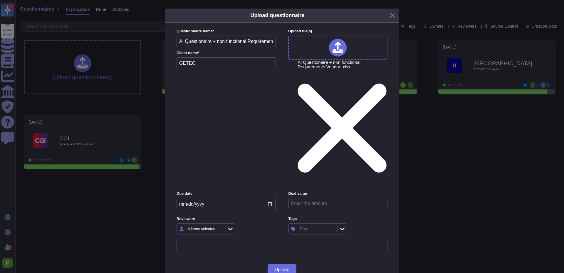
click at [329, 198] on input "number" at bounding box center [337, 203] width 99 height 11
type input "29700"
click at [357, 217] on label "Tags" at bounding box center [337, 219] width 99 height 4
click at [286, 267] on span "Upload" at bounding box center [282, 269] width 15 height 5
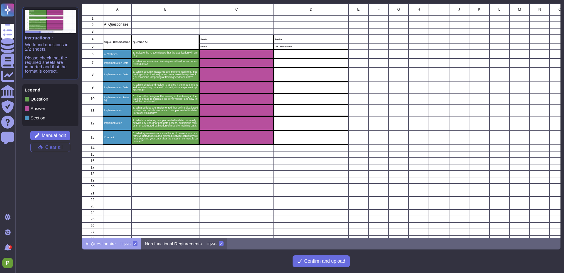
click at [177, 242] on p "Non functional Reqiurements" at bounding box center [173, 243] width 57 height 4
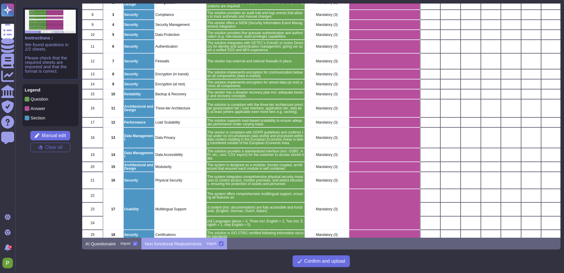
scroll to position [142, 0]
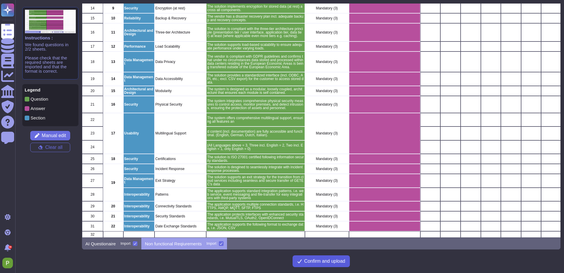
click at [312, 261] on span "Confirm and upload" at bounding box center [324, 261] width 41 height 5
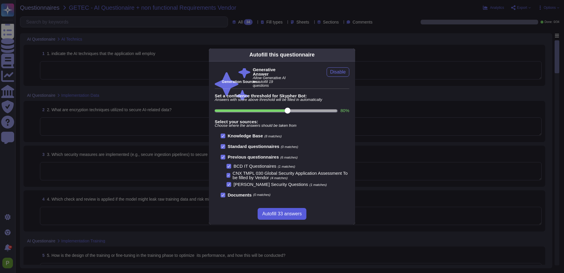
click at [286, 213] on span "Autofill 33 answers" at bounding box center [281, 213] width 39 height 5
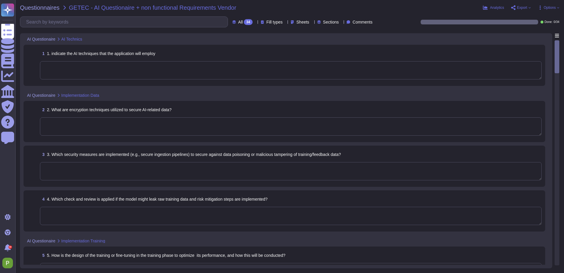
type textarea "Colossyan employs the following AI techniques in its application: 1. Text-to-Sp…"
type textarea "The encryption techniques utilized to secure AI-related data include: 1. Data a…"
type textarea "We have implemented several security measures to secure against data poisoning …"
type textarea "Our in-house AI model that we have developed is for the generation of AI presen…"
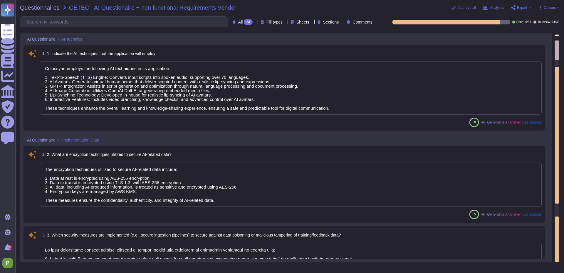
scroll to position [1, 0]
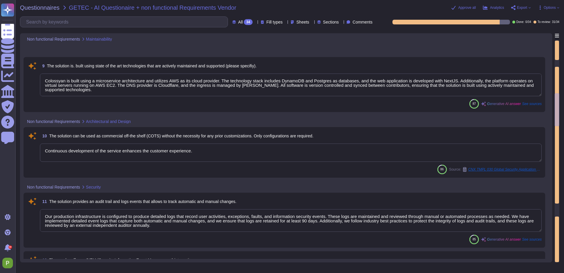
type textarea "Continuous development of the service enhances the customer experience."
type textarea "Our production infrastructure is configured to produce detailed logs that recor…"
type textarea "We have our own alerting system in place, which alerts us if it detects anythin…"
type textarea "Our solution implements fine-grained authentication and authorization through R…"
type textarea "[PERSON_NAME]/SSO is available in the “Enterprise plan”. For more details pleas…"
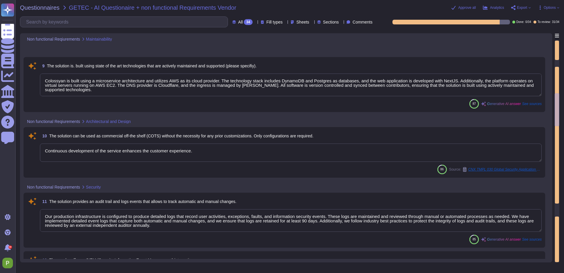
type textarea "Our infrastructure is protected through a combination of several security measu…"
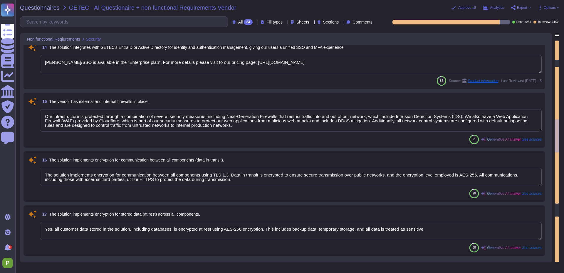
type textarea "The solution implements encryption for communication between all components usi…"
type textarea "Yes, all customer data stored in the solution, including databases, is encrypte…"
type textarea "Yes, we have a defined Disaster Recovery Plan (DR) in place that includes adequ…"
type textarea "Yes"
type textarea "Our solution is designed to provide high availability, committing to 99% availa…"
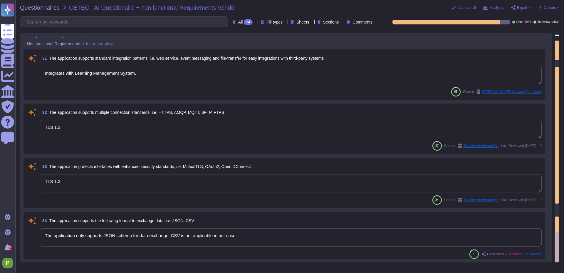
type textarea "Integrates with Learning Management System."
type textarea "TLS 1.3"
type textarea "The application only supports JSON schema for data exchange. CSV is not applica…"
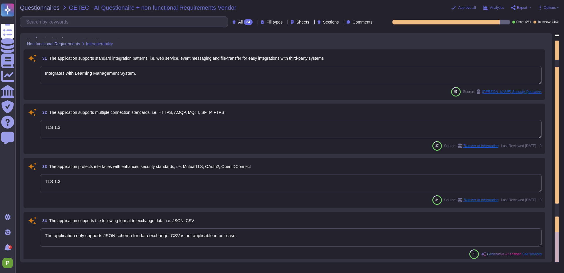
type textarea "Yes For more details please visit to Colossyan support center: https://colossya…"
click at [113, 184] on textarea "TLS 1.3" at bounding box center [291, 183] width 502 height 18
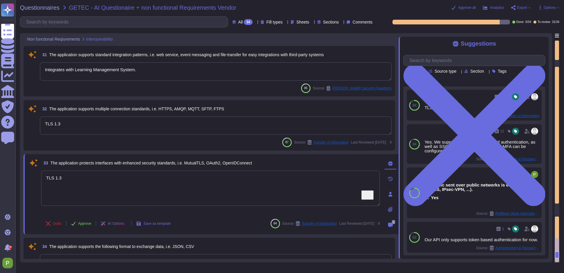
scroll to position [1865, 0]
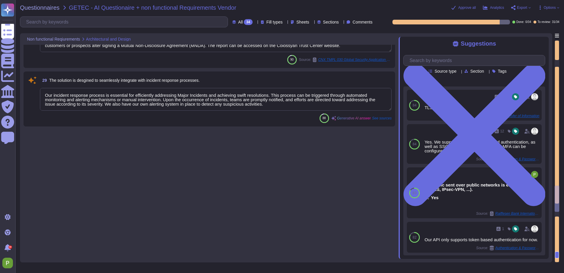
type textarea "Yes"
type textarea "Our company implements comprehensive physical security measures to control acce…"
type textarea "The system supports multiple languages, allowing users to create videos in vari…"
type textarea "Colossyan has a SOC2 Type I report and is working to obtain a SOC2 Type II repo…"
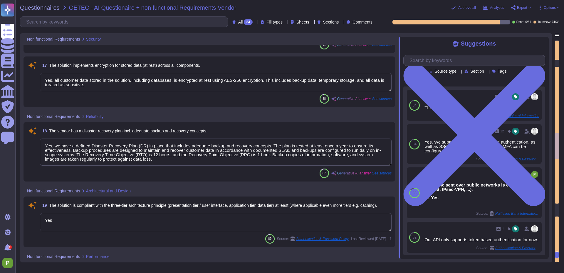
type textarea "Our solution implements fine-grained authentication and authorization through R…"
type textarea "[PERSON_NAME]/SSO is available in the “Enterprise plan”. For more details pleas…"
type textarea "Our infrastructure is protected through a combination of several security measu…"
type textarea "The solution implements encryption for communication between all components usi…"
type textarea "Yes, all customer data stored in the solution, including databases, is encrypte…"
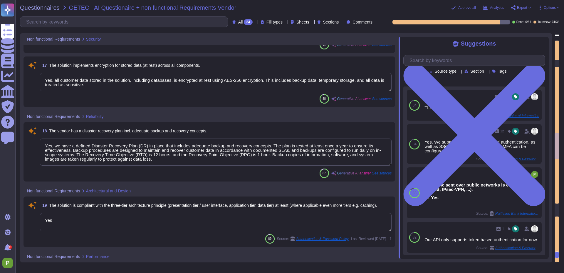
type textarea "Yes, we have a defined Disaster Recovery Plan (DR) in place that includes adequ…"
type textarea "Yes"
type textarea "Our solution is designed to provide high availability, committing to 99% availa…"
type textarea "Colossyan complies with GDPR. Therefore, I cannot provide a definitive answer r…"
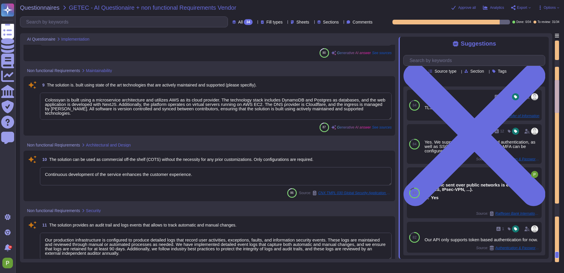
type textarea "Colossyan has implemented a policy that forbids any content that gets flagged a…"
type textarea "We have implemented several monitoring measures to detect anomalous activities,…"
type textarea "Colossyan Inc. retains sole ownership of the trained model and all proprietary …"
type textarea "Colossyan is built using a microservice architecture and utilizes AWS as its cl…"
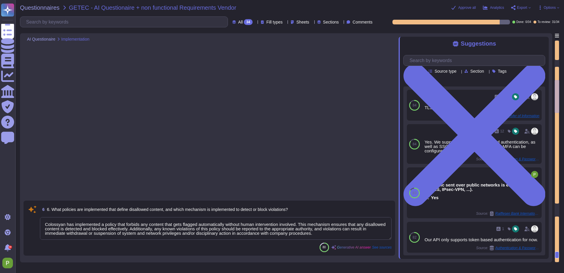
scroll to position [0, 0]
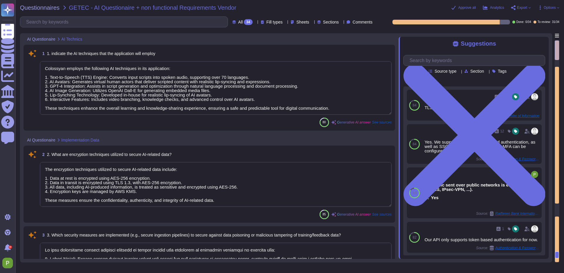
type textarea "Colossyan employs the following AI techniques in its application: 1. Text-to-Sp…"
type textarea "The encryption techniques utilized to secure AI-related data include: 1. Data a…"
type textarea "We have implemented several security measures to secure against data poisoning …"
type textarea "Our in-house AI model that we have developed is for the generation of AI presen…"
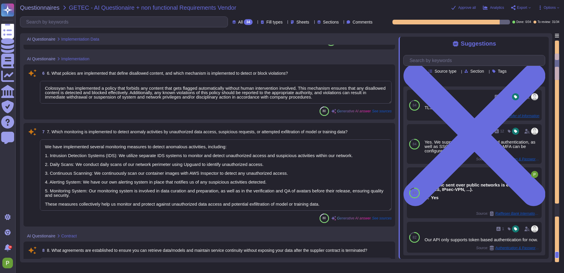
type textarea "Colossyan has implemented a policy that forbids any content that gets flagged a…"
type textarea "We have implemented several monitoring measures to detect anomalous activities,…"
type textarea "Colossyan Inc. retains sole ownership of the trained model and all proprietary …"
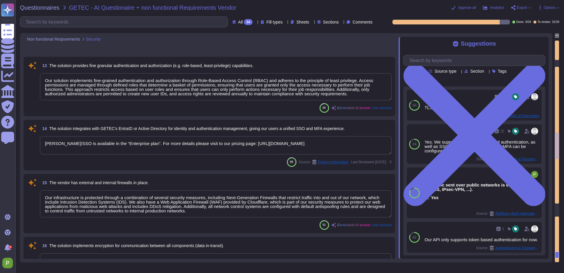
type textarea "Our solution implements fine-grained authentication and authorization through R…"
type textarea "[PERSON_NAME]/SSO is available in the “Enterprise plan”. For more details pleas…"
type textarea "Our infrastructure is protected through a combination of several security measu…"
type textarea "The solution implements encryption for communication between all components usi…"
type textarea "Yes, all customer data stored in the solution, including databases, is encrypte…"
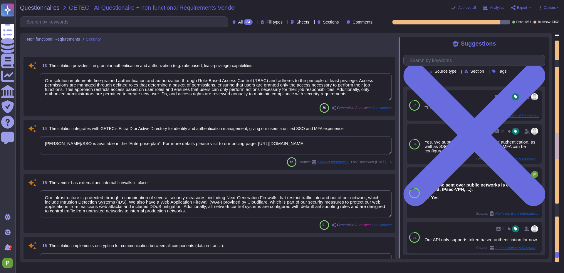
type textarea "Yes, we have a defined Disaster Recovery Plan (DR) in place that includes adequ…"
type textarea "Yes"
type textarea "Our solution is designed to provide high availability, committing to 99% availa…"
type textarea "Colossyan complies with GDPR. Therefore, I cannot provide a definitive answer r…"
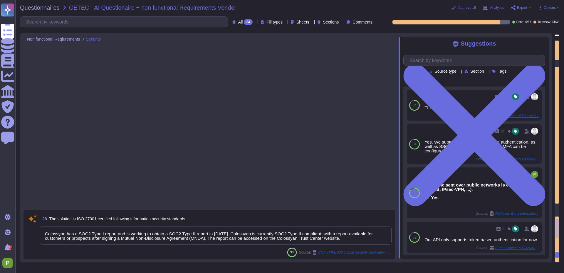
type textarea "Integrates with Learning Management System."
type textarea "TLS 1.3"
type textarea "The application only supports JSON schema for data exchange. CSV is not applica…"
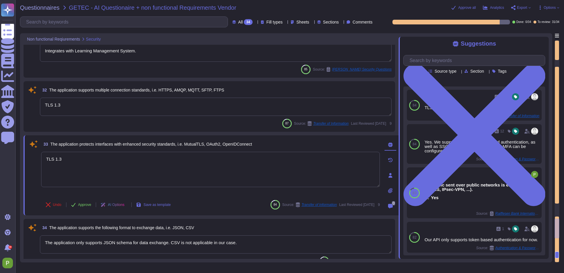
scroll to position [1931, 0]
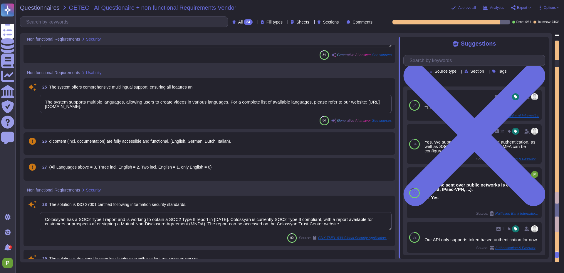
type textarea "Our company implements comprehensive physical security measures to control acce…"
type textarea "The system supports multiple languages, allowing users to create videos in vari…"
type textarea "Colossyan has a SOC2 Type I report and is working to obtain a SOC2 Type II repo…"
type textarea "Our incident response process is essential for efficiently addressing Major Inc…"
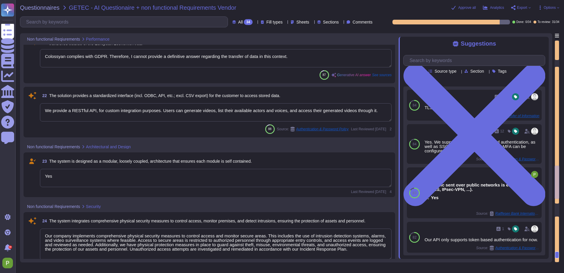
type textarea "Our solution is designed to provide high availability, committing to 99% availa…"
type textarea "Colossyan complies with GDPR. Therefore, I cannot provide a definitive answer r…"
type textarea "We provide a RESTful API, for custom integration purposes. Users can generate v…"
type textarea "Yes"
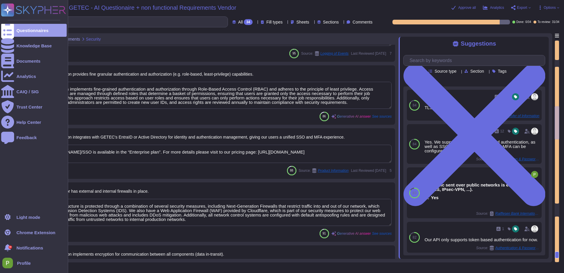
type textarea "Our production infrastructure is configured to produce detailed logs that recor…"
type textarea "We have our own alerting system in place, which alerts us if it detects anythin…"
type textarea "Our solution implements fine-grained authentication and authorization through R…"
type textarea "[PERSON_NAME]/SSO is available in the “Enterprise plan”. For more details pleas…"
type textarea "Our infrastructure is protected through a combination of several security measu…"
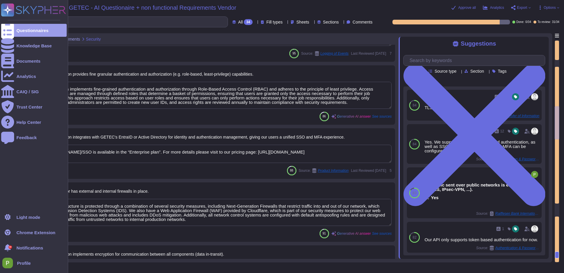
type textarea "The solution implements encryption for communication between all components usi…"
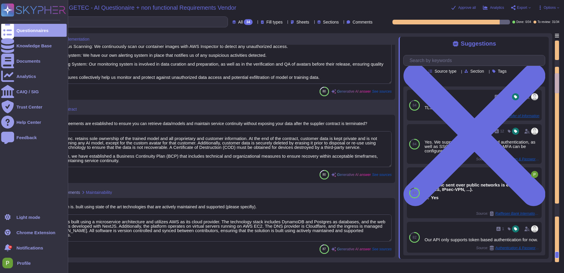
type textarea "Colossyan has implemented a policy that forbids any content that gets flagged a…"
type textarea "We have implemented several monitoring measures to detect anomalous activities,…"
type textarea "Colossyan Inc. retains sole ownership of the trained model and all proprietary …"
type textarea "Colossyan is built using a microservice architecture and utilizes AWS as its cl…"
type textarea "Continuous development of the service enhances the customer experience."
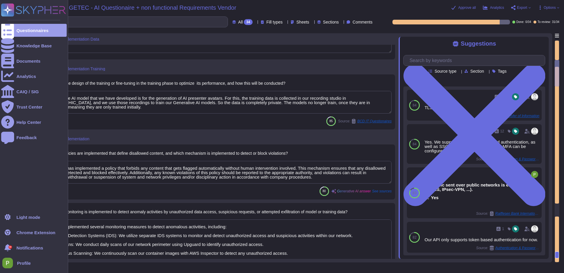
type textarea "We have implemented several security measures to secure against data poisoning …"
type textarea "Our in-house AI model that we have developed is for the generation of AI presen…"
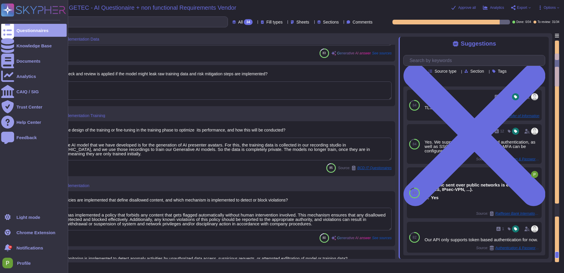
type textarea "The encryption techniques utilized to secure AI-related data include: 1. Data a…"
